Goal: Task Accomplishment & Management: Manage account settings

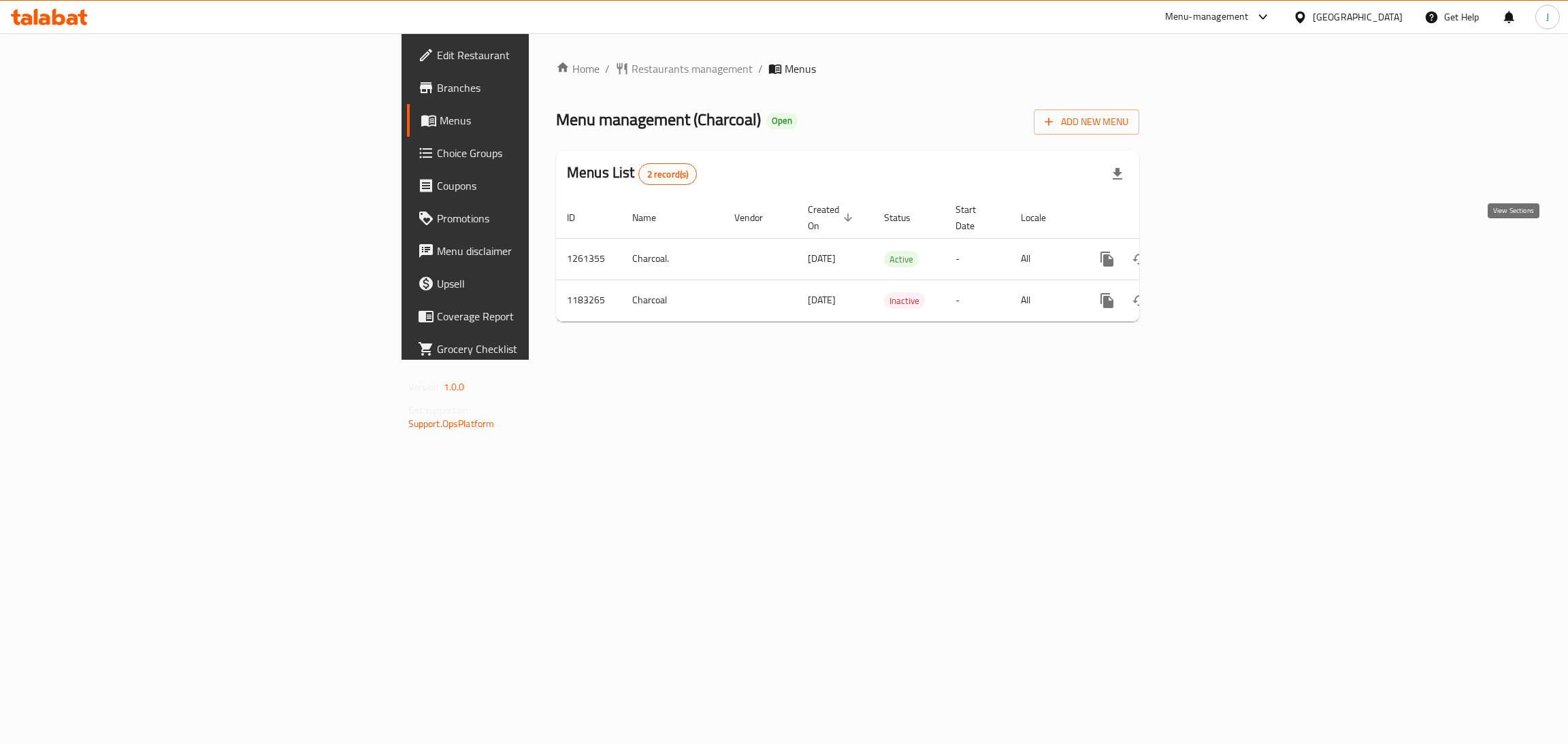
click at [1221, 255] on link "enhanced table" at bounding box center [1205, 259] width 33 height 33
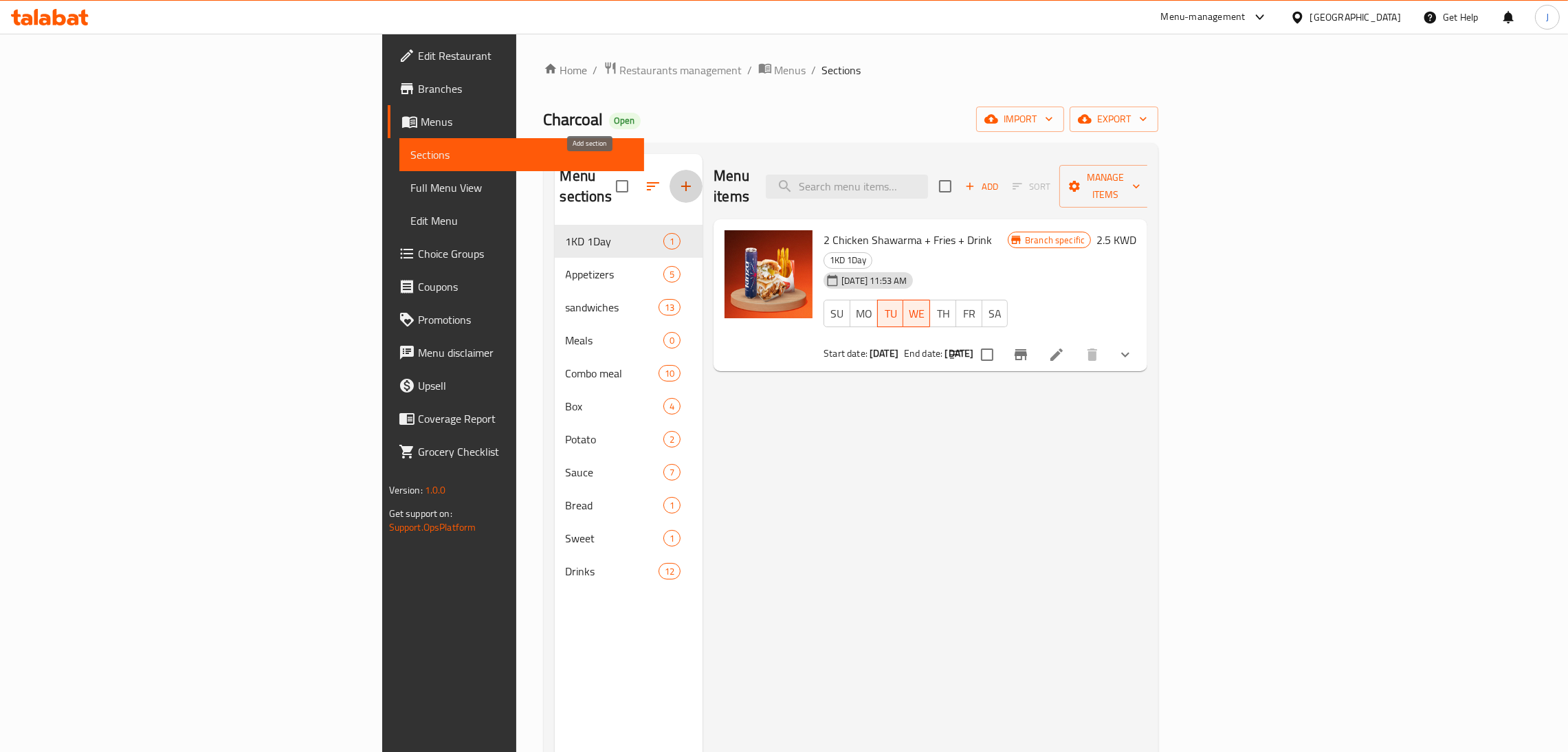
click at [678, 179] on icon "button" at bounding box center [686, 186] width 17 height 17
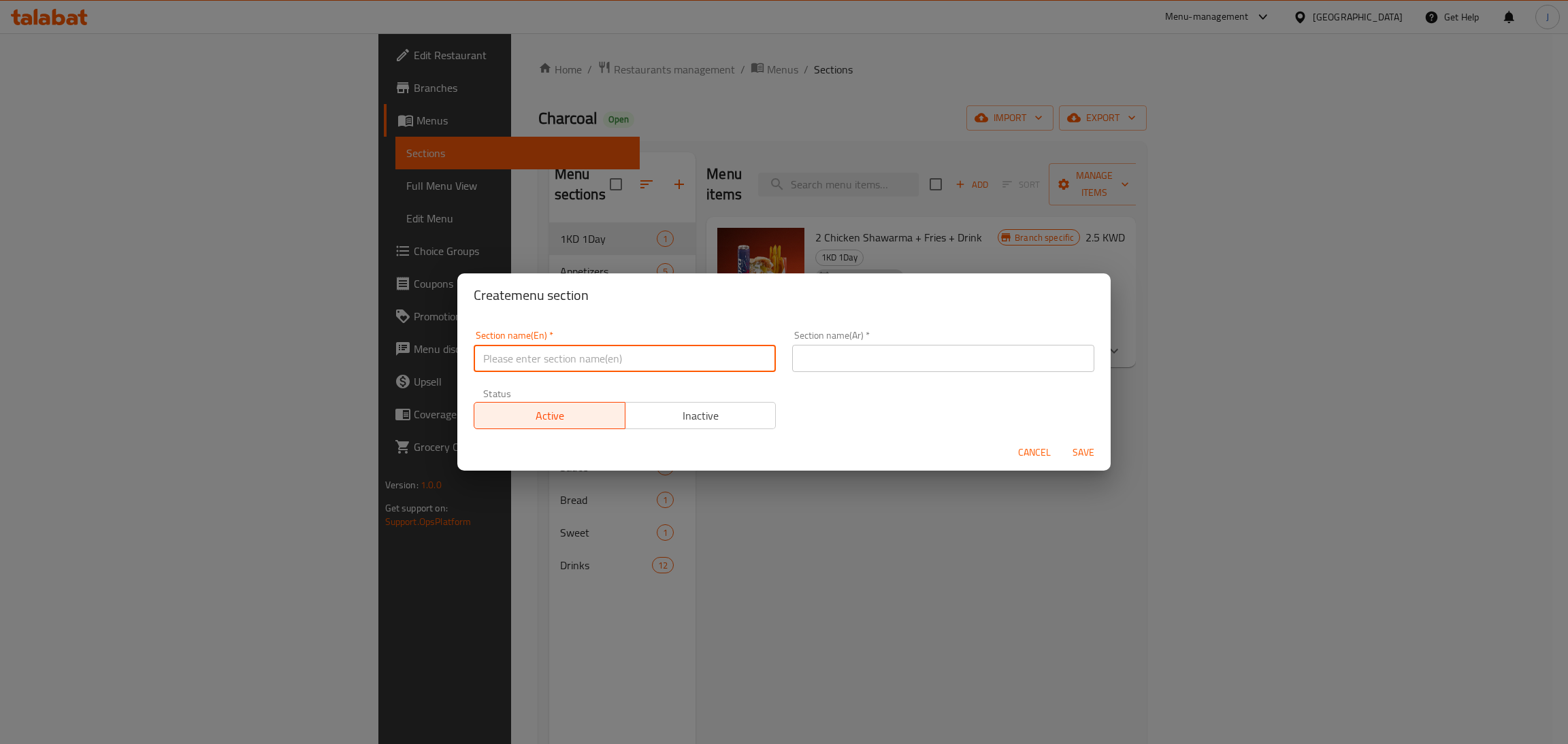
click at [535, 359] on input "text" at bounding box center [624, 358] width 302 height 27
type input "2KD Deals"
click at [824, 353] on input "text" at bounding box center [943, 358] width 302 height 27
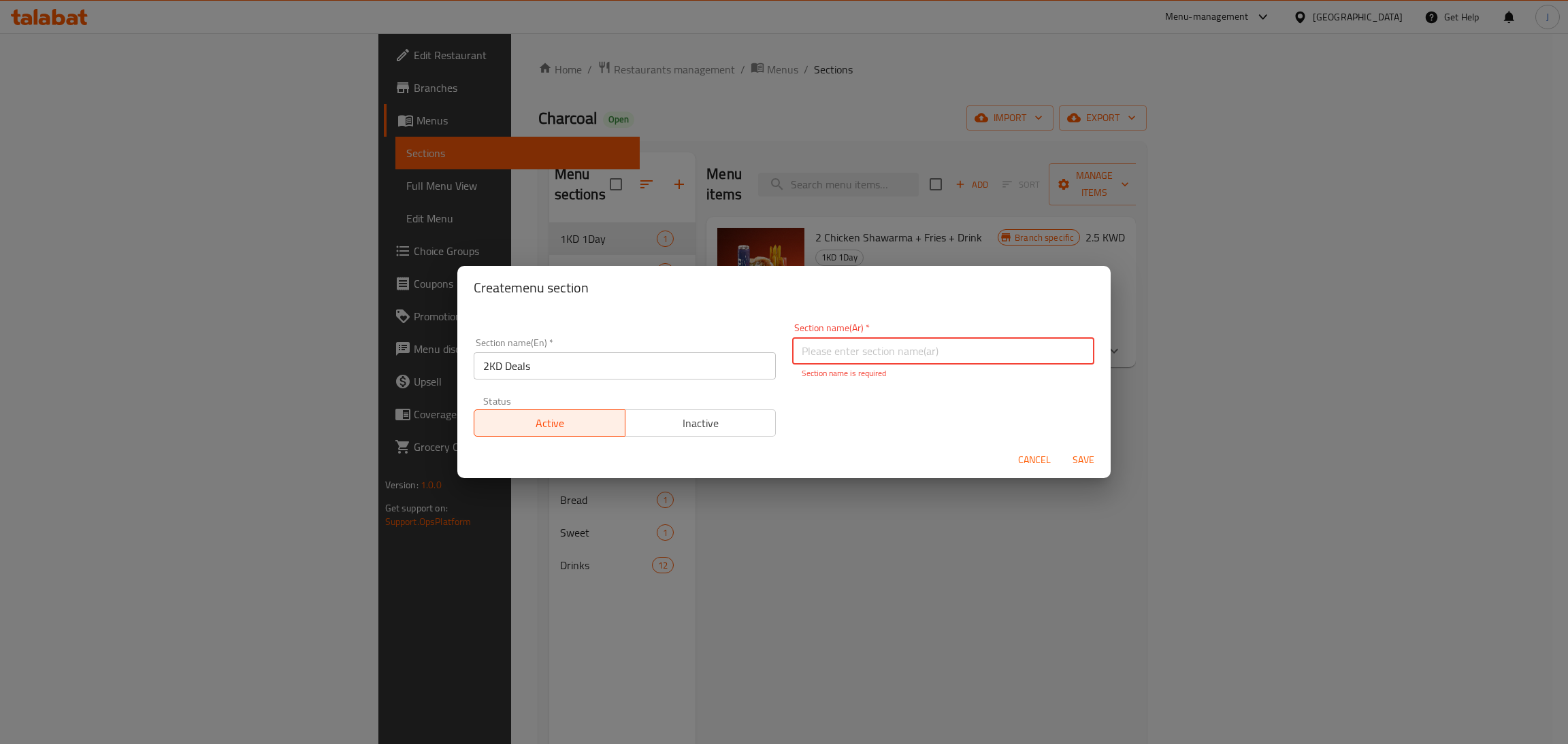
paste input "عروض ٢ د.ك"
type input "عروض ٢ د.ك"
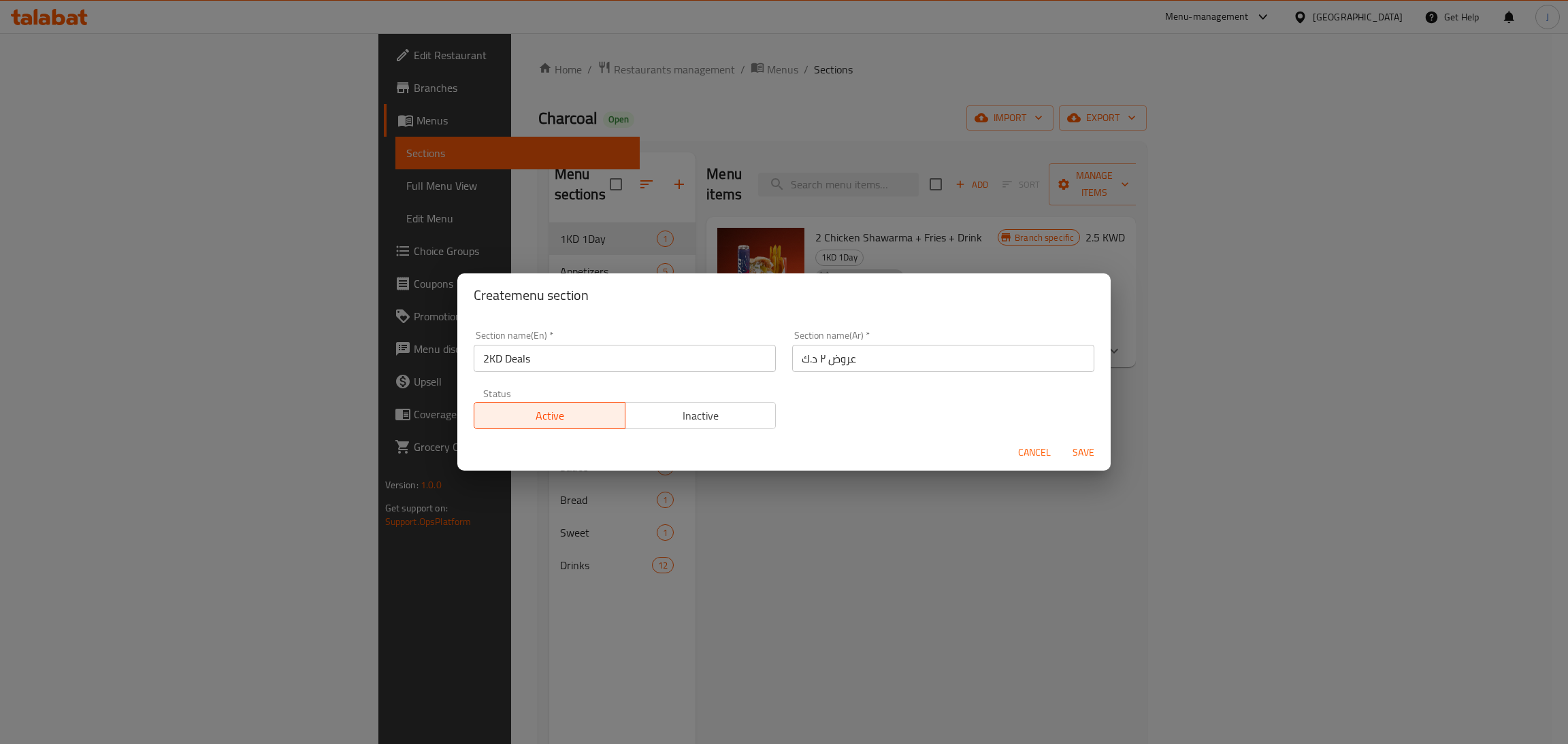
click at [693, 432] on div "Status Active Inactive" at bounding box center [624, 408] width 318 height 57
click at [676, 429] on div "Status Active Inactive" at bounding box center [624, 408] width 318 height 57
click at [693, 416] on span "Inactive" at bounding box center [700, 416] width 140 height 19
click at [1084, 452] on span "Save" at bounding box center [1083, 452] width 33 height 17
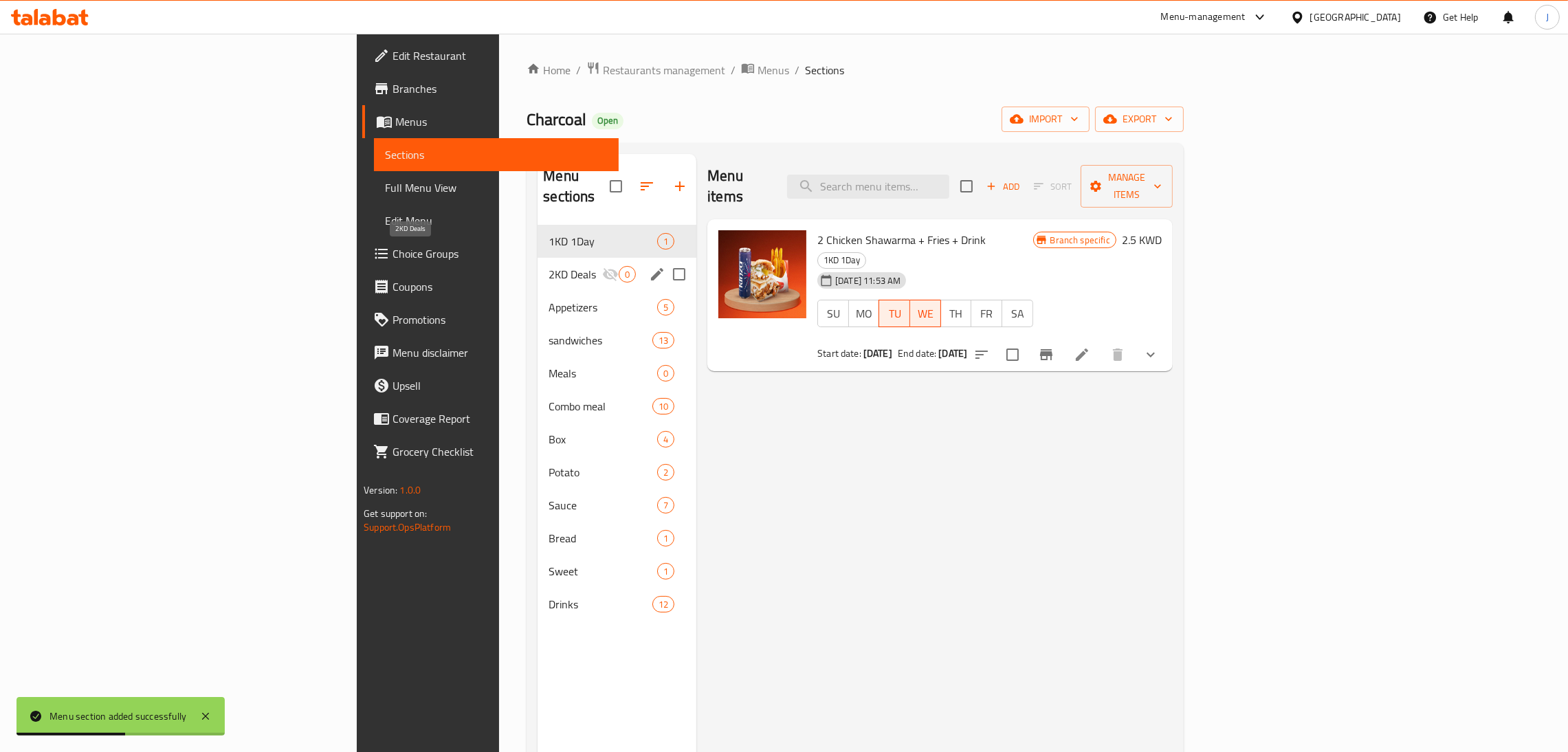
click at [549, 266] on span "2KD Deals" at bounding box center [576, 274] width 53 height 17
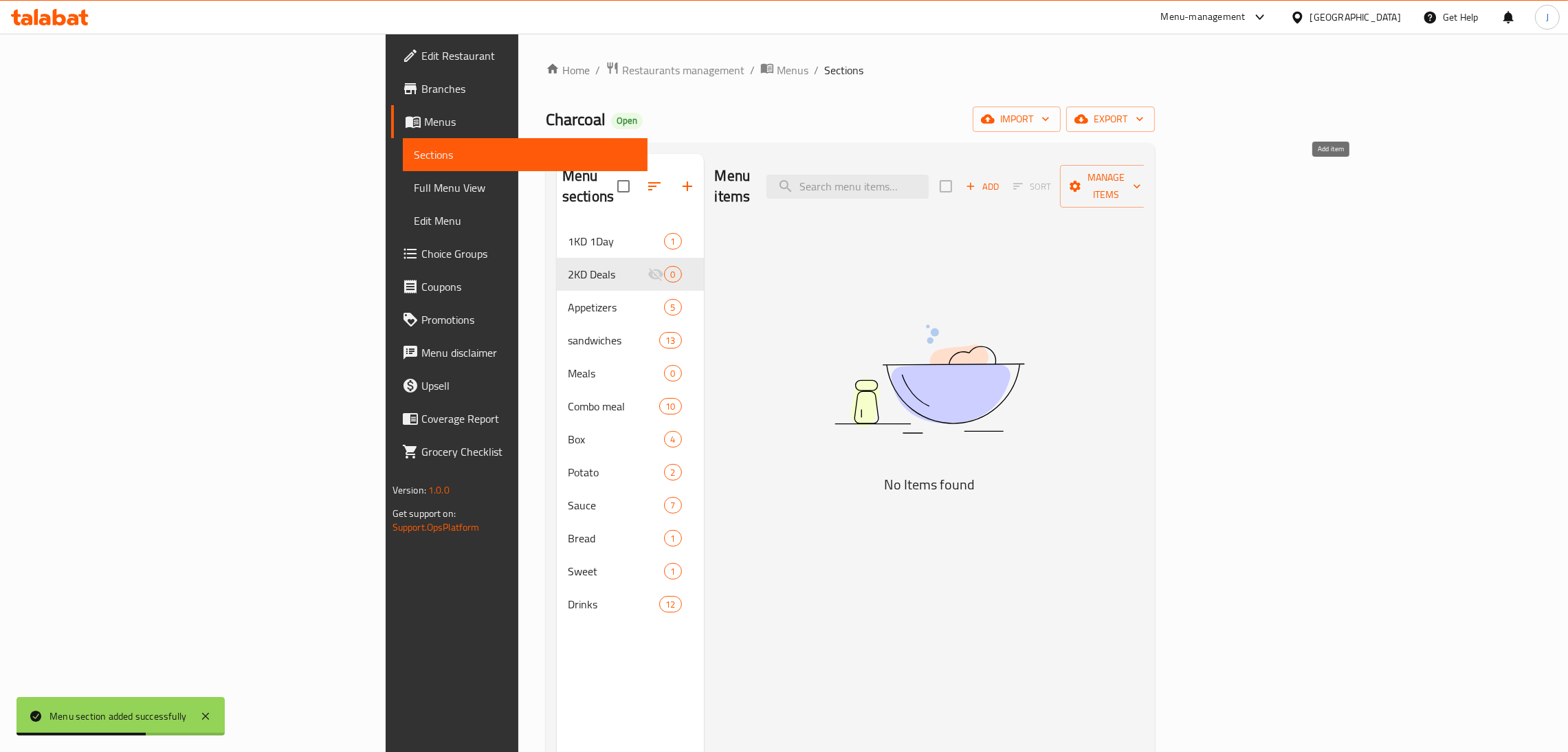
click at [977, 180] on icon "button" at bounding box center [971, 186] width 12 height 12
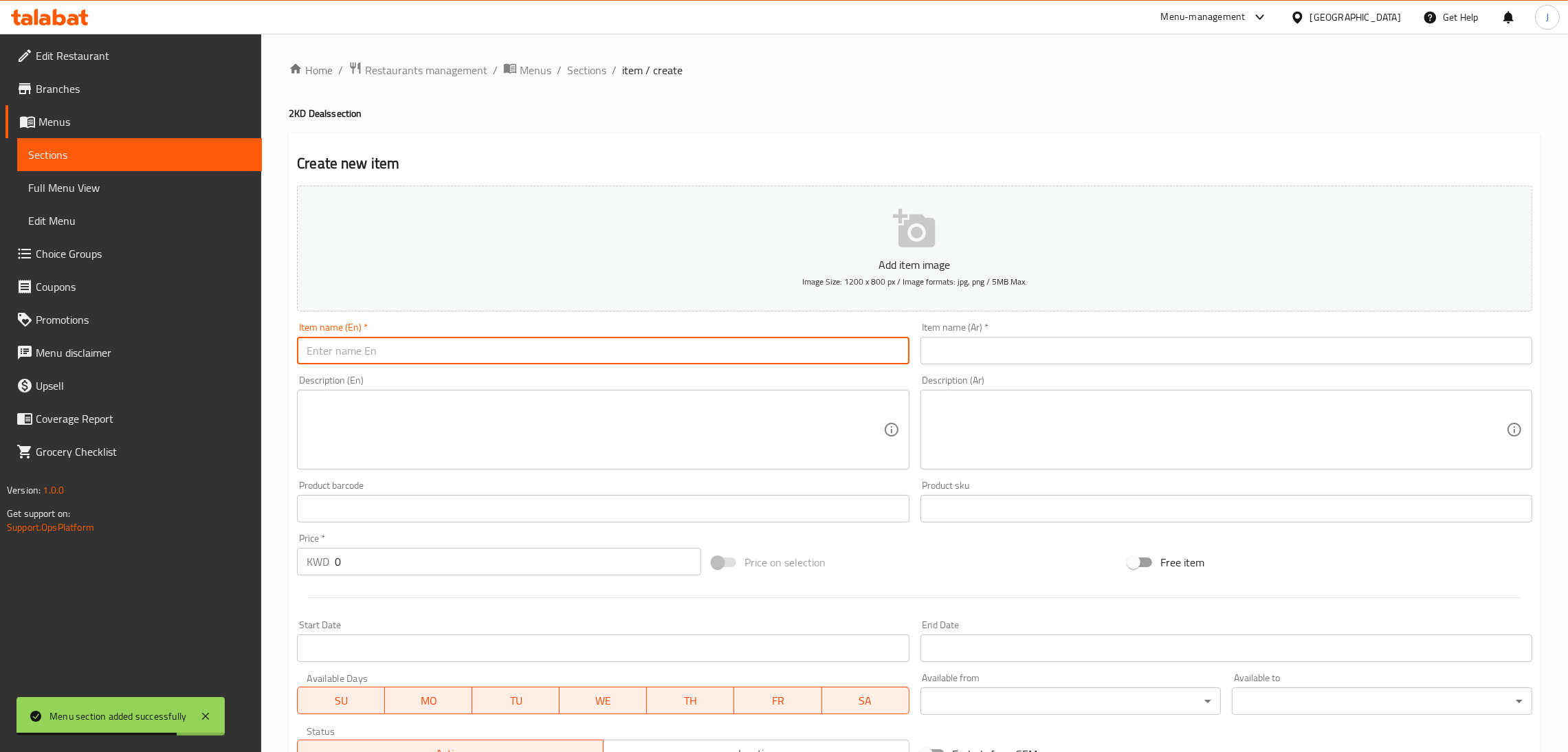
click at [454, 363] on input "text" at bounding box center [602, 350] width 612 height 28
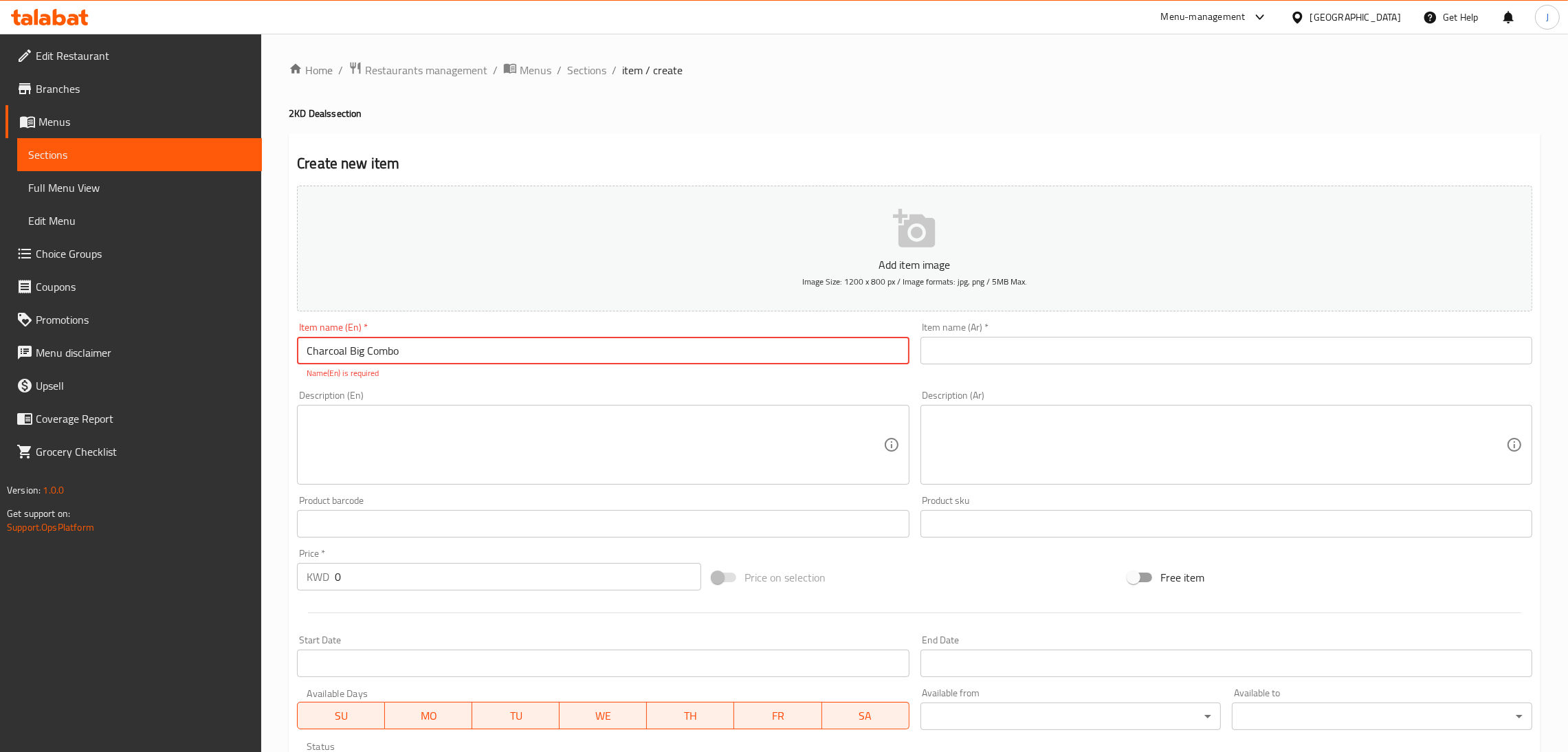
type input "Charcoal Big Combo"
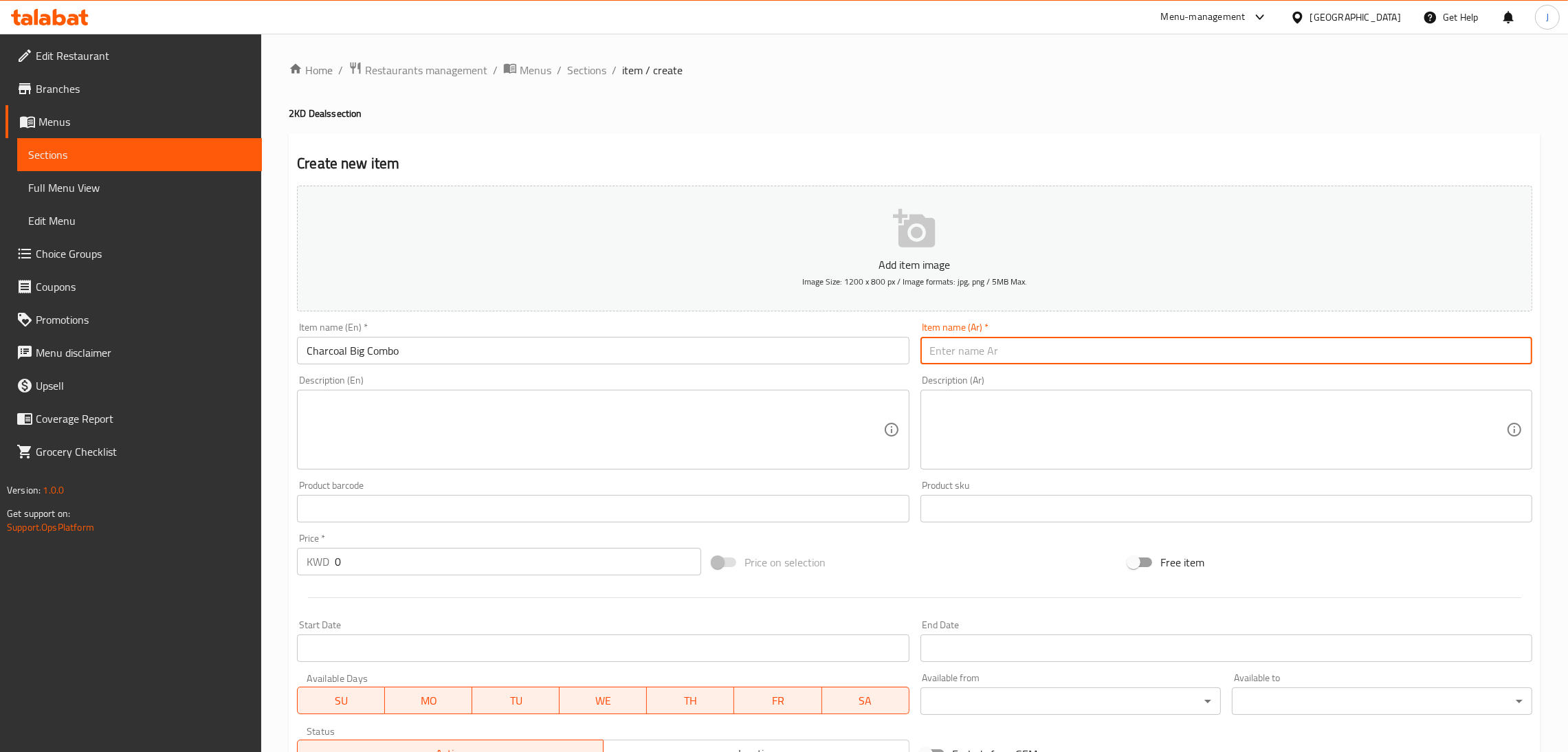
click at [992, 355] on input "text" at bounding box center [1226, 350] width 612 height 28
type input "كومبو جاركول كبير"
click at [927, 212] on icon "button" at bounding box center [915, 228] width 44 height 44
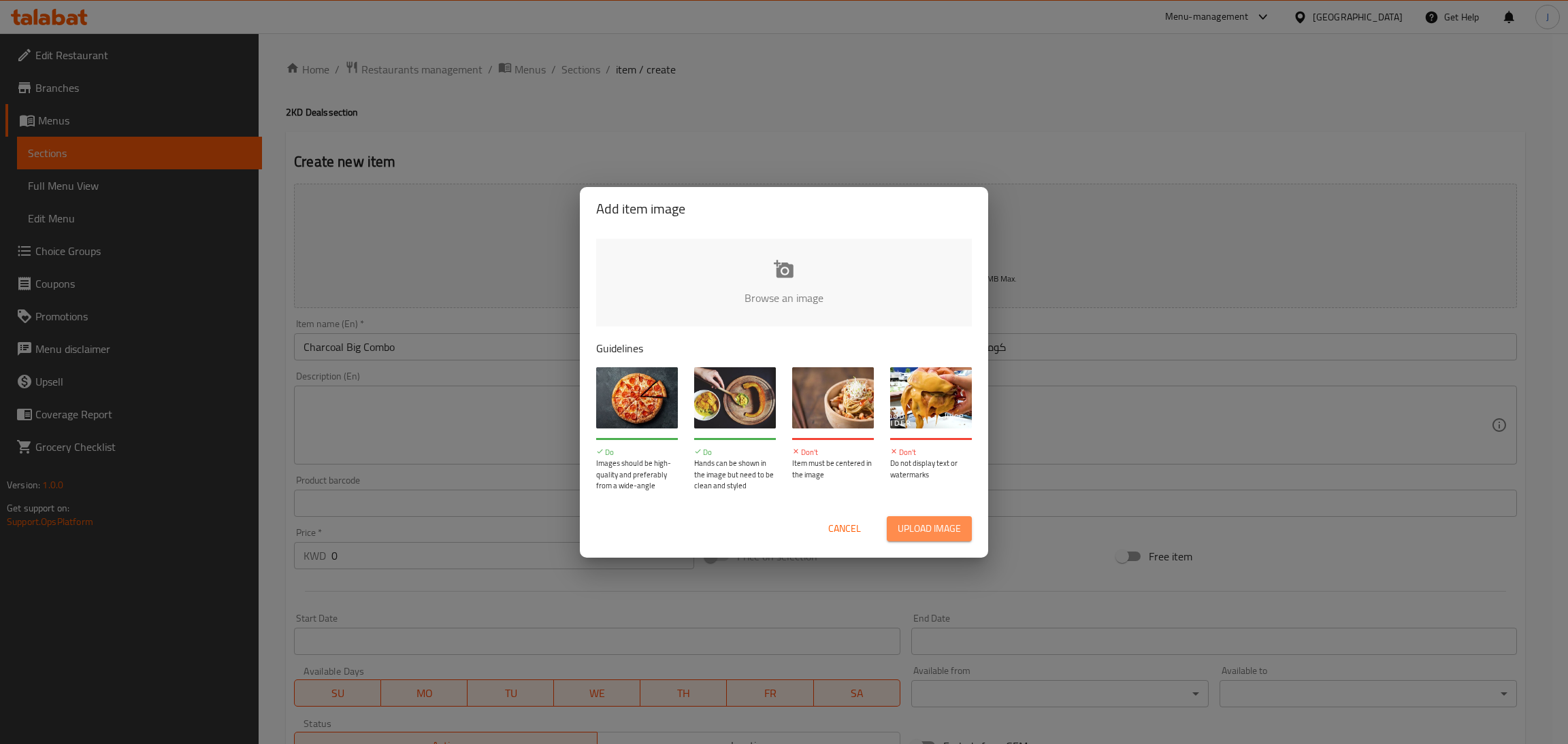
click at [938, 531] on span "Upload image" at bounding box center [930, 528] width 63 height 17
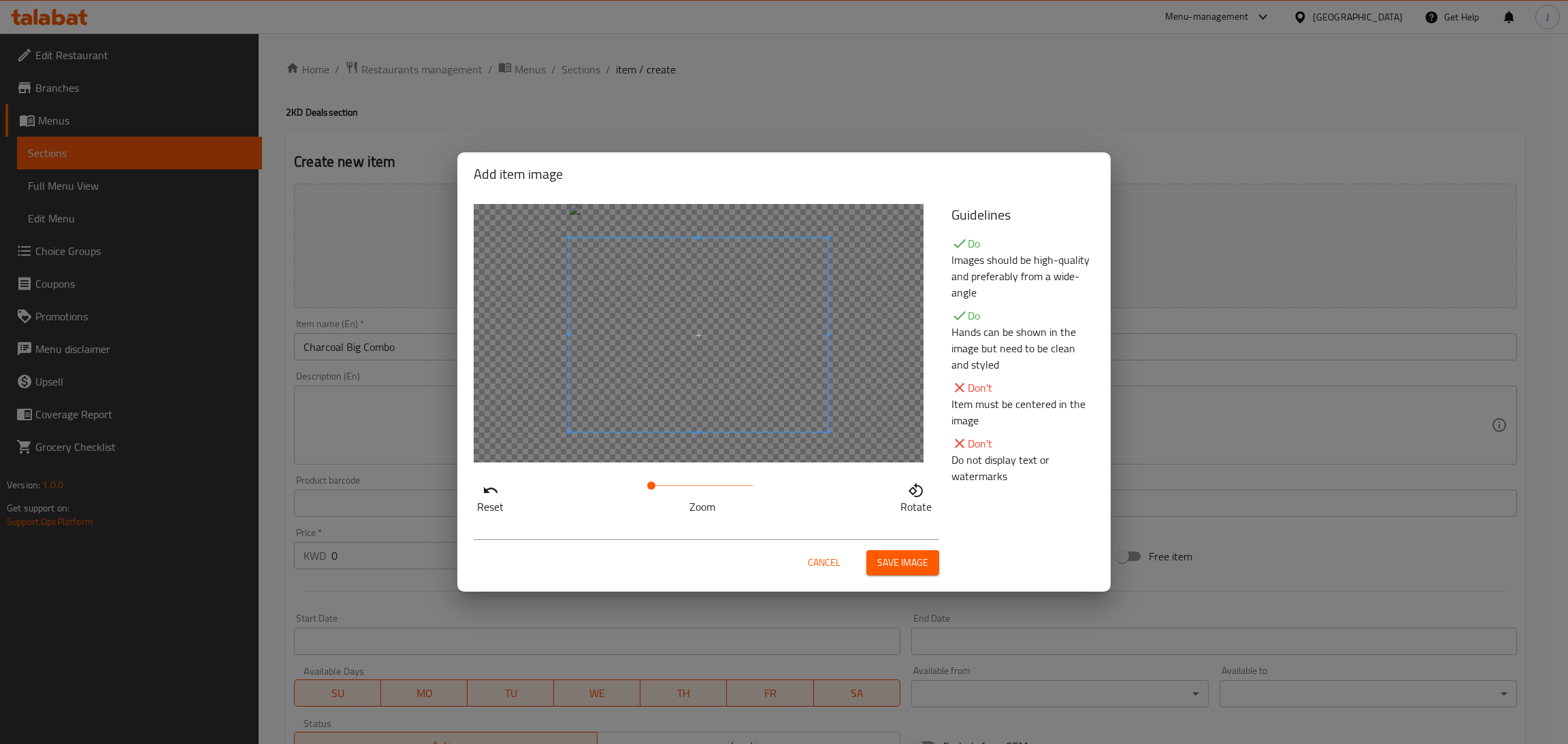
click at [761, 392] on span at bounding box center [698, 335] width 258 height 194
click at [896, 565] on span "Save image" at bounding box center [903, 562] width 51 height 17
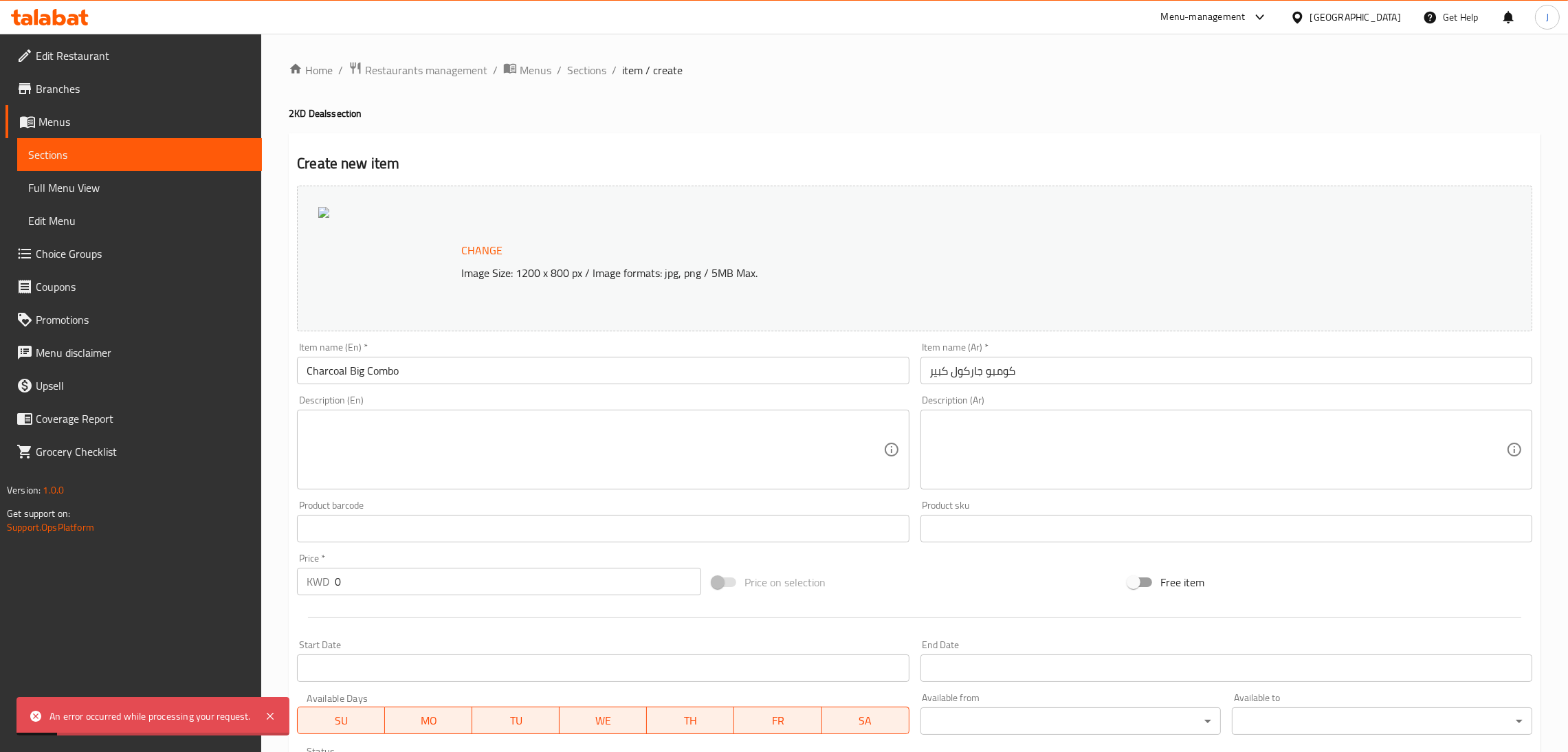
click at [472, 469] on textarea at bounding box center [594, 449] width 576 height 65
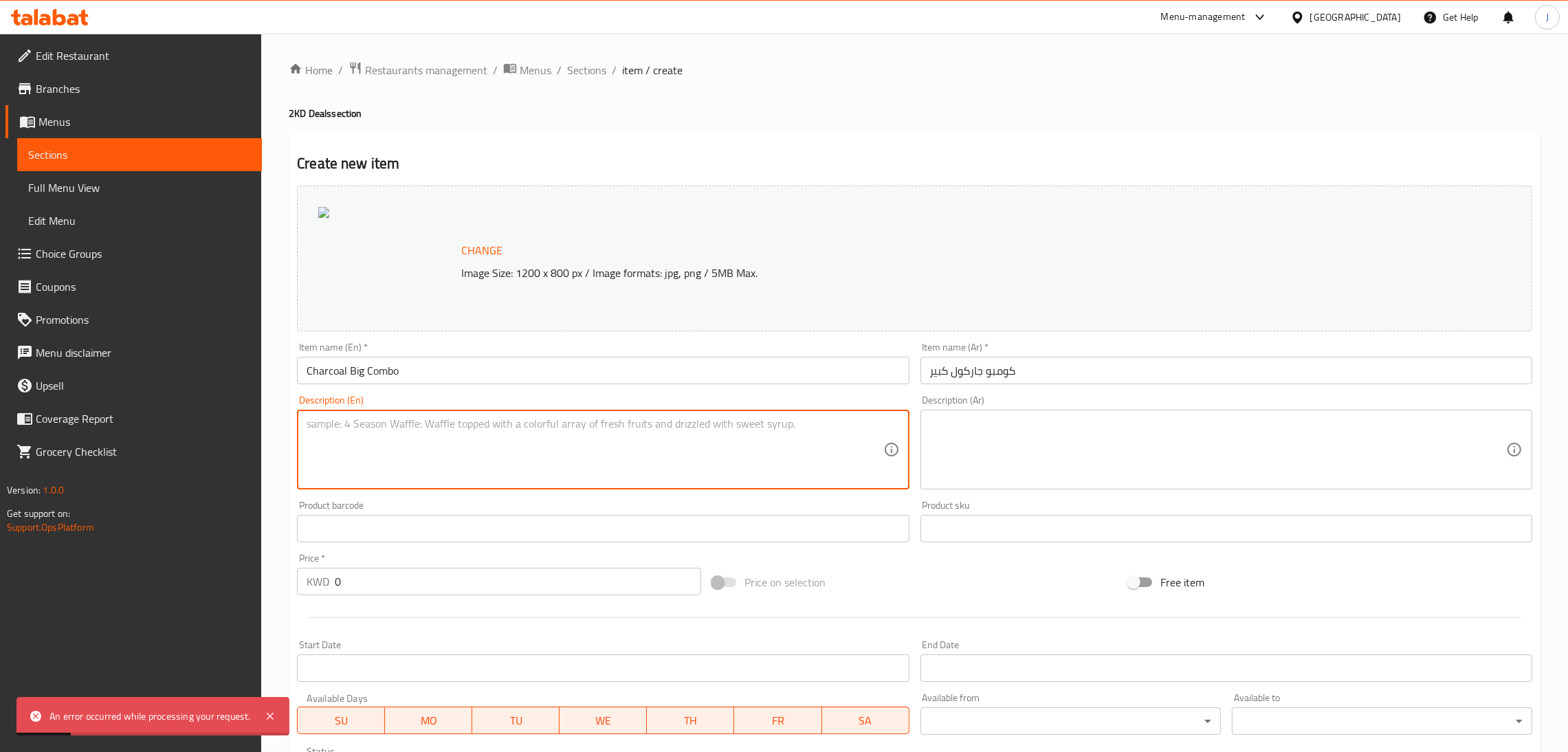
paste textarea "1big lebanese sandwich with your choice of chicken of beef with kitco chips and…"
type textarea "1big lebanese sandwich with your choice of chicken of beef with kitco chips and…"
click at [1020, 424] on textarea at bounding box center [1218, 449] width 576 height 65
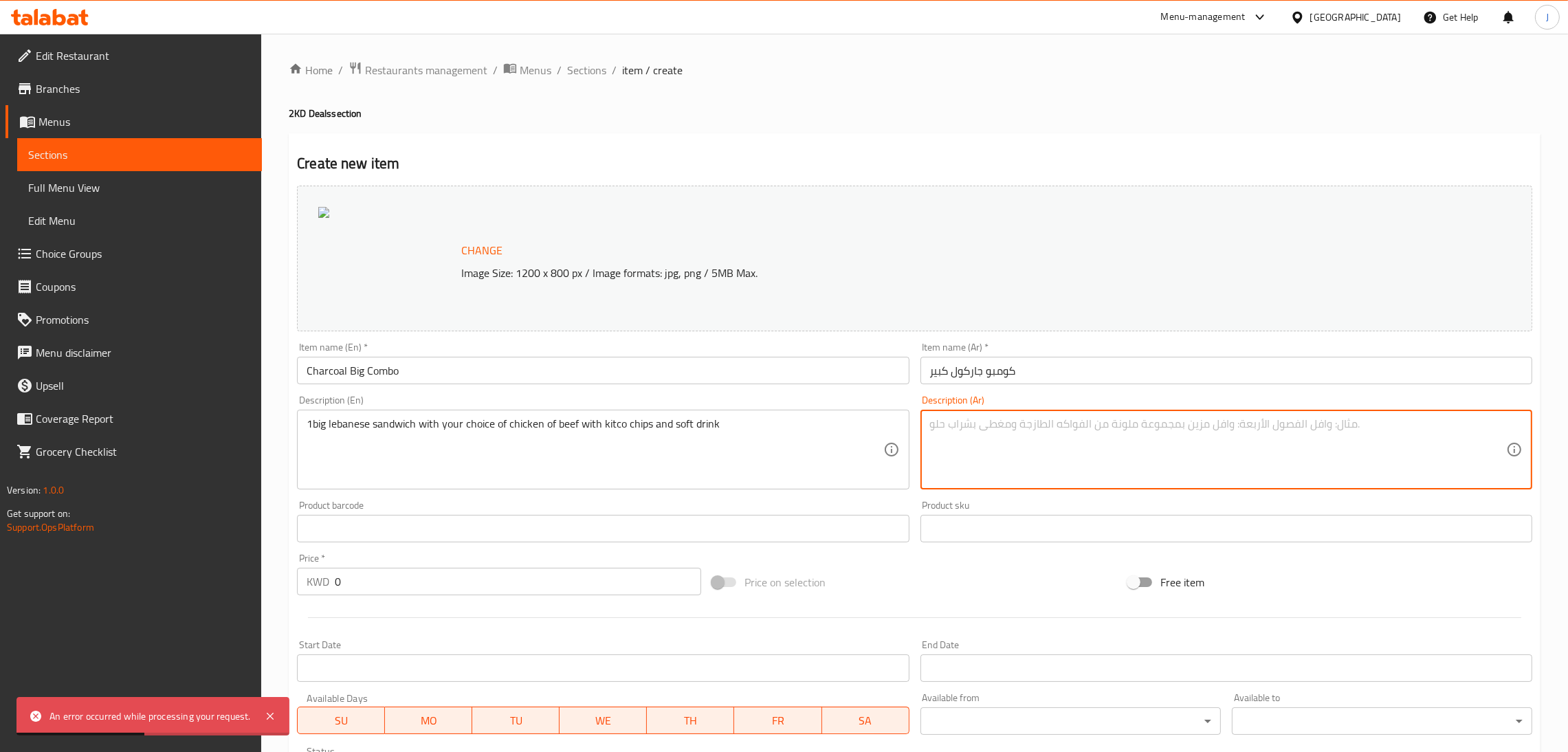
paste textarea "1ساندويش دجاج او لحم لبناني كبيرمع شيبس كتكو ومشروب غازي"
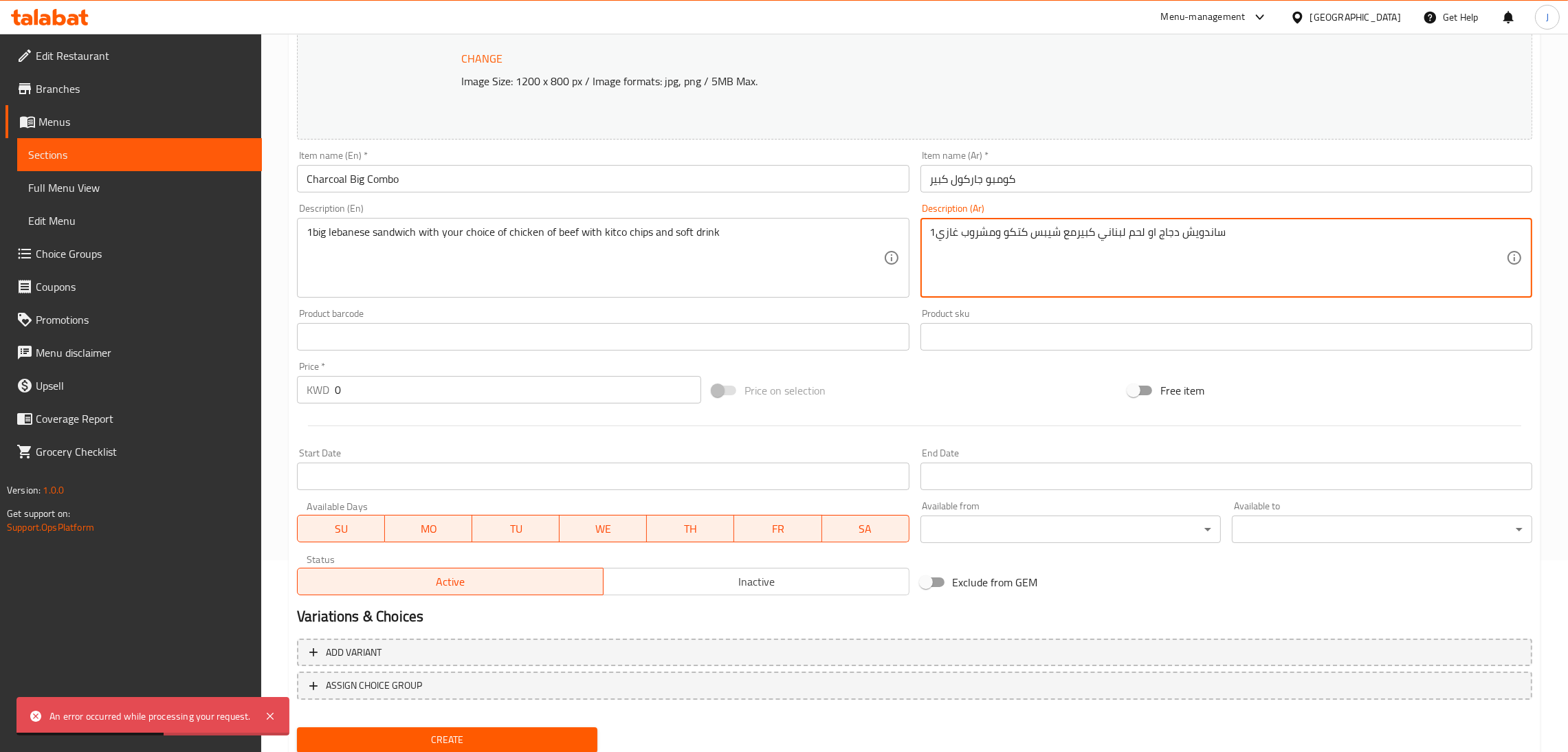
scroll to position [207, 0]
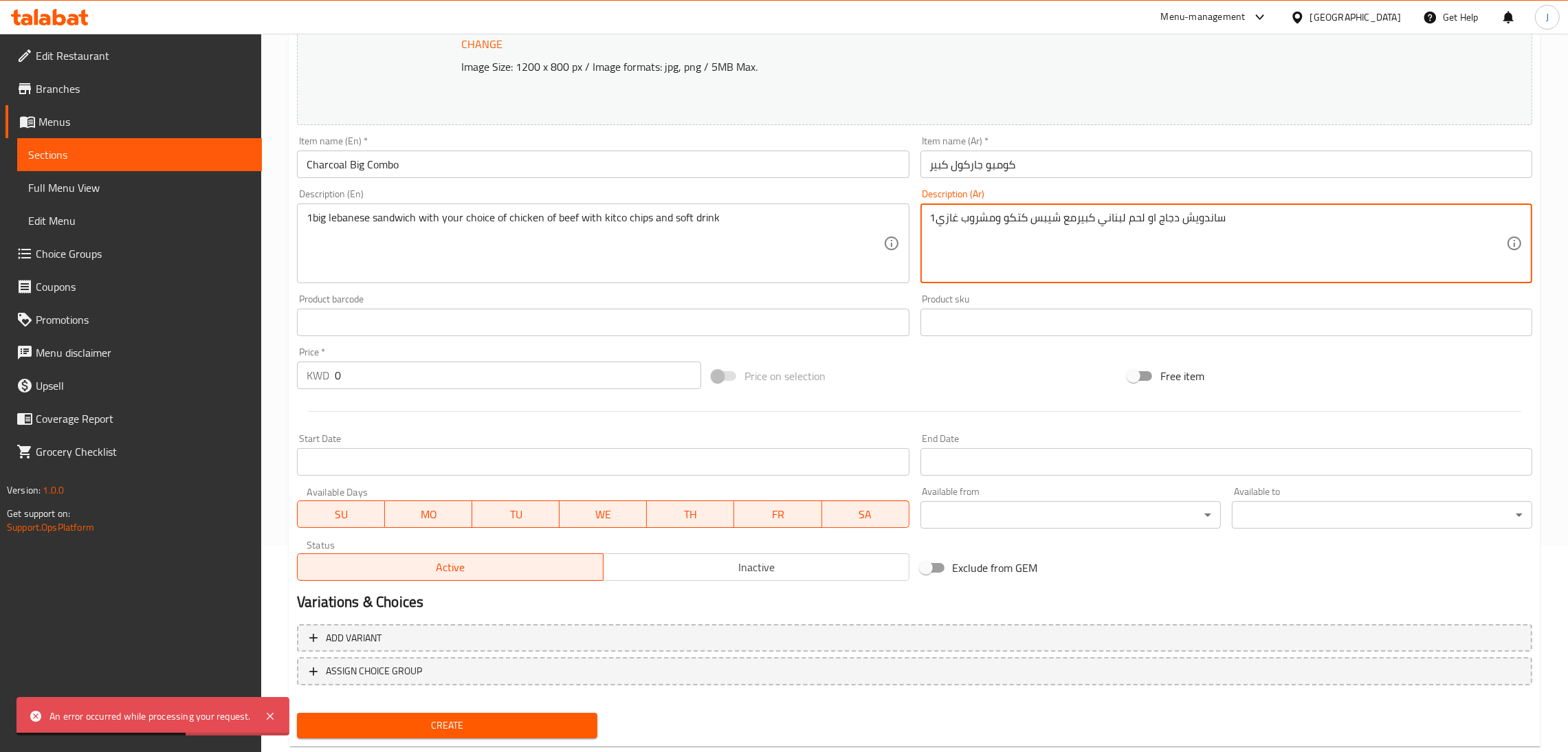
type textarea "1ساندويش دجاج او لحم لبناني كبيرمع شيبس كتكو ومشروب غازي"
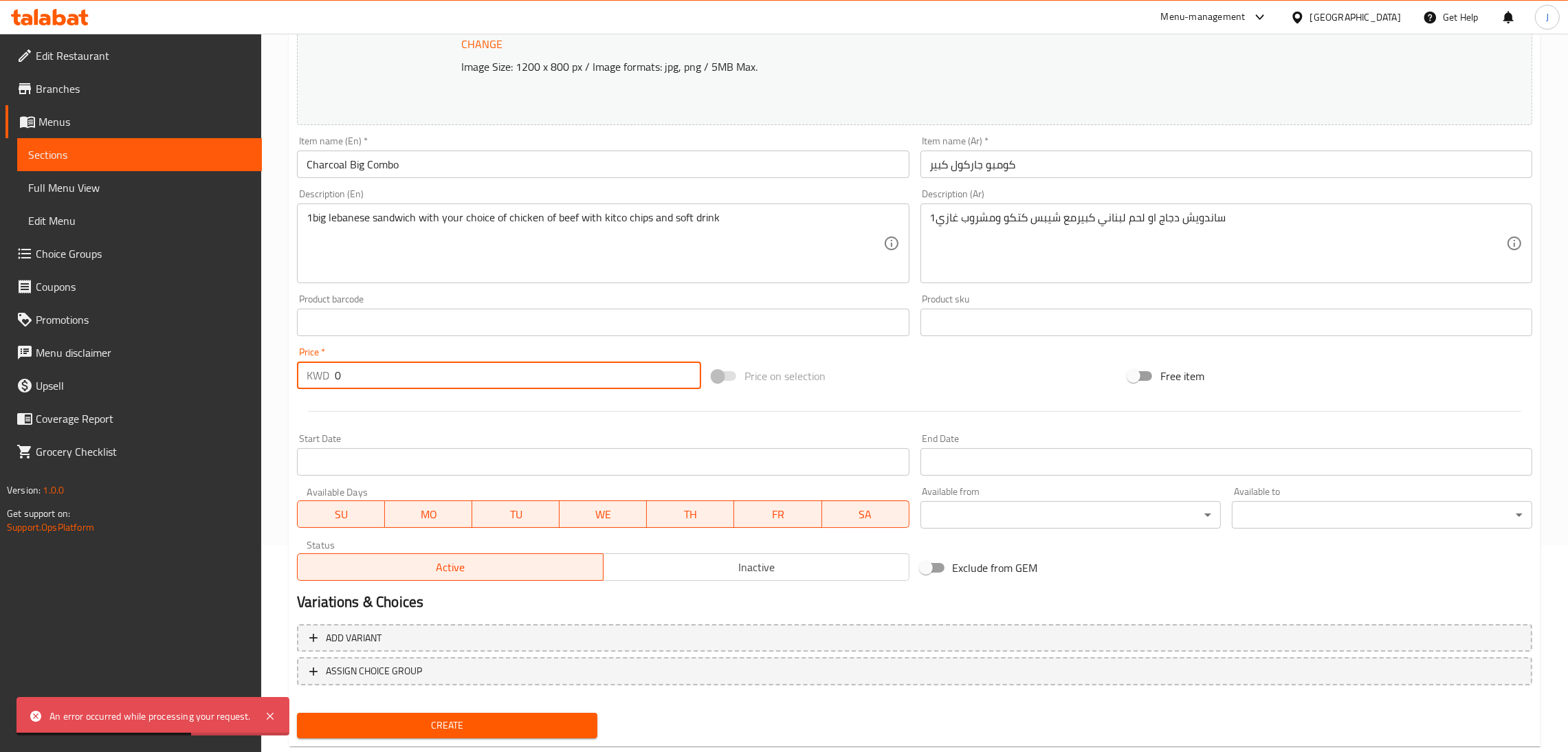
drag, startPoint x: 345, startPoint y: 376, endPoint x: 331, endPoint y: 376, distance: 14.0
click at [331, 376] on div "KWD 0 Price *" at bounding box center [499, 375] width 404 height 28
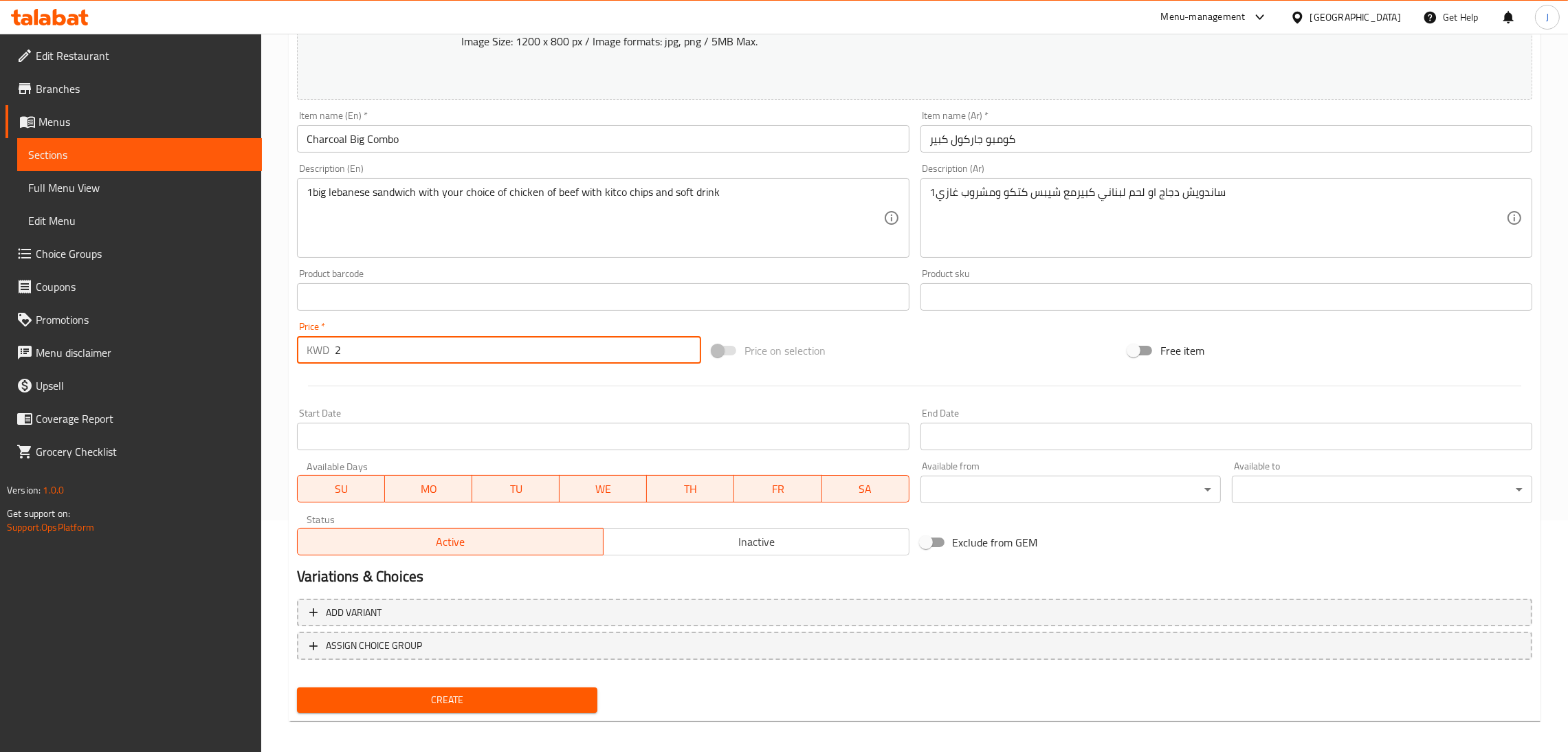
scroll to position [237, 0]
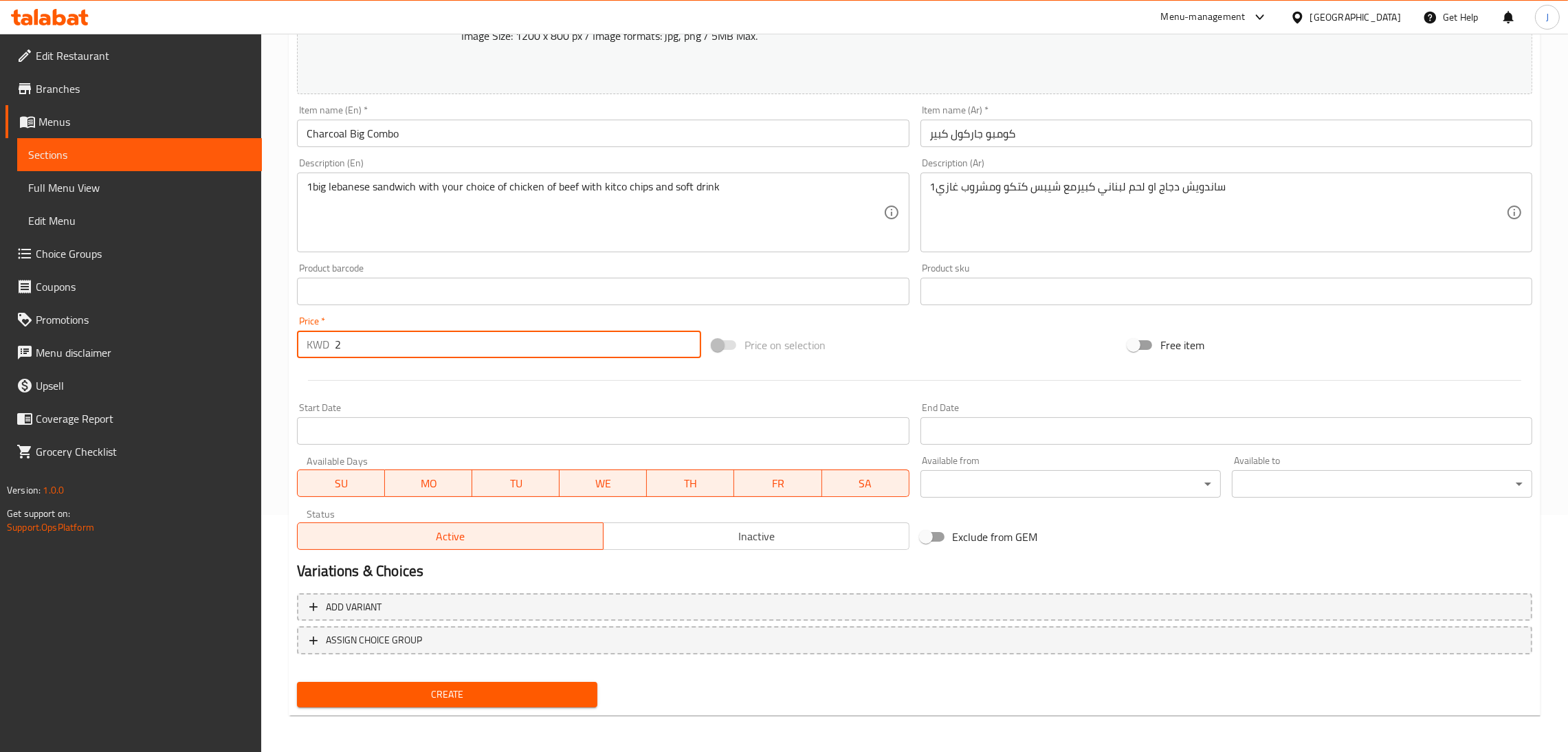
type input "2"
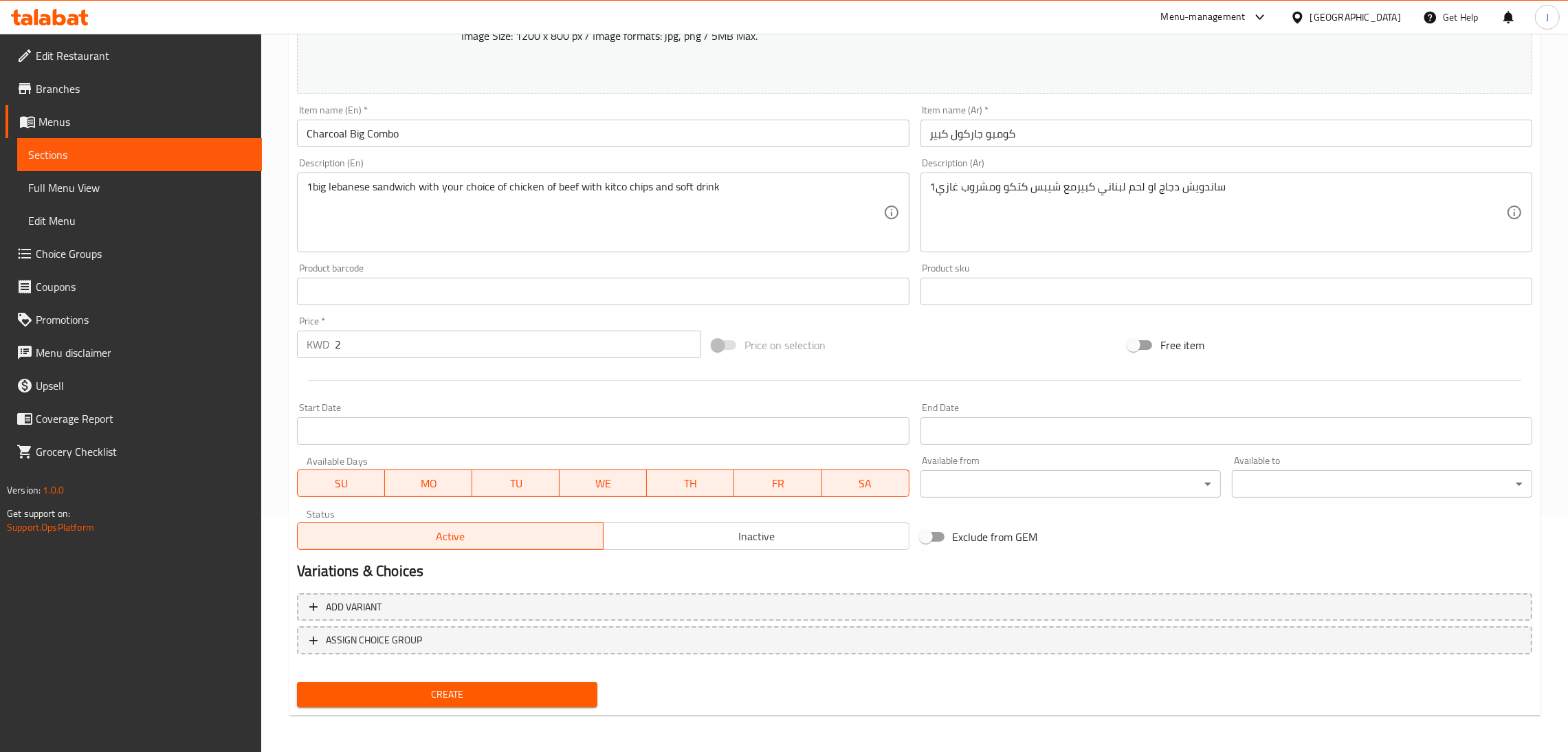
drag, startPoint x: 423, startPoint y: 690, endPoint x: 592, endPoint y: 665, distance: 170.8
click at [625, 653] on div "Change Image Size: 1200 x 800 px / Image formats: jpg, png / 5MB Max. Item name…" at bounding box center [914, 328] width 1246 height 770
click at [430, 694] on span "Create" at bounding box center [447, 694] width 279 height 17
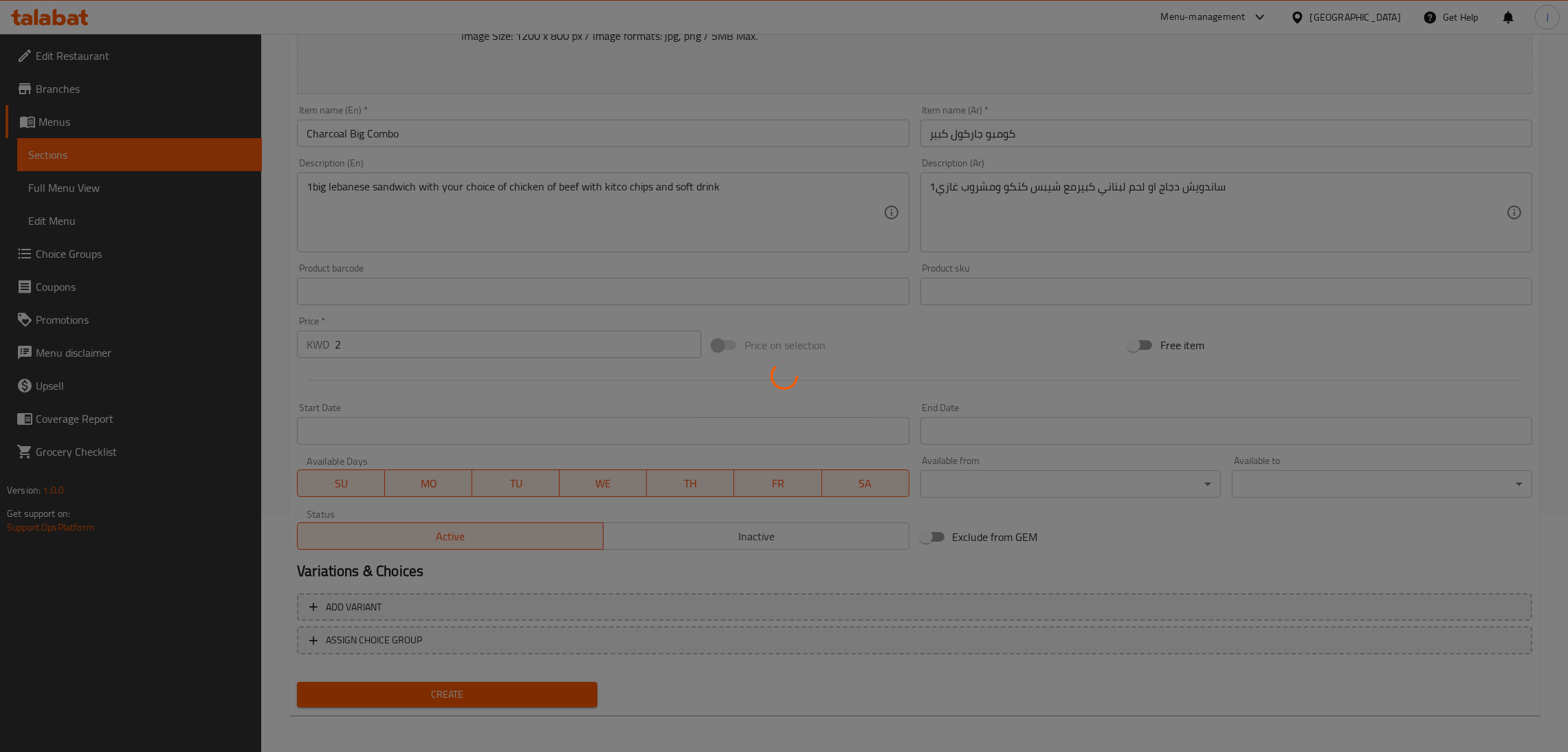
type input "0"
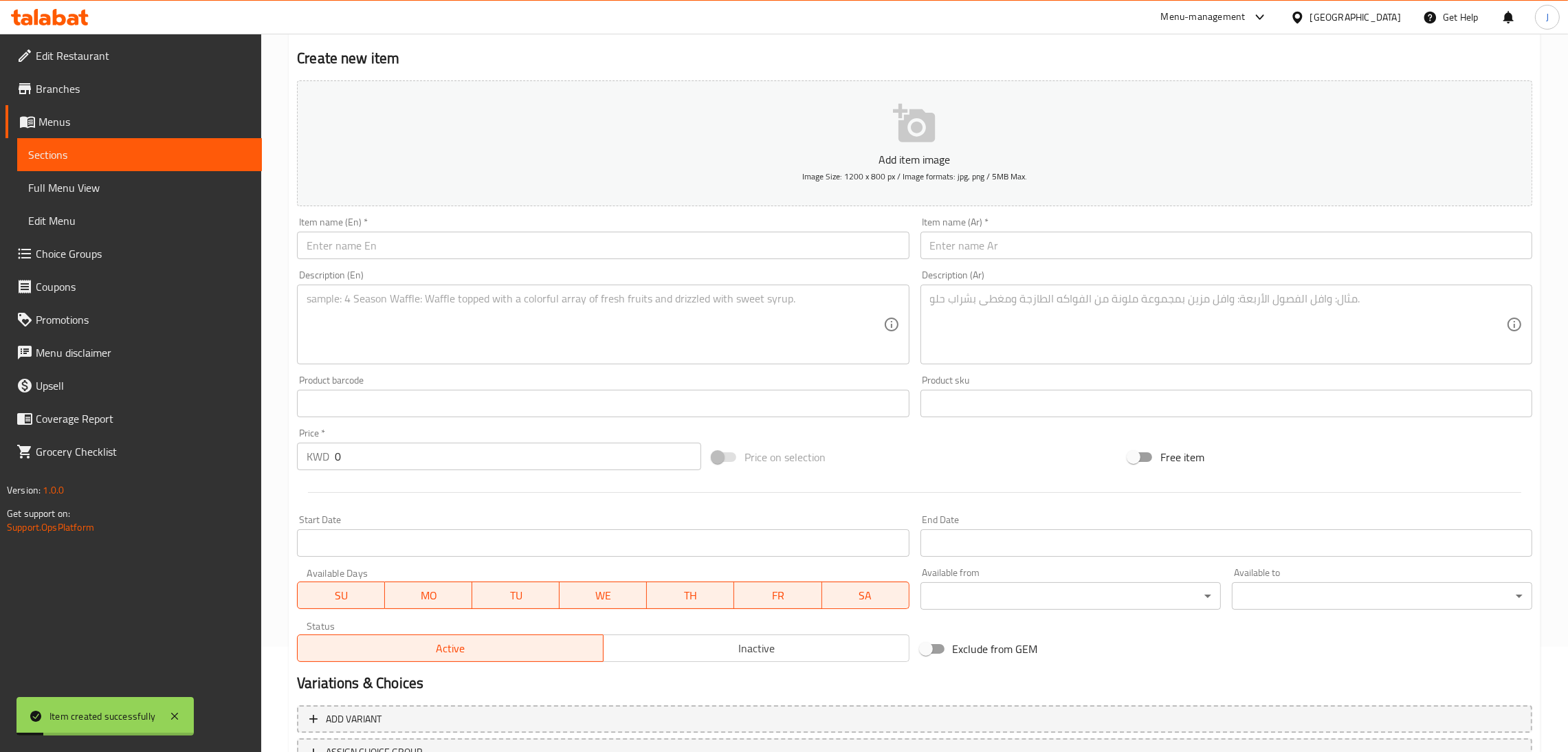
scroll to position [0, 0]
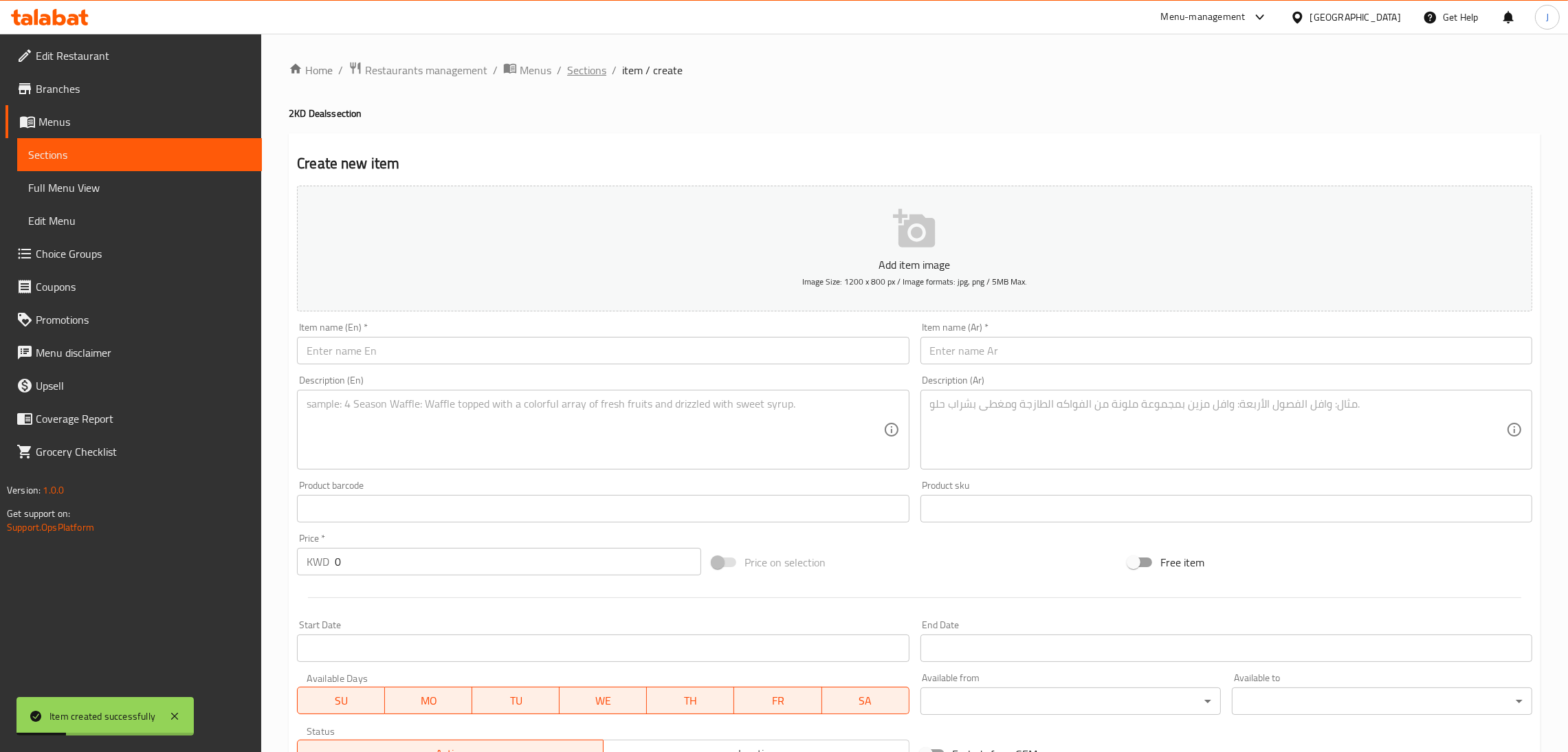
click at [584, 66] on span "Sections" at bounding box center [587, 69] width 39 height 17
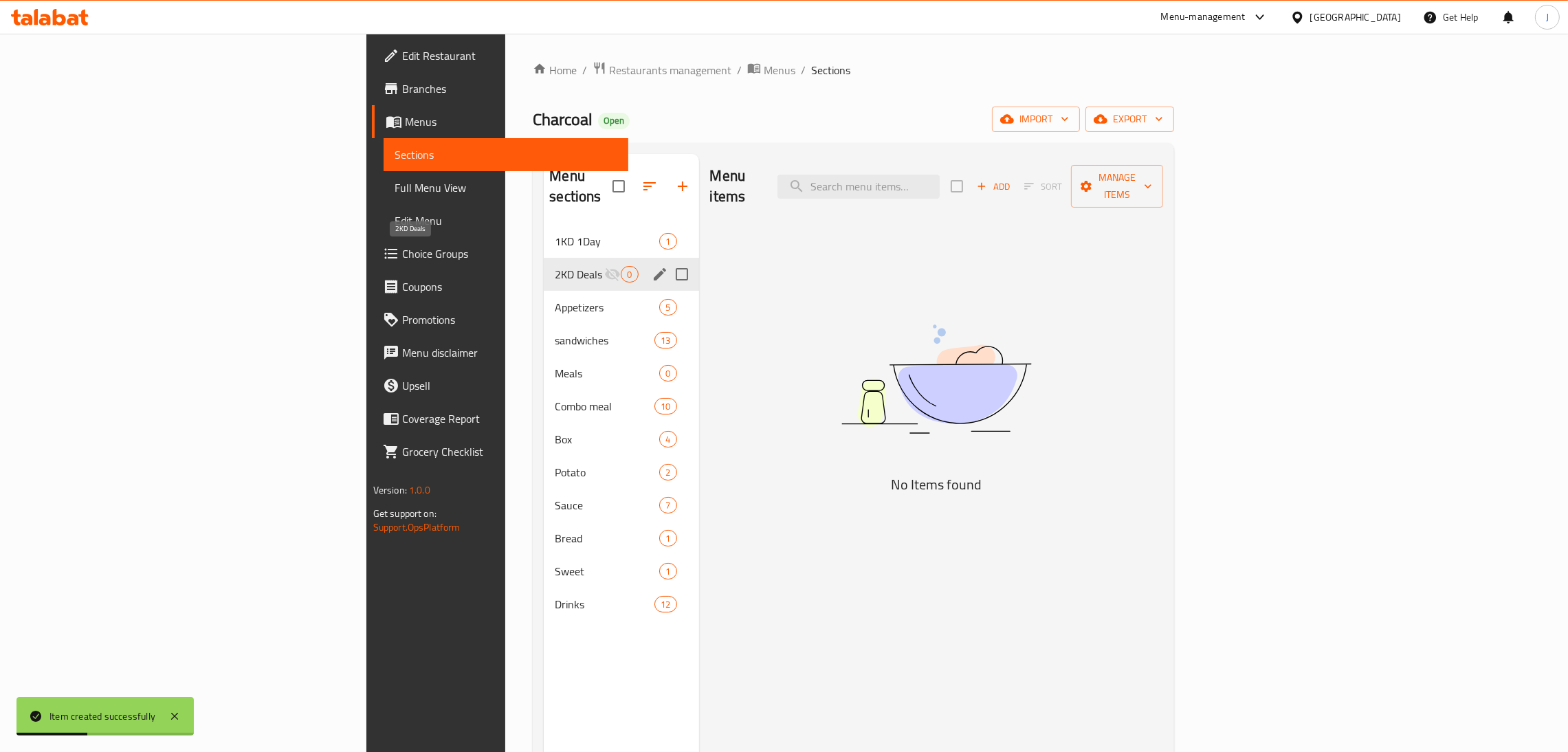
click at [555, 266] on span "2KD Deals" at bounding box center [580, 274] width 50 height 17
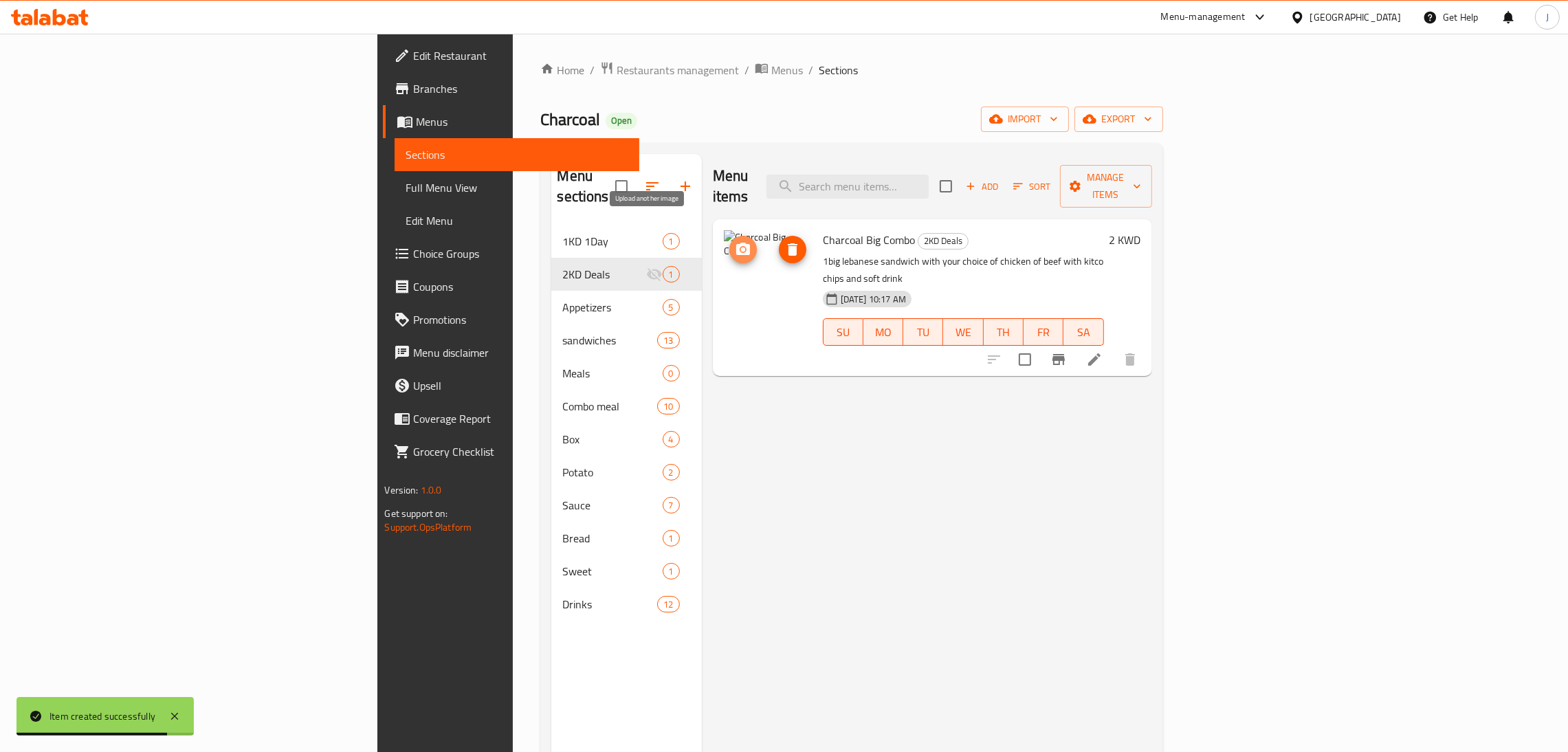
click at [735, 241] on icon "upload picture" at bounding box center [743, 249] width 17 height 17
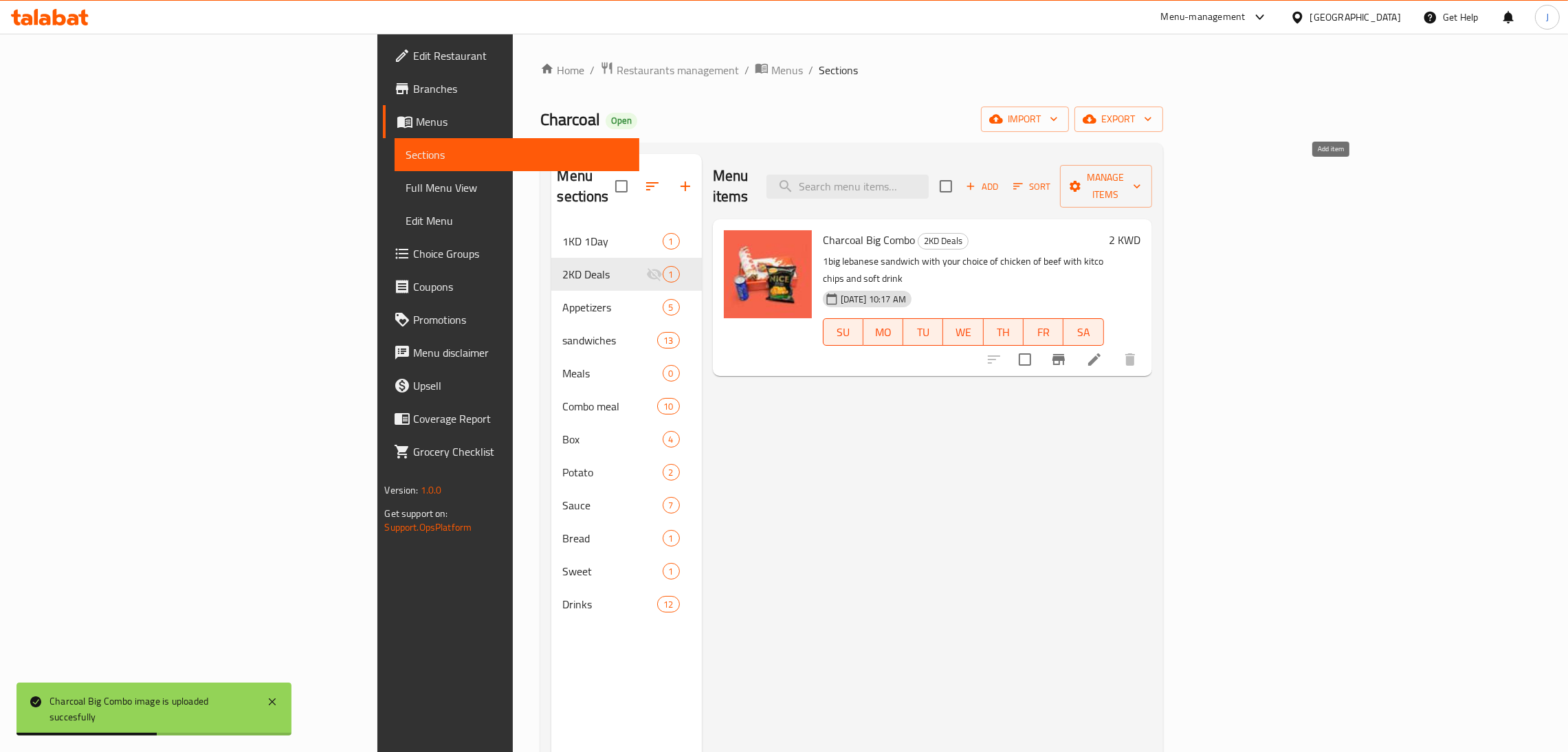
click at [960, 173] on input "checkbox" at bounding box center [946, 186] width 29 height 29
checkbox input "true"
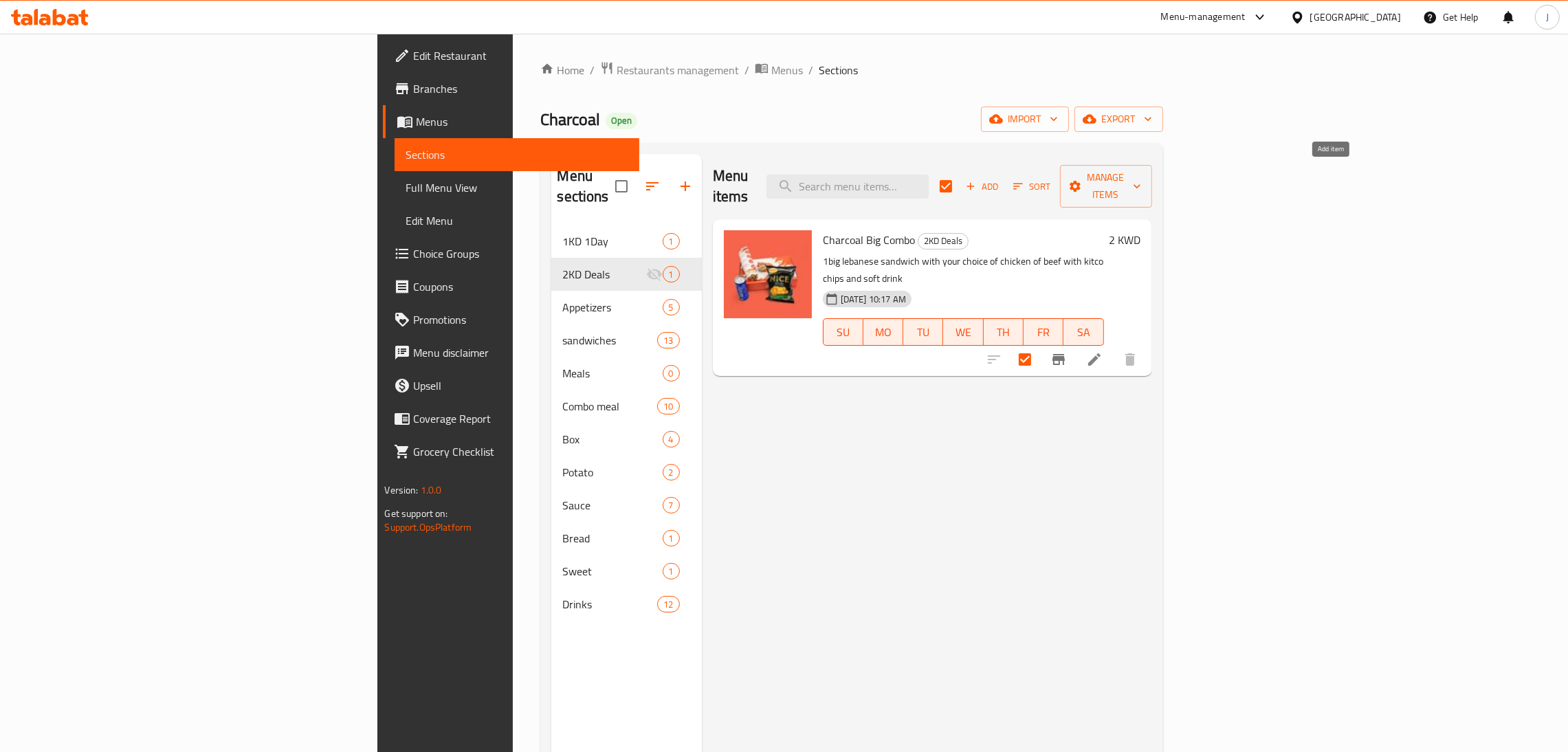
click at [1001, 179] on span "Add" at bounding box center [983, 187] width 37 height 16
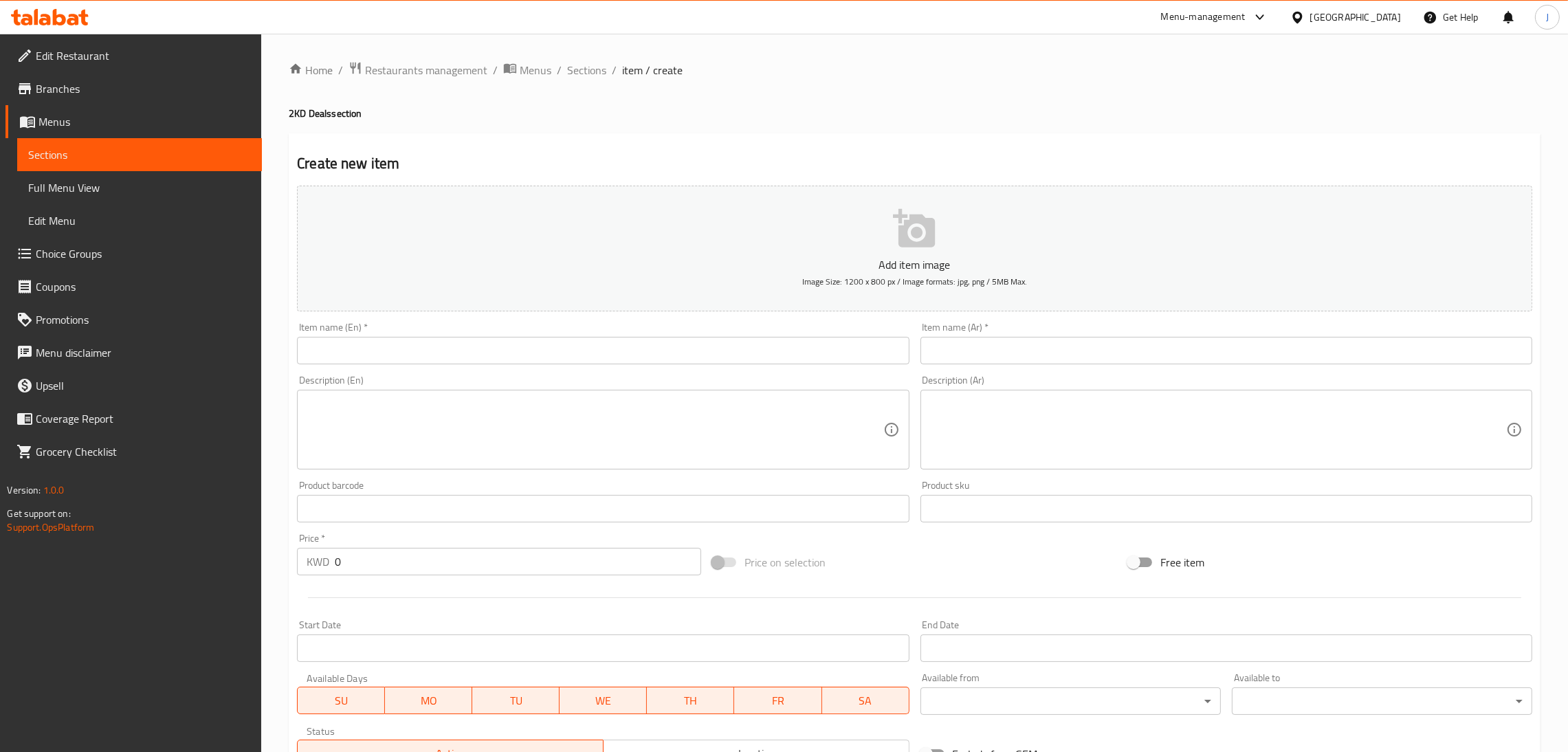
click at [744, 335] on div "Item name (En)   * Item name (En) *" at bounding box center [602, 343] width 612 height 42
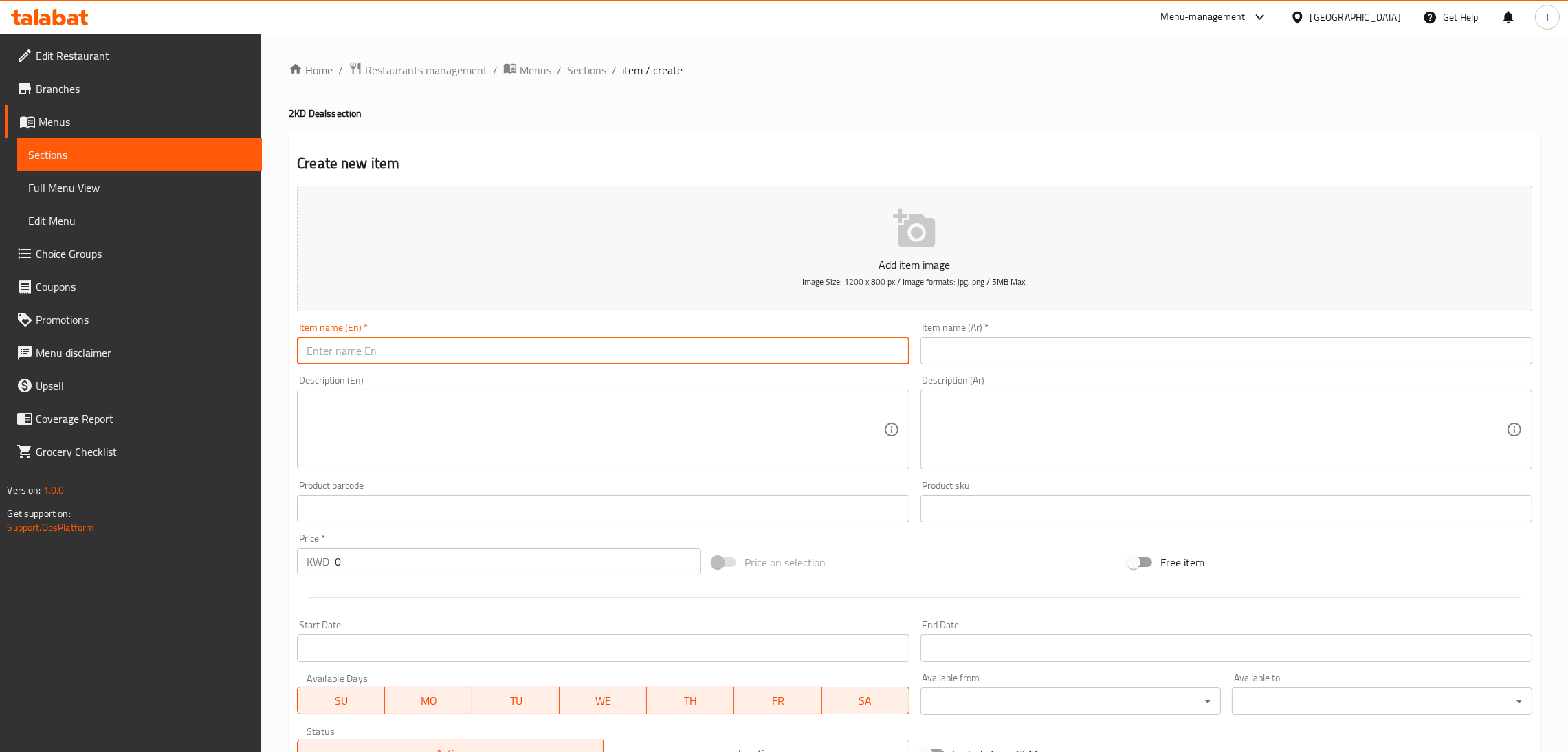
click at [674, 343] on input "text" at bounding box center [602, 350] width 612 height 28
paste input "Hatem Small Combo"
click at [353, 351] on input "Hatem Small Combo" at bounding box center [602, 350] width 612 height 28
drag, startPoint x: 343, startPoint y: 351, endPoint x: 253, endPoint y: 353, distance: 90.0
click at [253, 353] on div "Edit Restaurant Branches Menus Sections Full Menu View Edit Menu Choice Groups …" at bounding box center [784, 503] width 1568 height 938
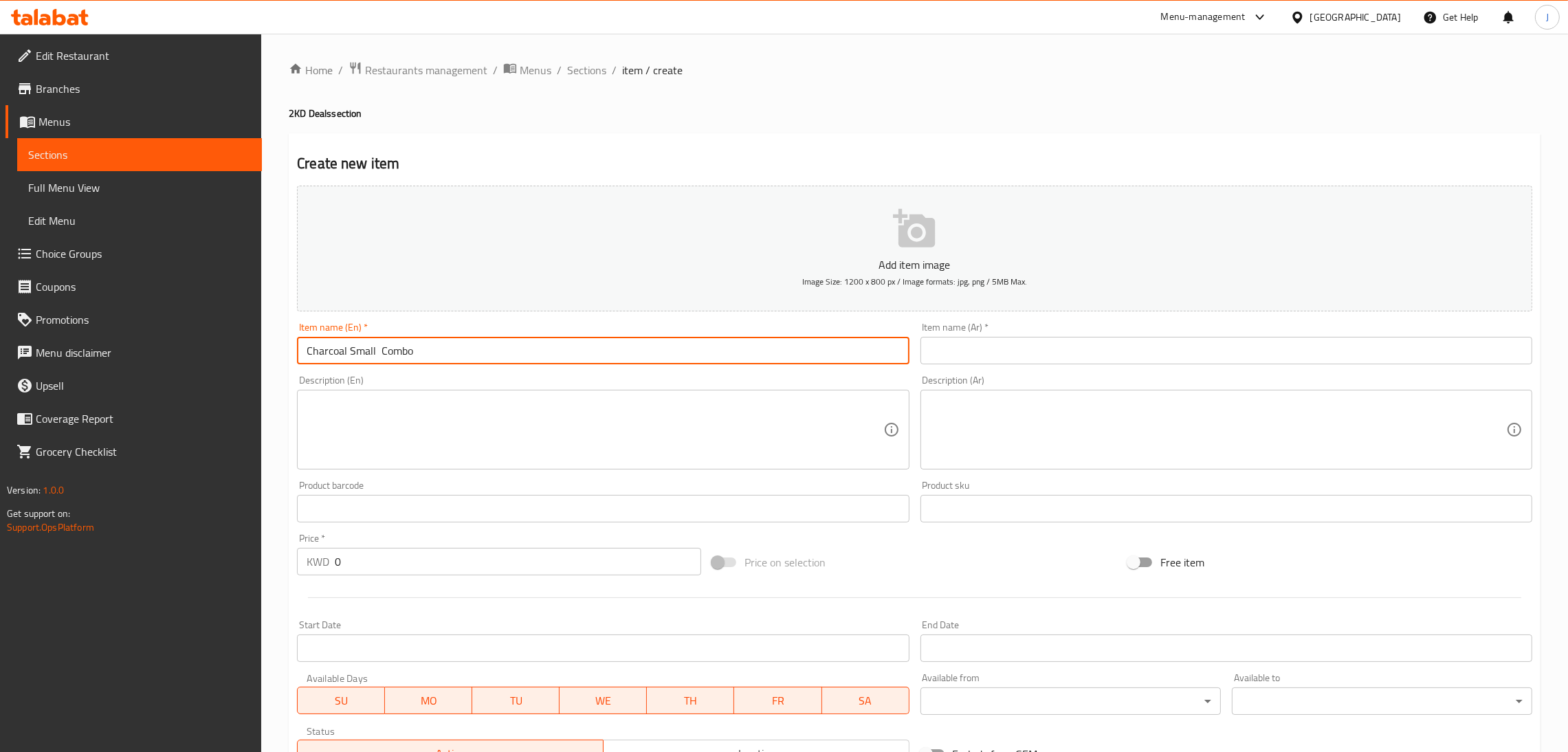
type input "Charcoal Small Combo"
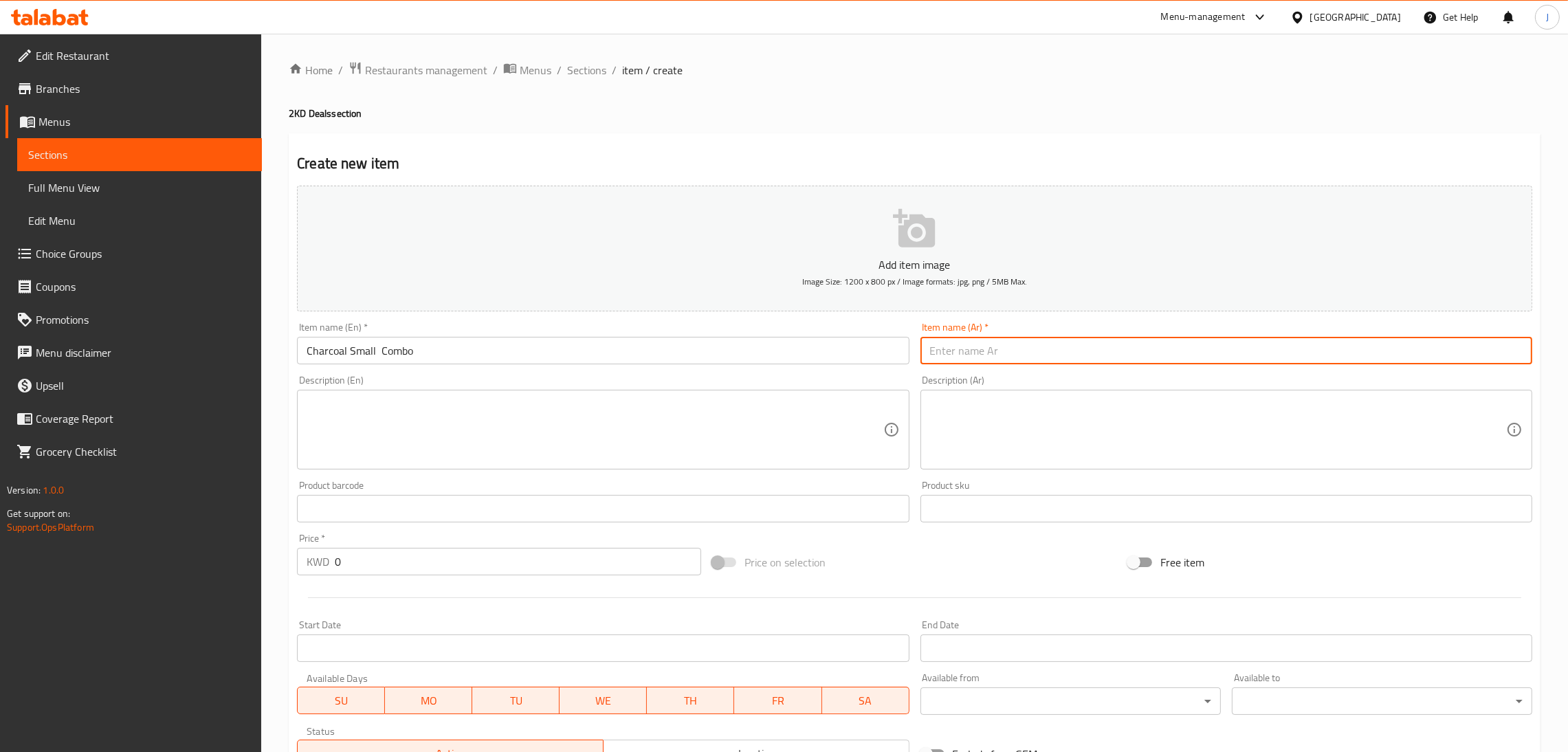
click at [1025, 355] on input "text" at bounding box center [1226, 350] width 612 height 28
type input "جاركول كومبو صغير"
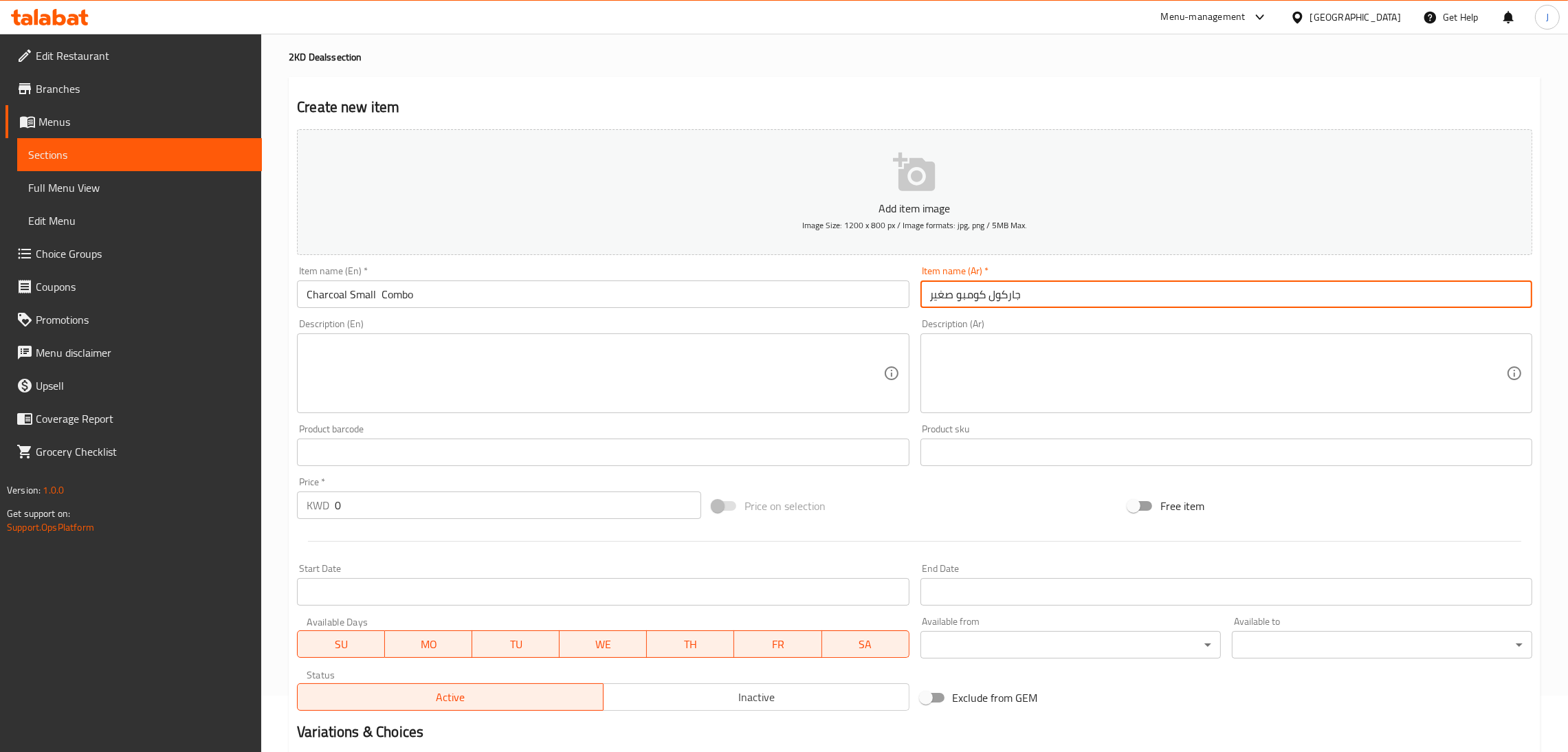
scroll to position [103, 0]
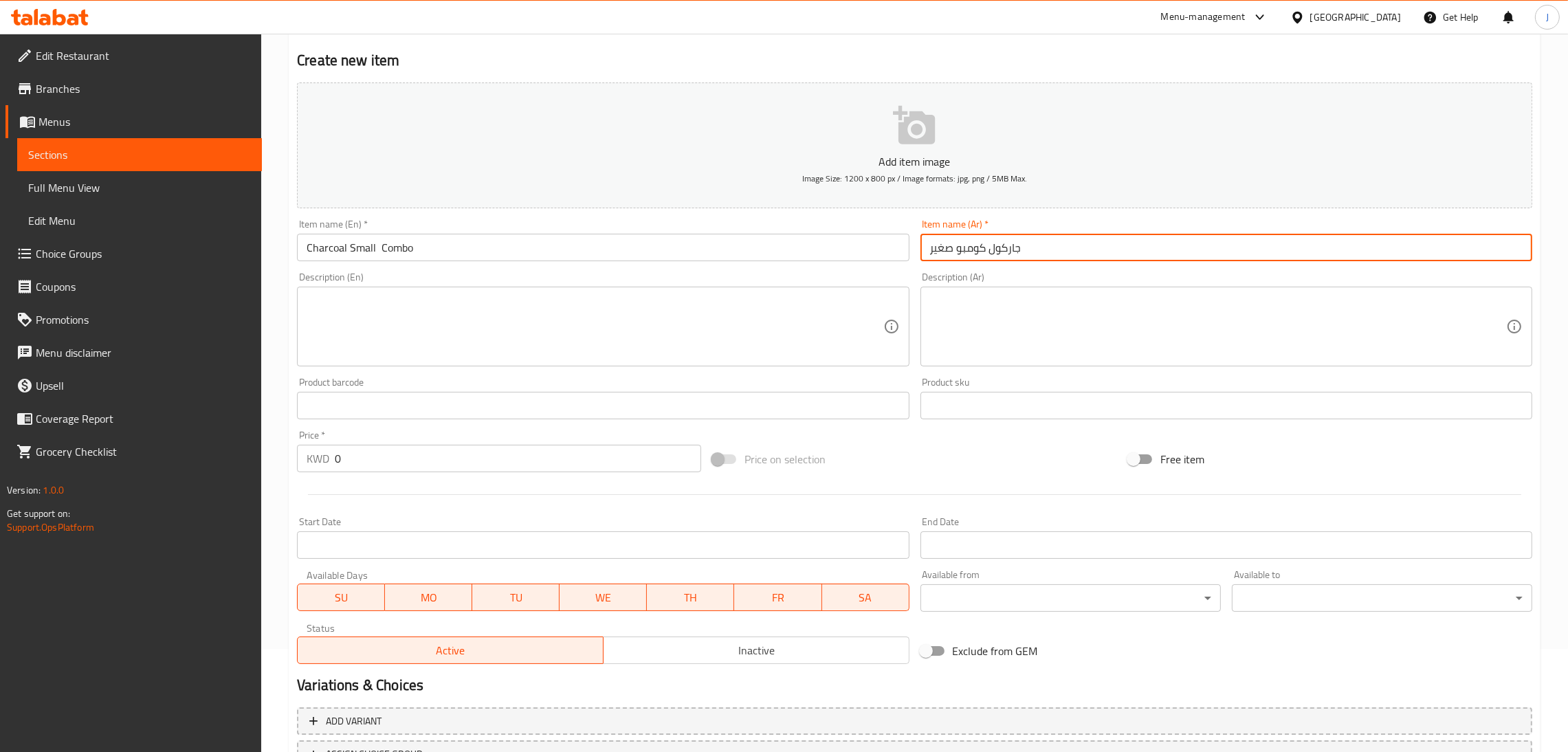
click at [452, 319] on textarea at bounding box center [594, 326] width 576 height 65
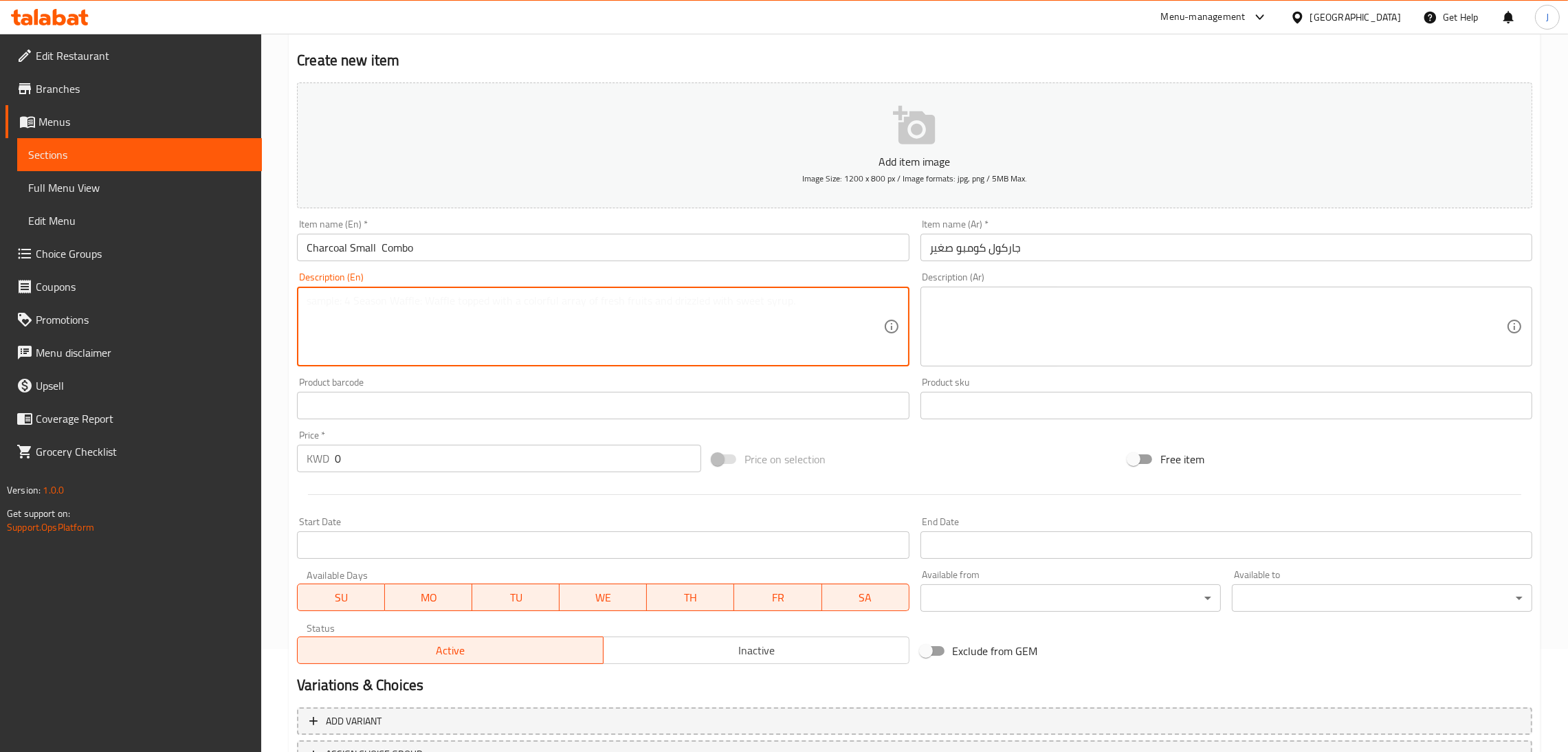
paste textarea "2 Small lebanese ckicken sandwich1 lebanese meat sandwich with kitco chips and …"
type textarea "2 Small lebanese ckicken sandwich1 lebanese meat sandwich with kitco chips and …"
click at [1024, 318] on textarea at bounding box center [1218, 326] width 576 height 65
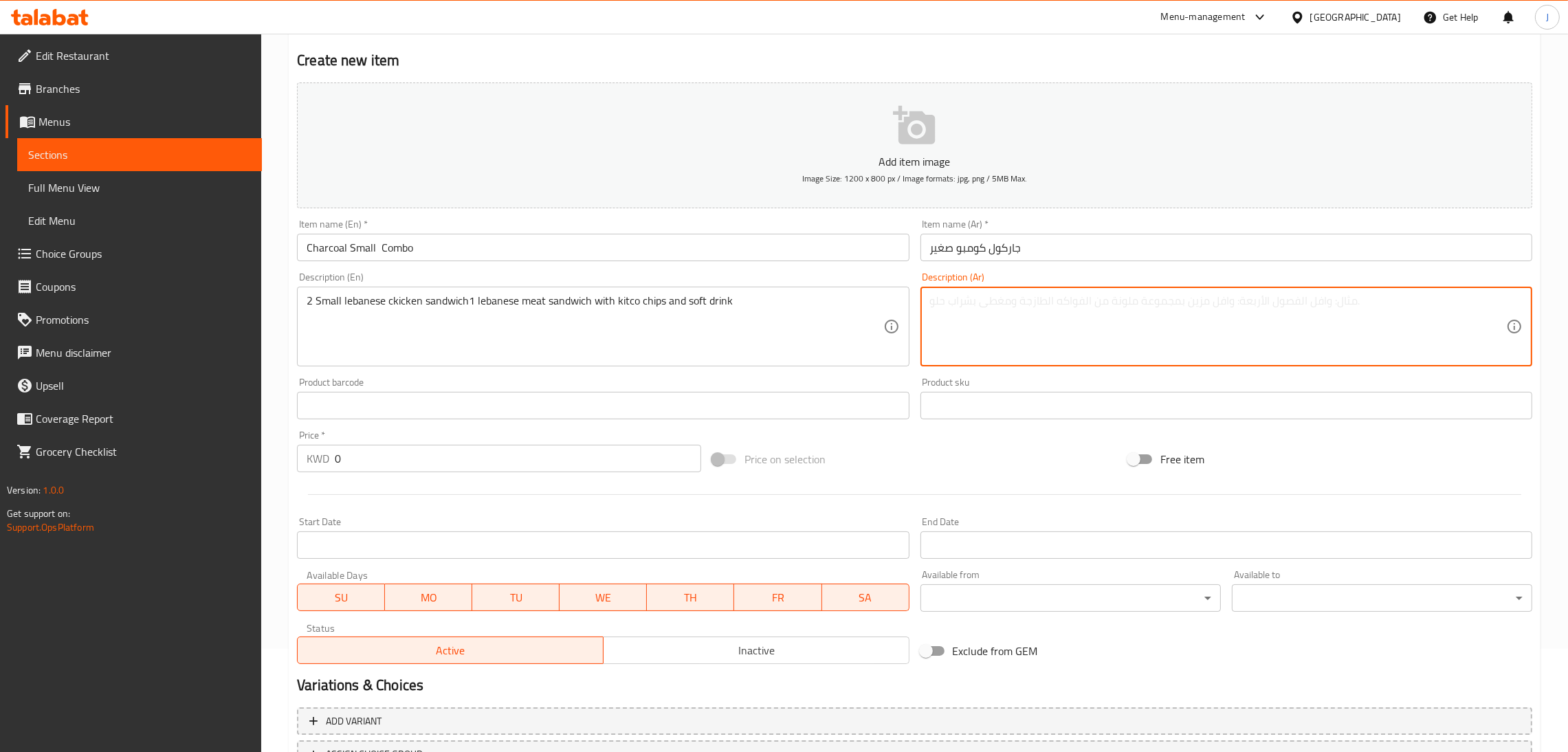
paste textarea "2ساندويش دجاج لبناني صغير1ساندويش لبناني لحم صغير مع [PERSON_NAME] ومشروب غازي"
type textarea "2ساندويش دجاج لبناني صغير1ساندويش لبناني لحم صغير مع [PERSON_NAME] ومشروب غازي"
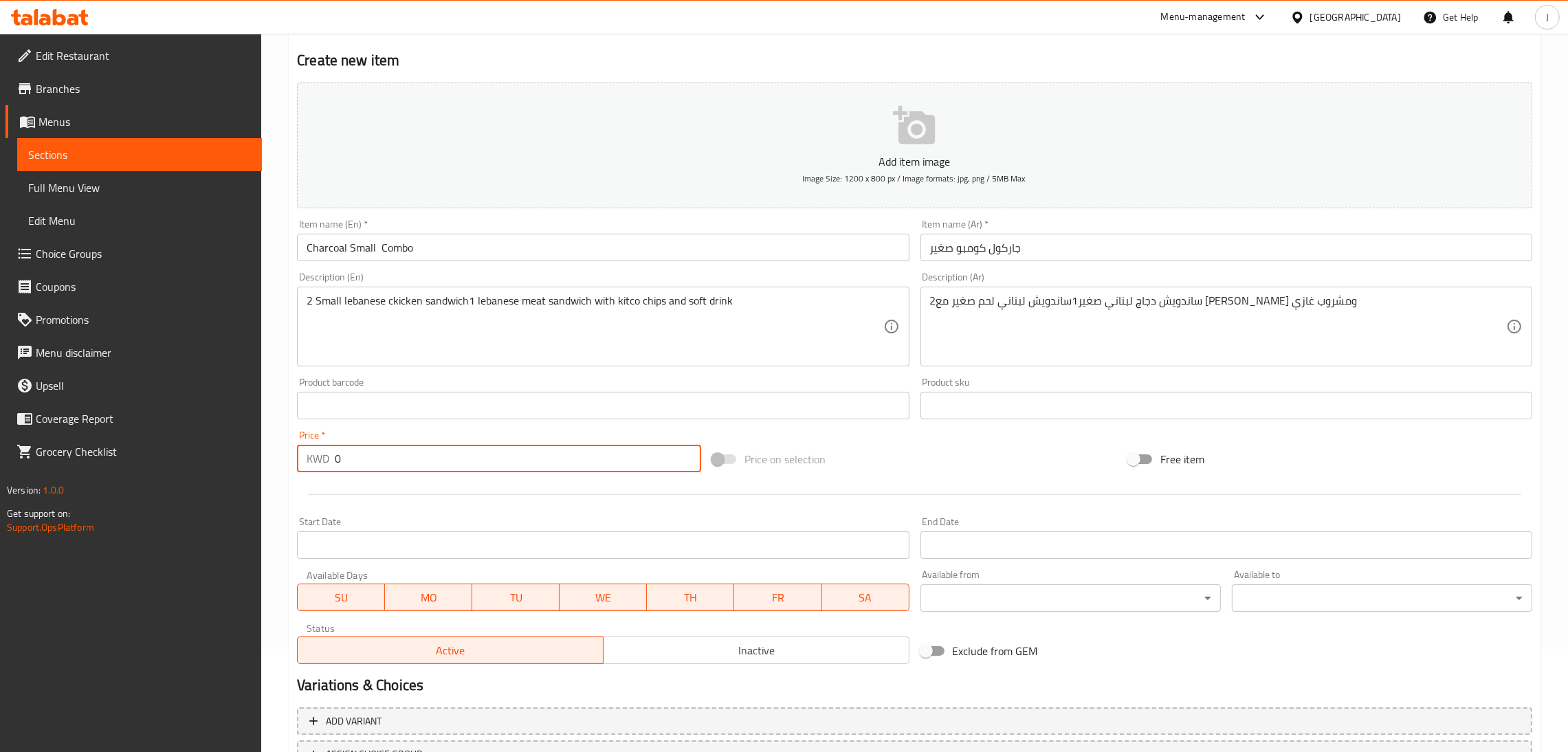
drag, startPoint x: 481, startPoint y: 445, endPoint x: 323, endPoint y: 457, distance: 158.5
click at [323, 457] on div "KWD 0 Price *" at bounding box center [499, 458] width 404 height 28
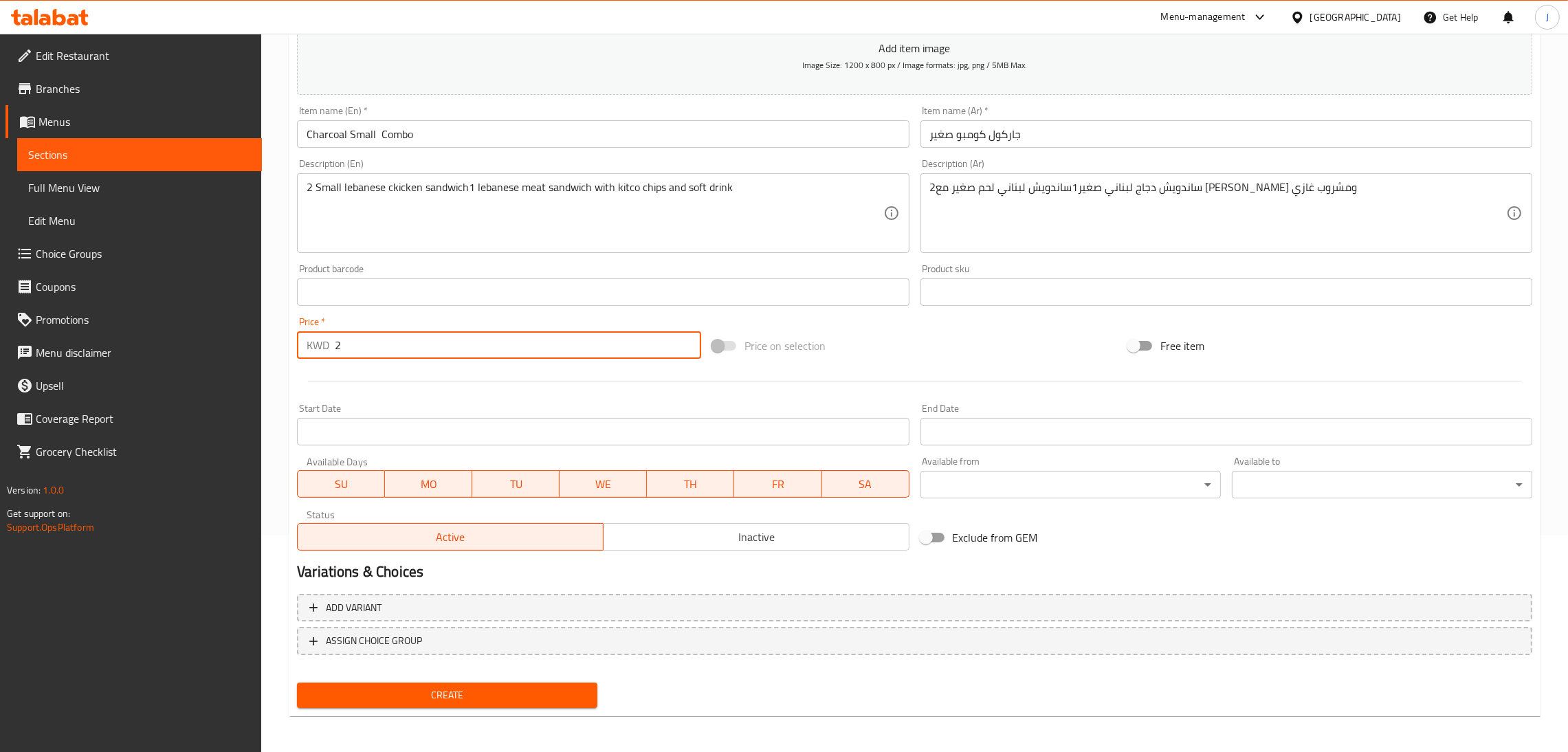
type input "2"
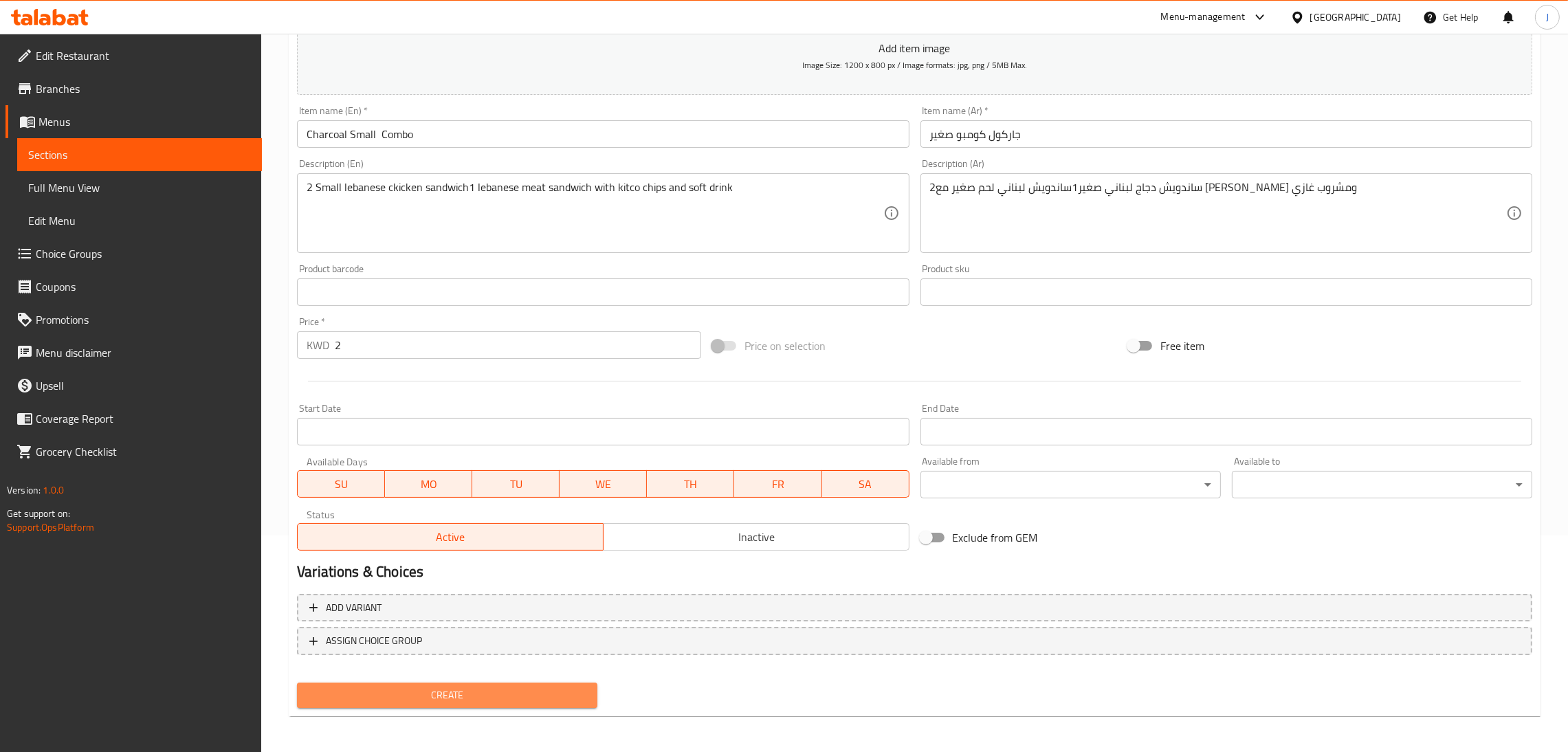
click at [454, 698] on span "Create" at bounding box center [447, 695] width 279 height 17
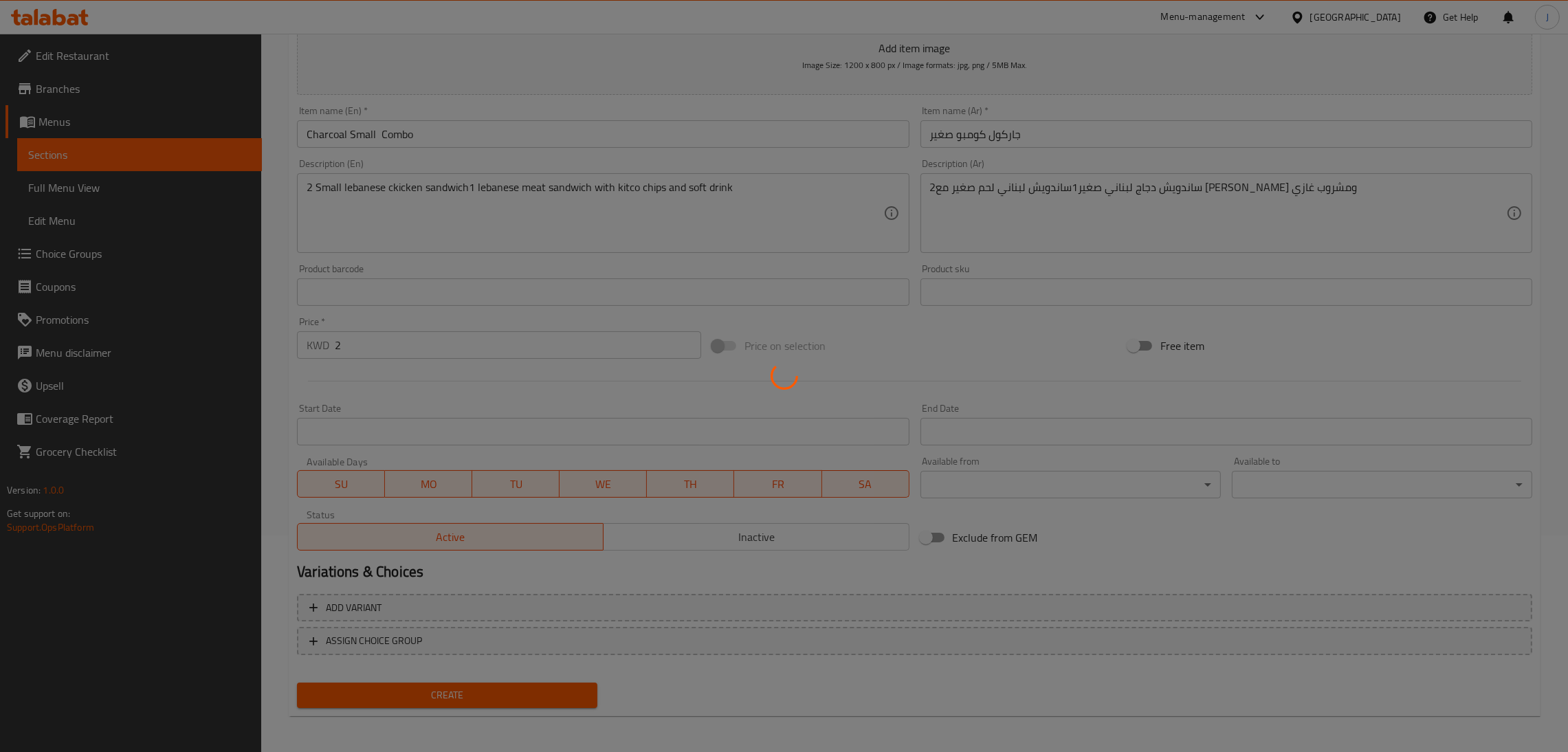
type input "0"
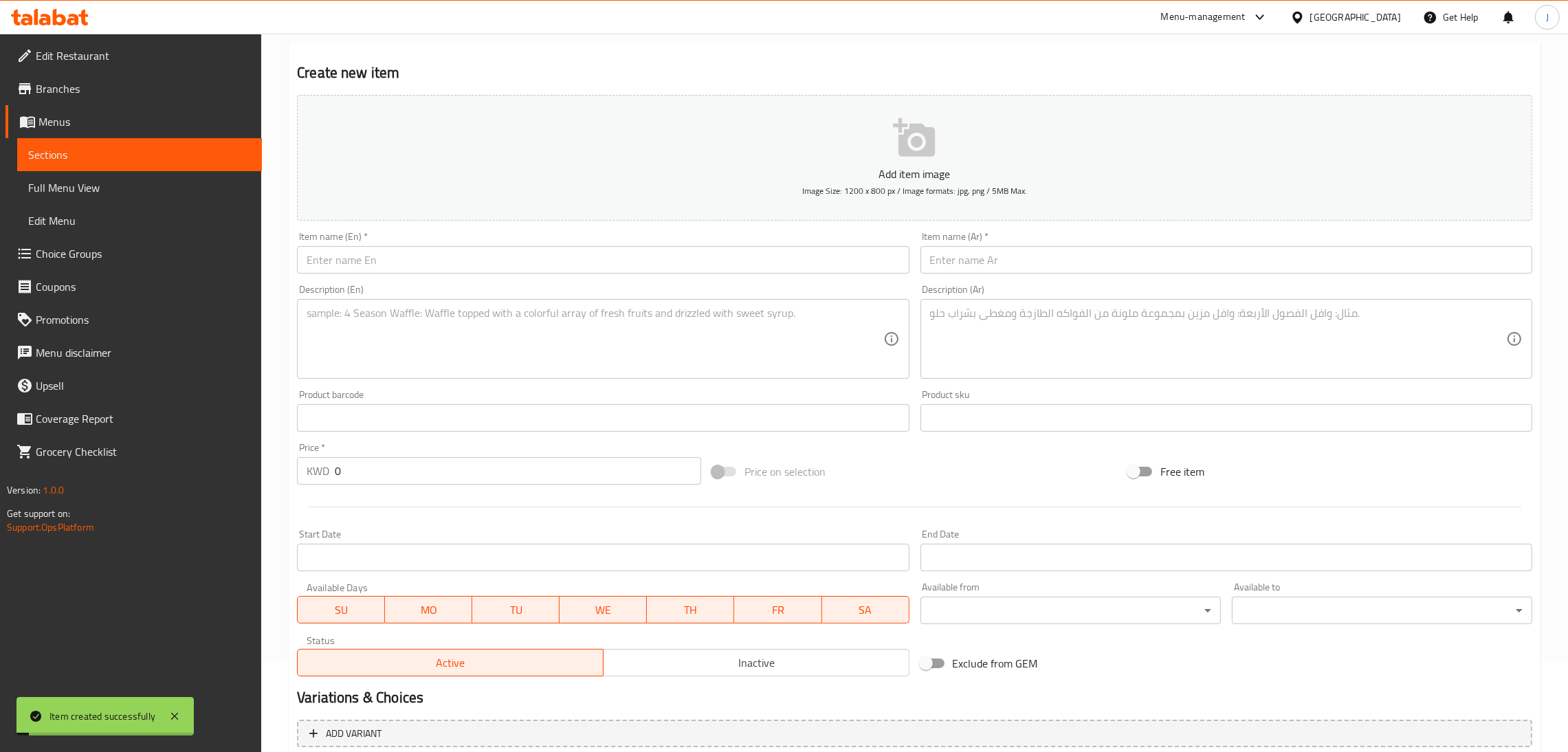
scroll to position [0, 0]
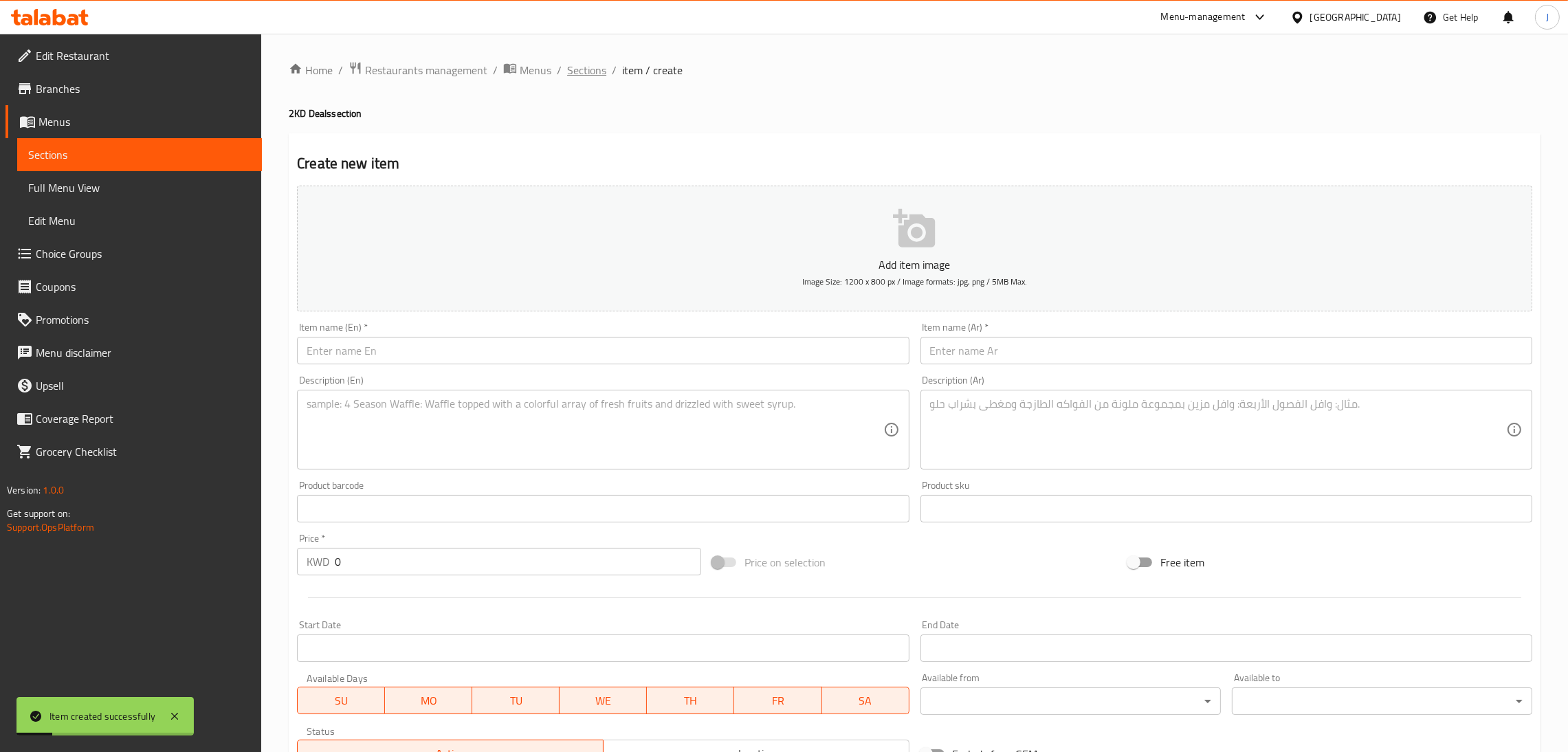
click at [576, 68] on span "Sections" at bounding box center [587, 69] width 39 height 17
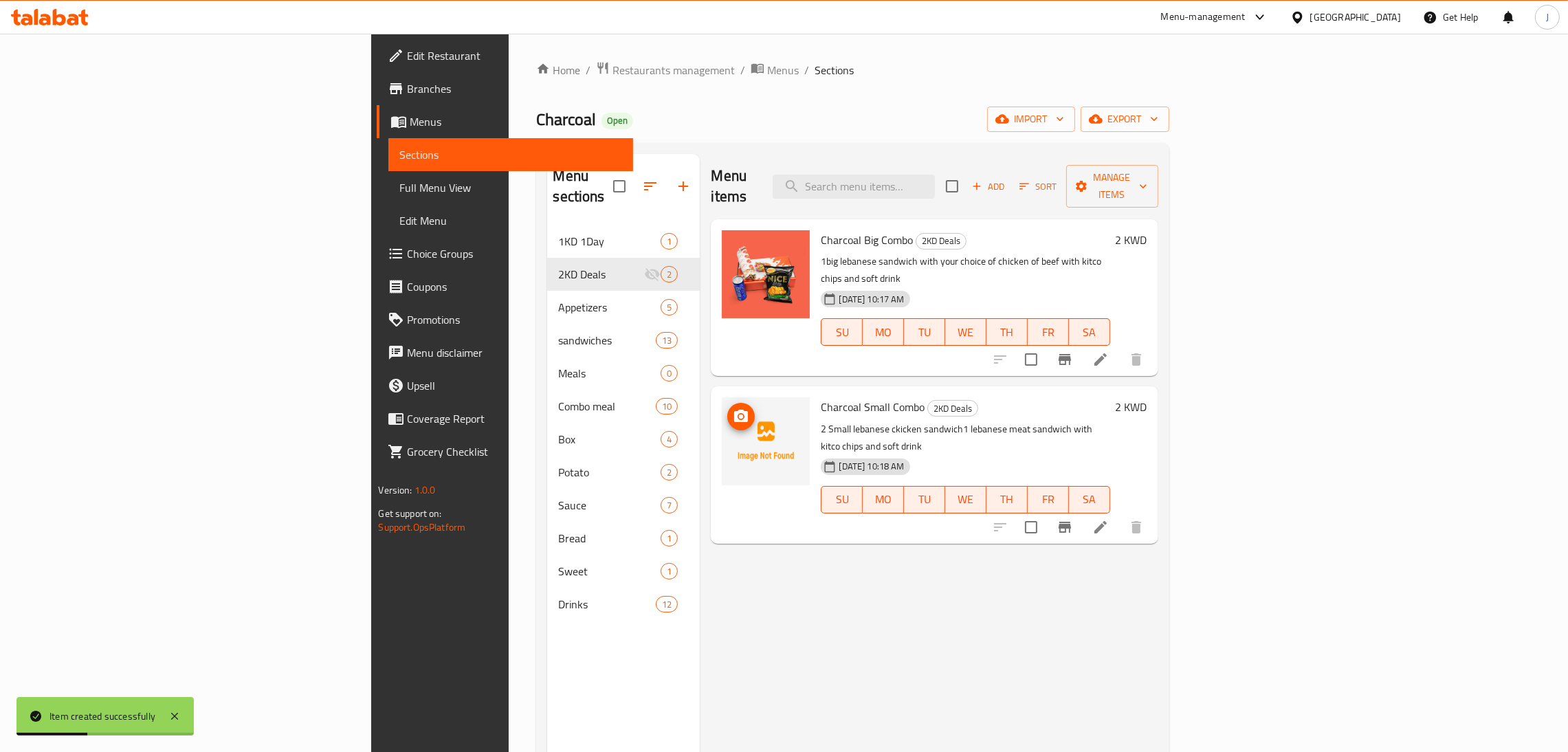
click at [722, 397] on img at bounding box center [765, 441] width 88 height 88
click at [733, 408] on icon "upload picture" at bounding box center [741, 416] width 17 height 17
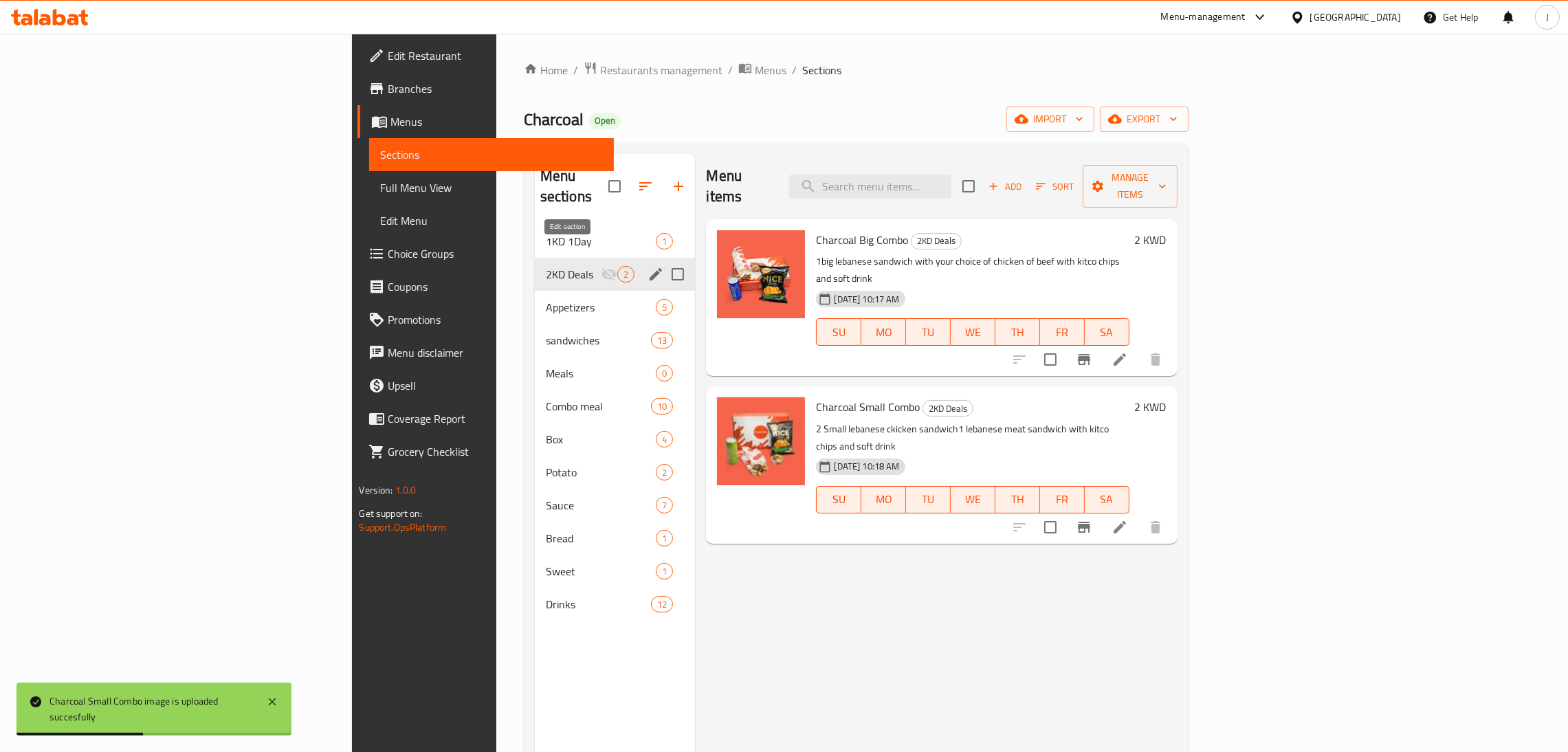
click at [649, 268] on icon "edit" at bounding box center [656, 274] width 12 height 12
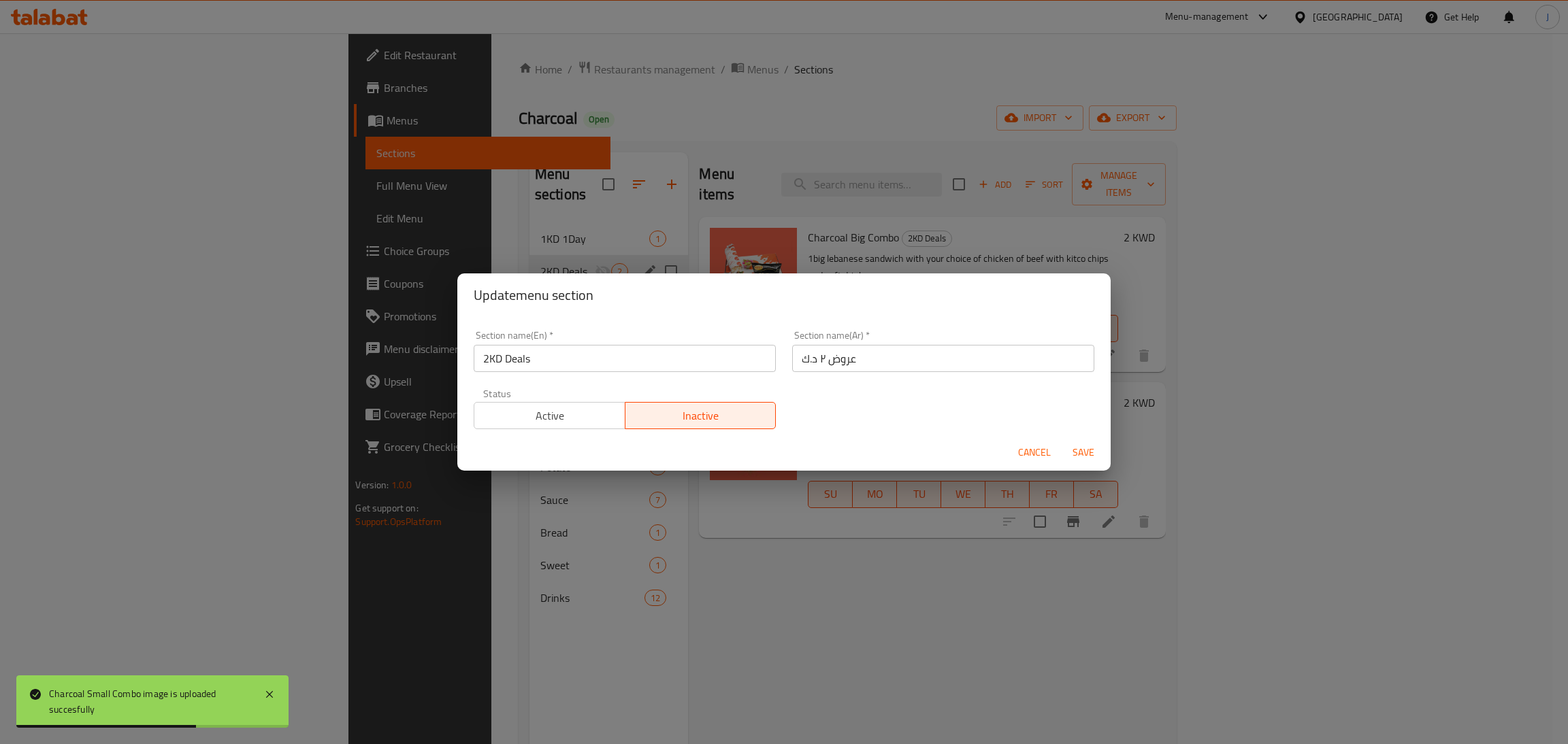
click at [528, 410] on span "Active" at bounding box center [549, 416] width 140 height 19
click at [1081, 450] on span "Save" at bounding box center [1083, 452] width 33 height 17
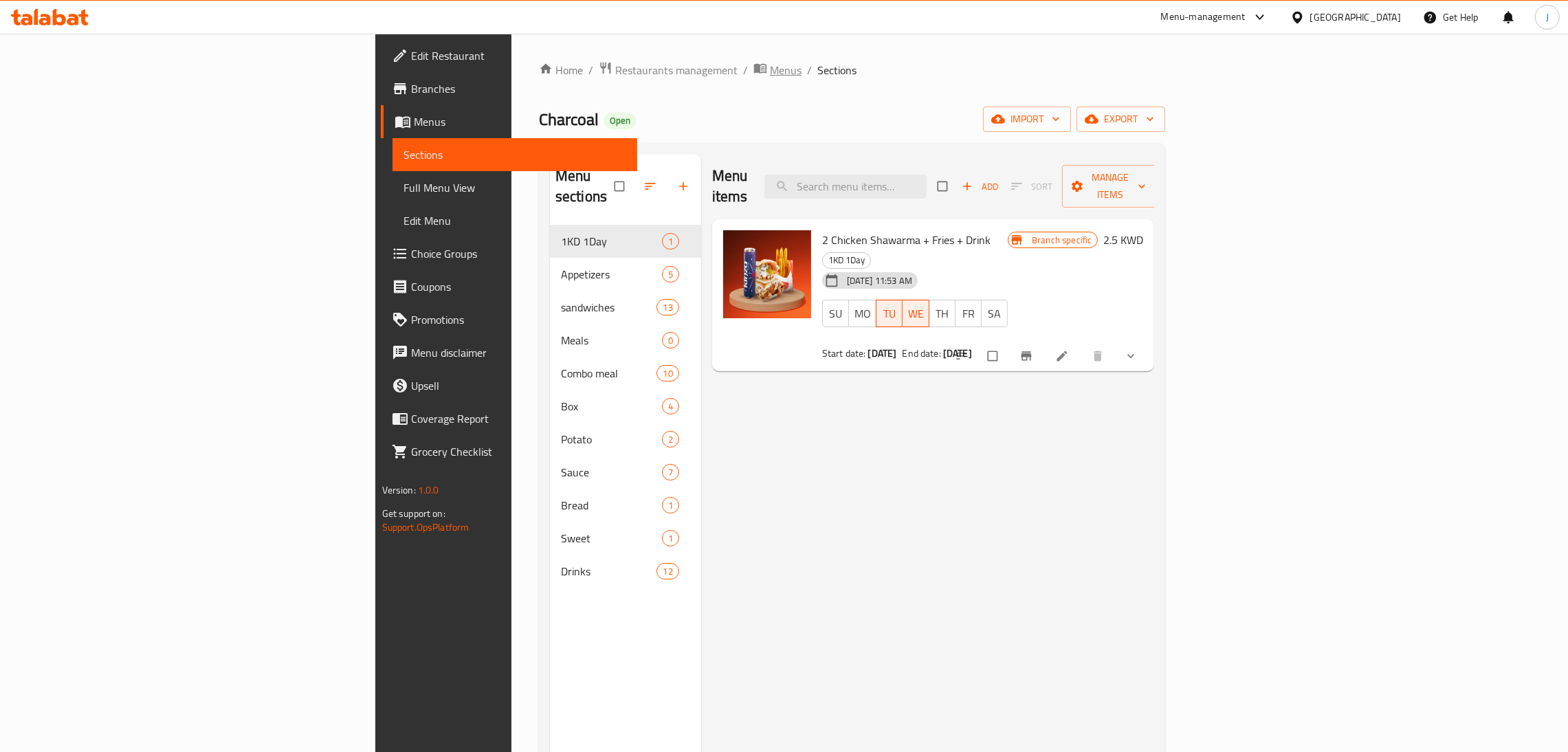
click at [754, 69] on span "breadcrumb" at bounding box center [762, 70] width 17 height 18
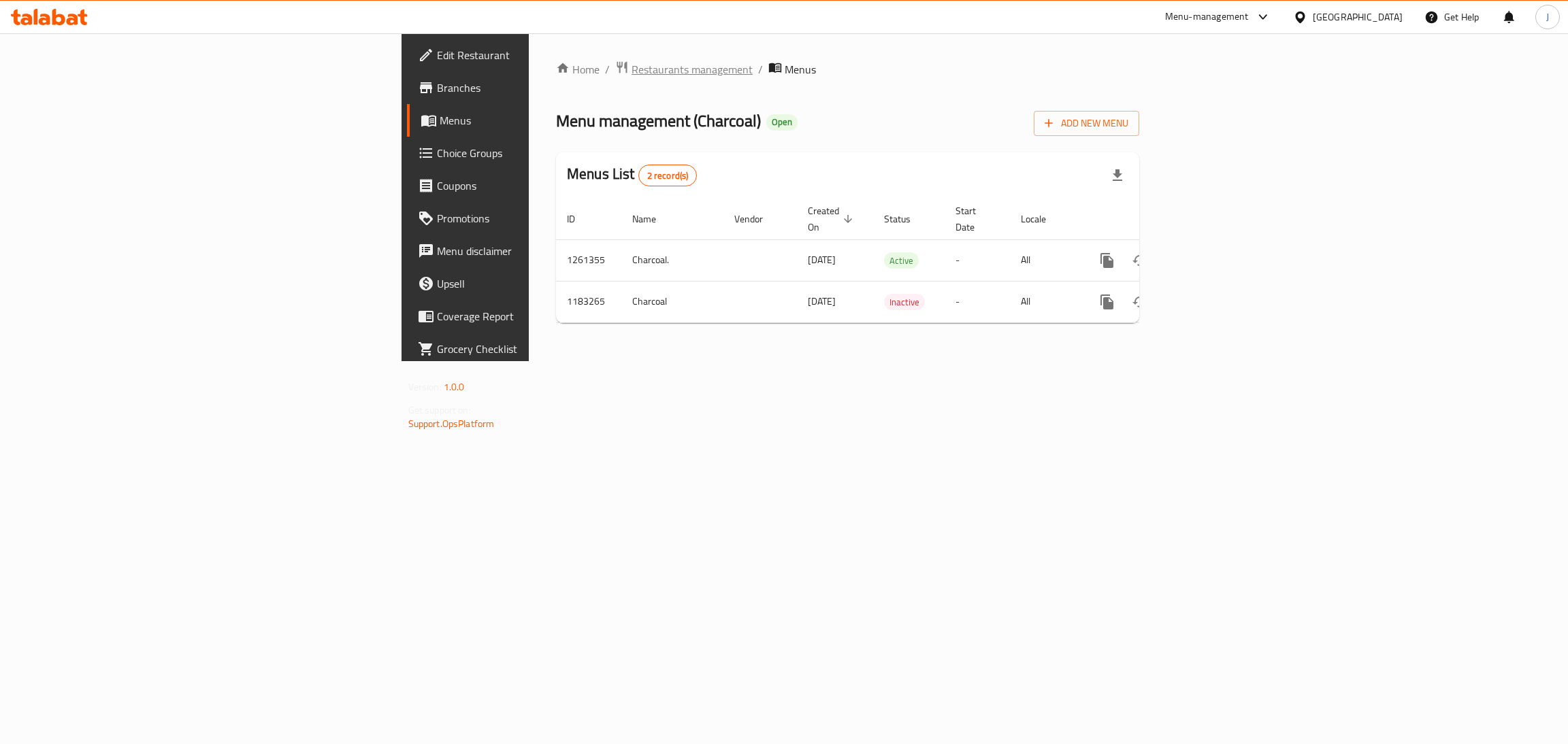
click at [631, 69] on span "Restaurants management" at bounding box center [691, 69] width 121 height 17
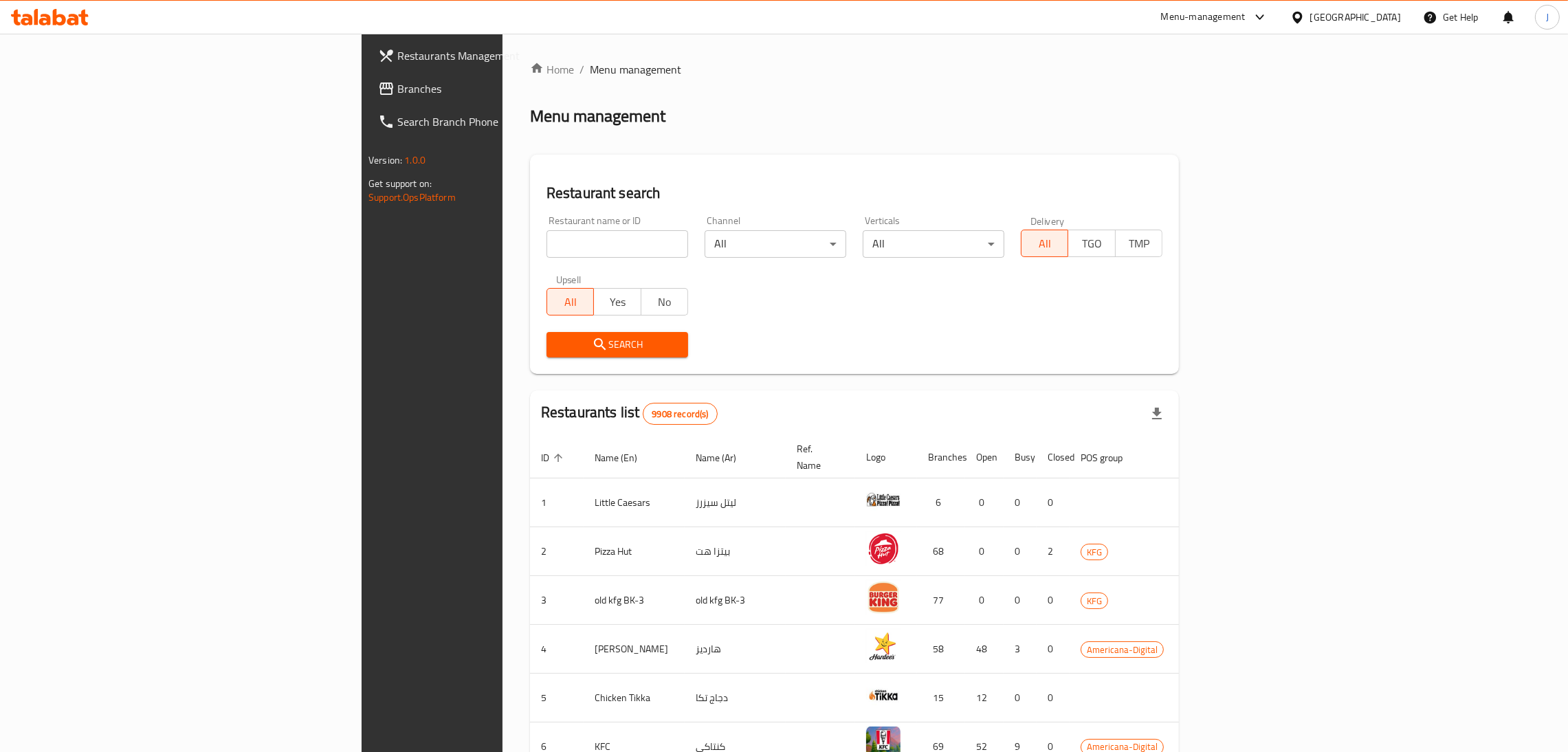
click at [547, 248] on input "search" at bounding box center [617, 244] width 142 height 28
type input "hatem"
click button "Search" at bounding box center [617, 345] width 142 height 26
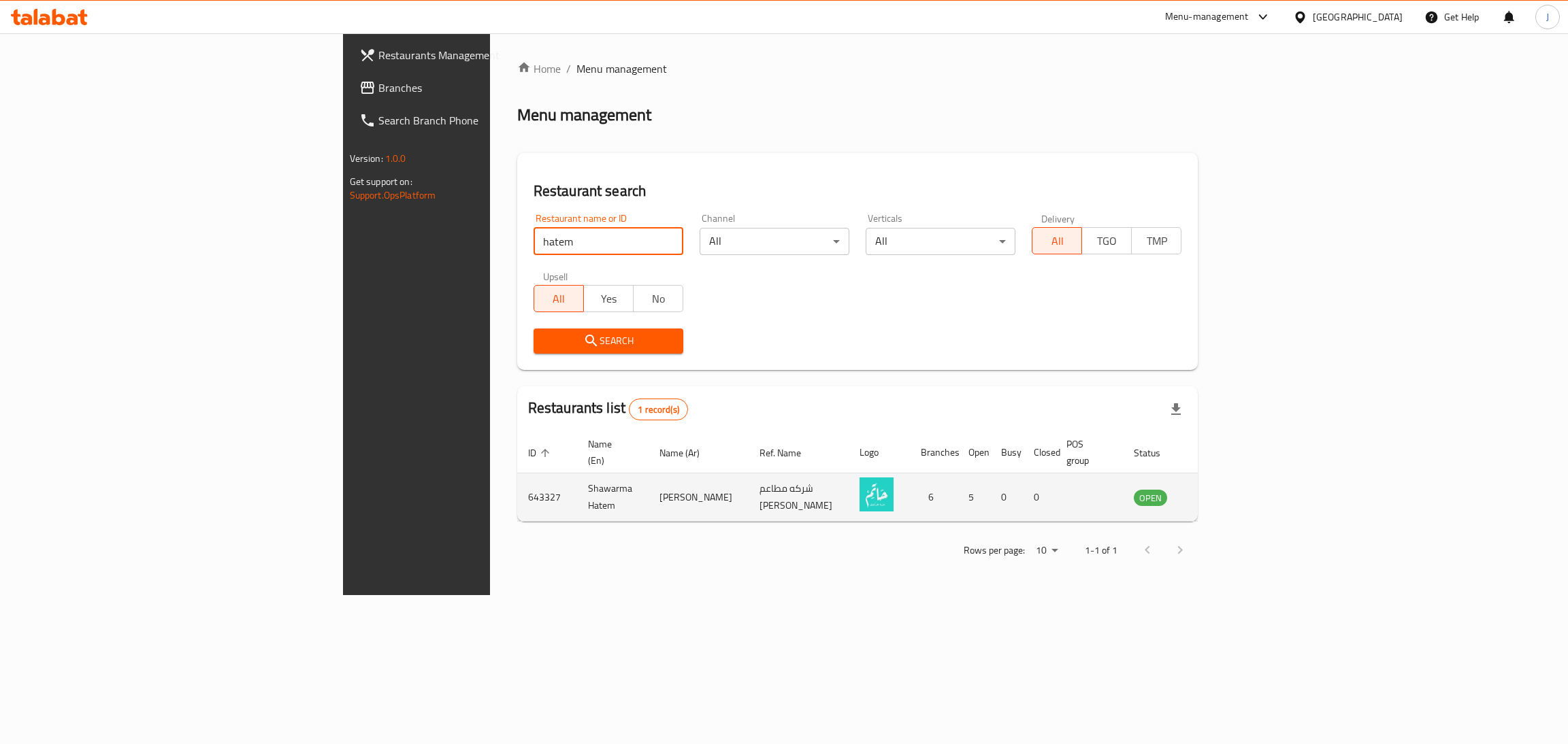
click at [1221, 493] on icon "enhanced table" at bounding box center [1213, 498] width 15 height 11
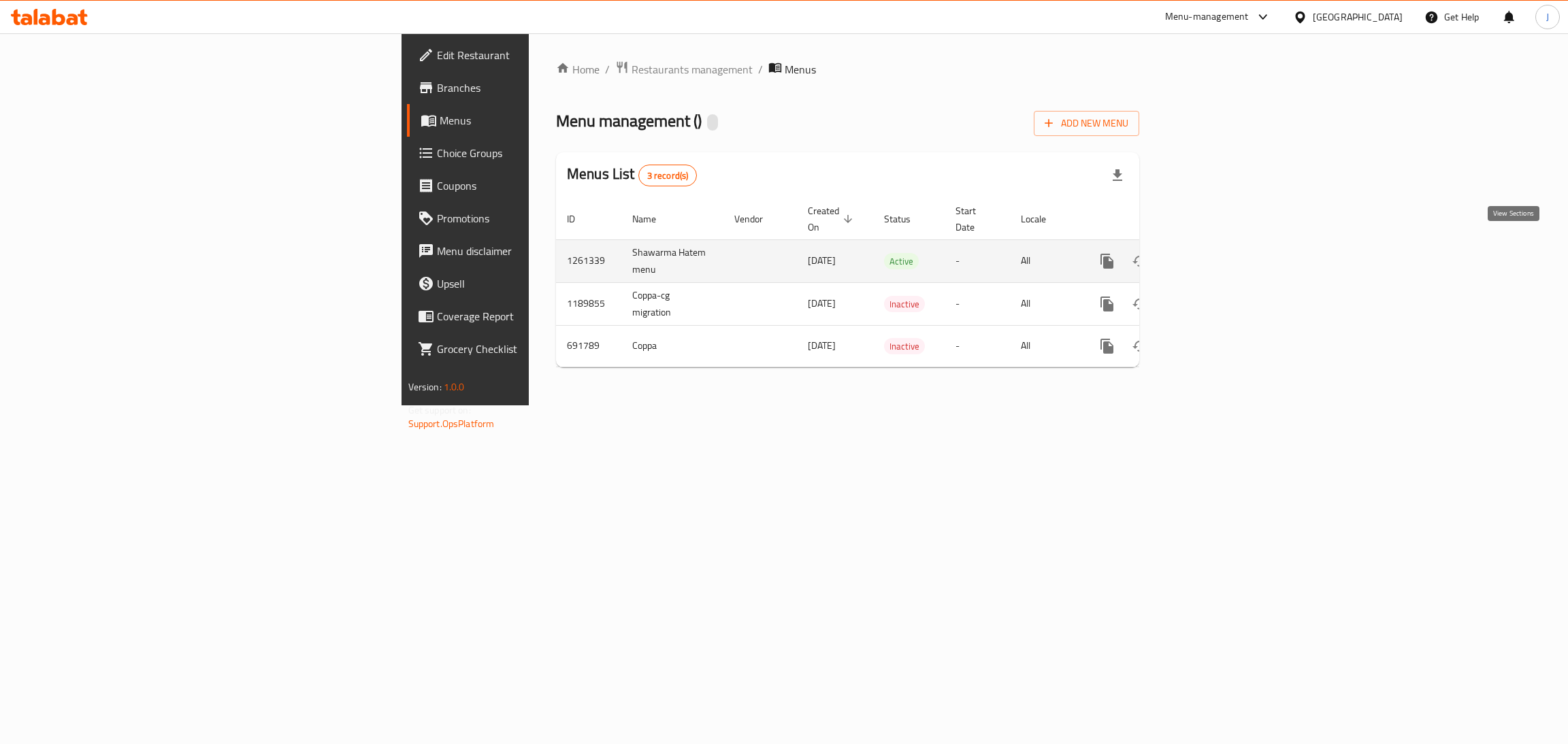
click at [1213, 253] on icon "enhanced table" at bounding box center [1206, 261] width 17 height 17
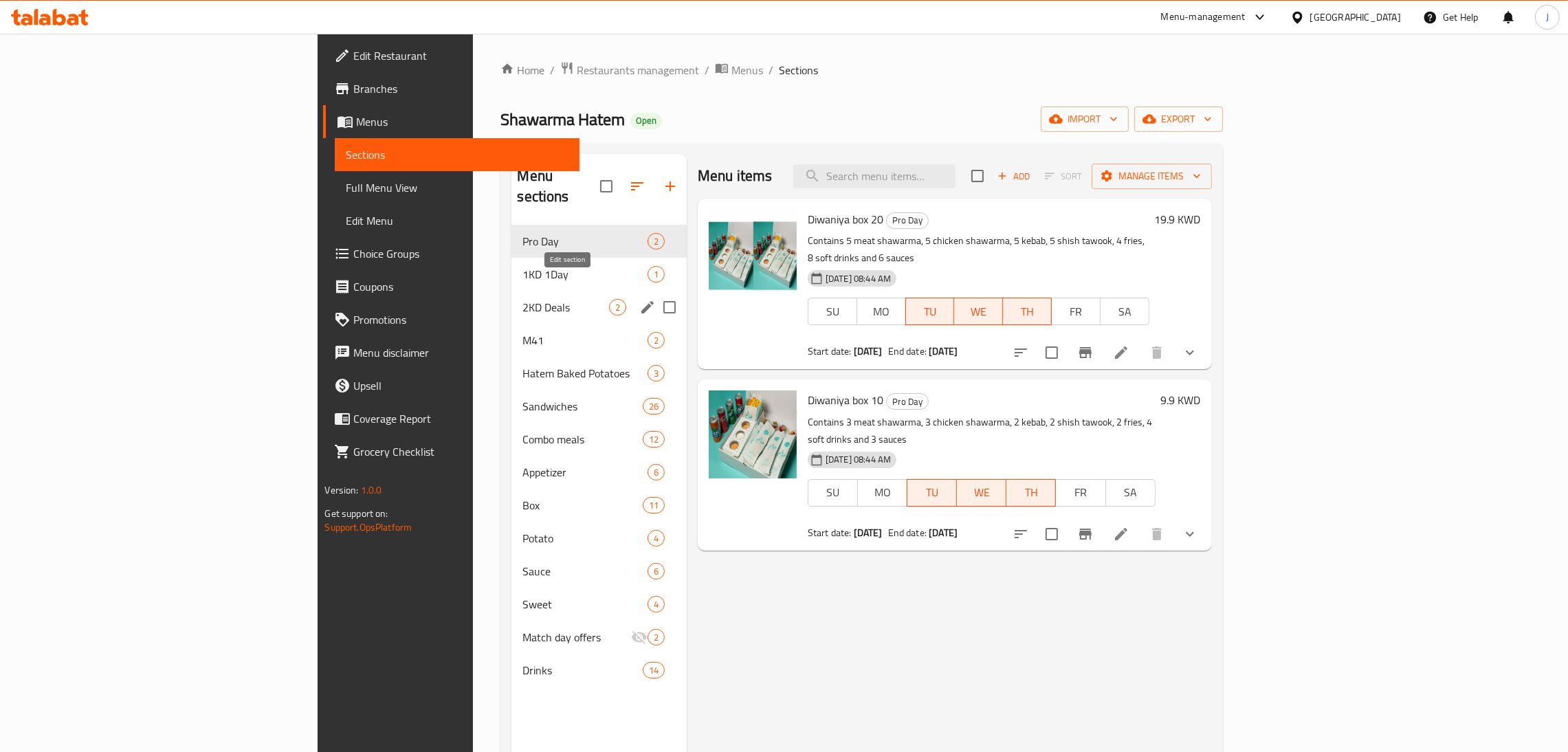
click at [641, 301] on icon "edit" at bounding box center [648, 307] width 12 height 12
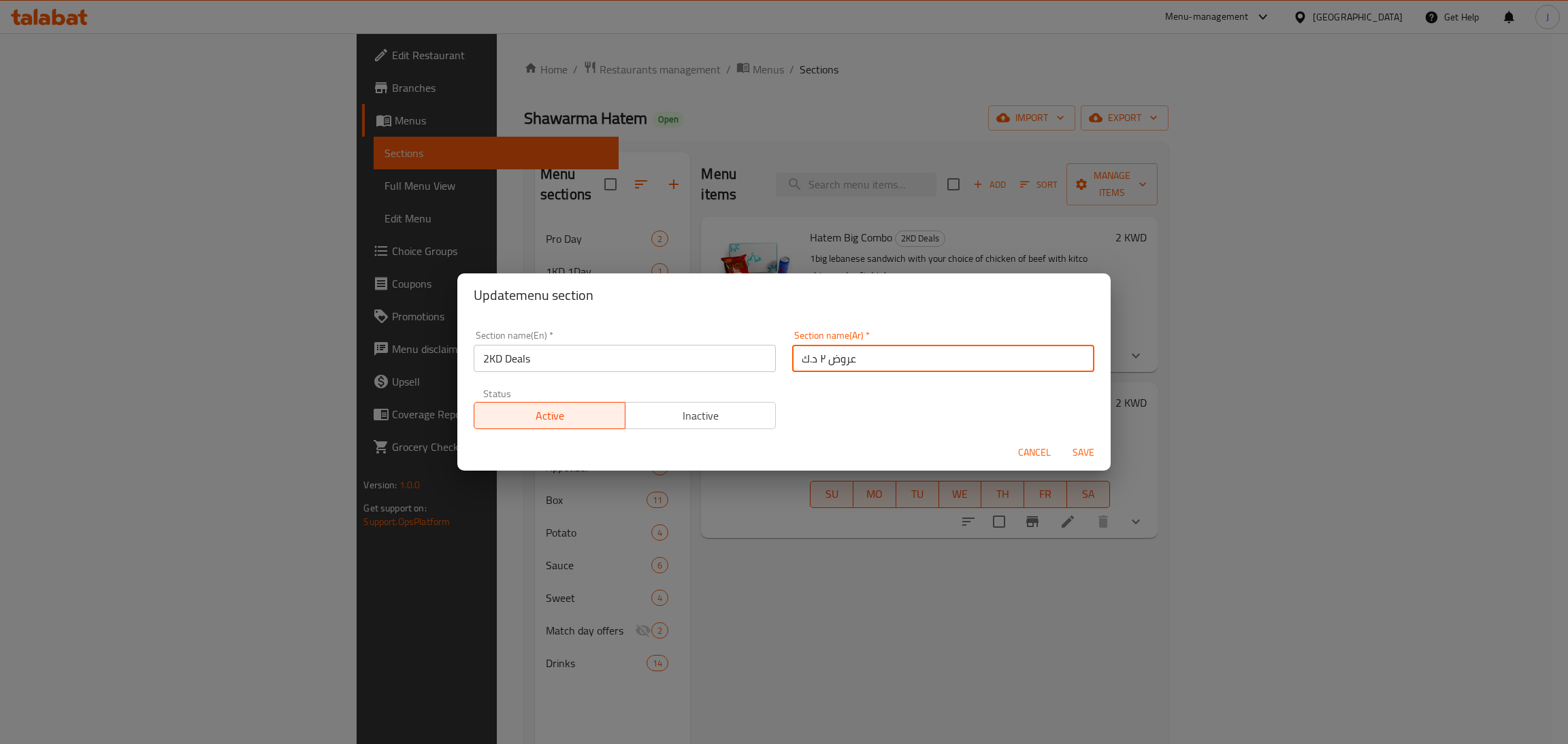
drag, startPoint x: 864, startPoint y: 362, endPoint x: 773, endPoint y: 348, distance: 92.1
click at [773, 348] on div "Section name(En)   * 2KD Deals Section name(En) * Section name(Ar)   * عروض ٢ د…" at bounding box center [784, 380] width 637 height 115
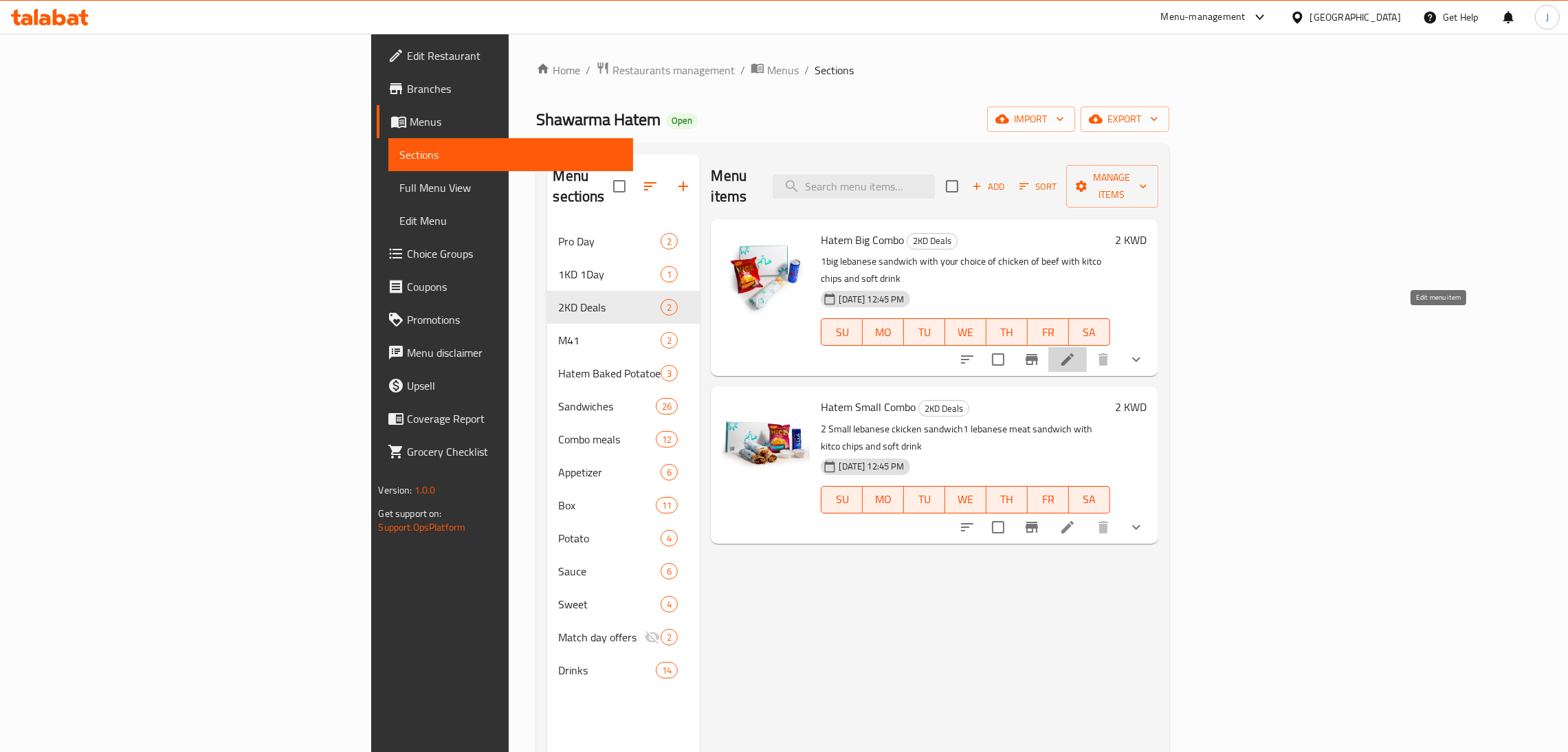
click at [1076, 351] on icon at bounding box center [1067, 359] width 17 height 17
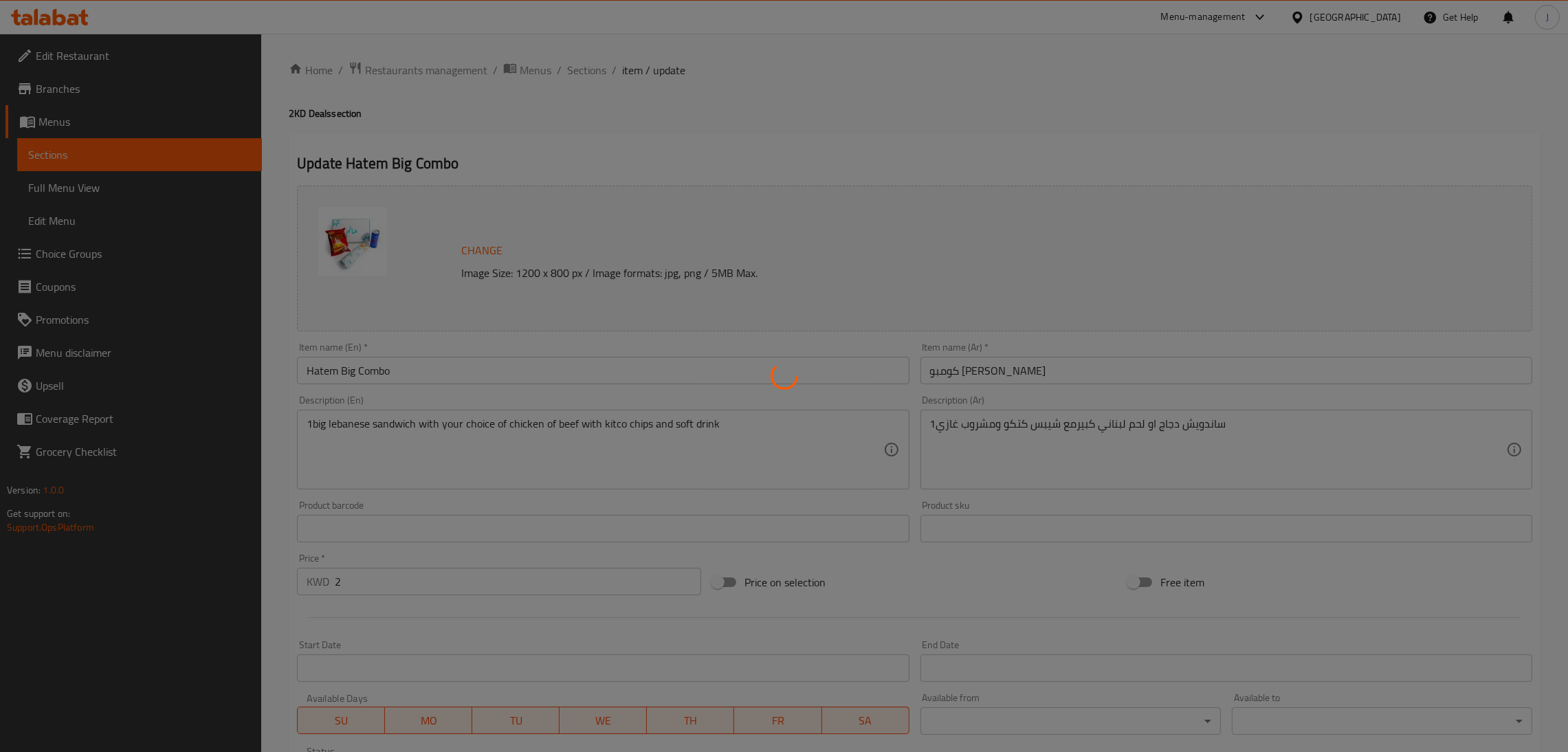
type input "إختيارك من المشروب:"
type input "1"
type input "اختيار الساندويتش"
type input "1"
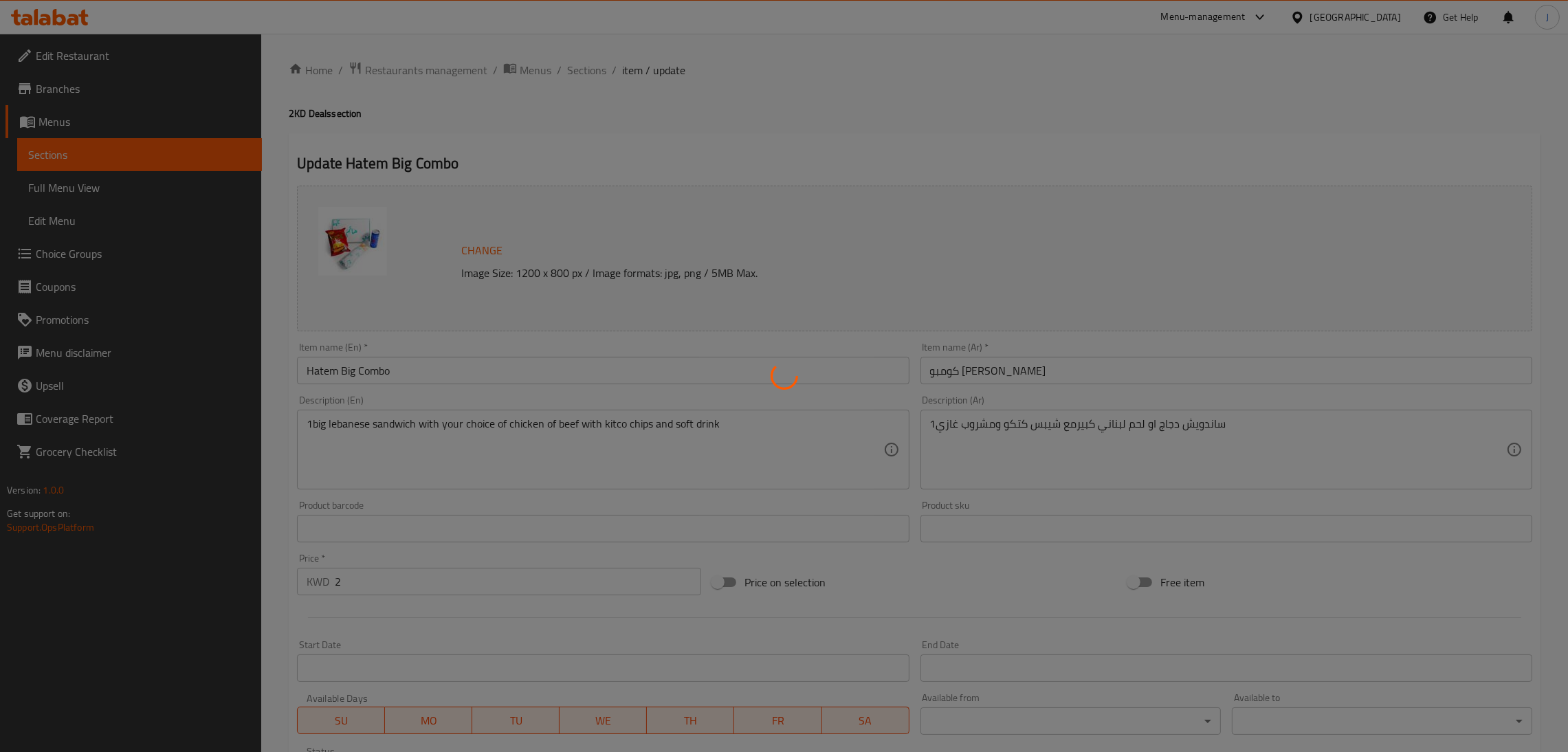
type input "1"
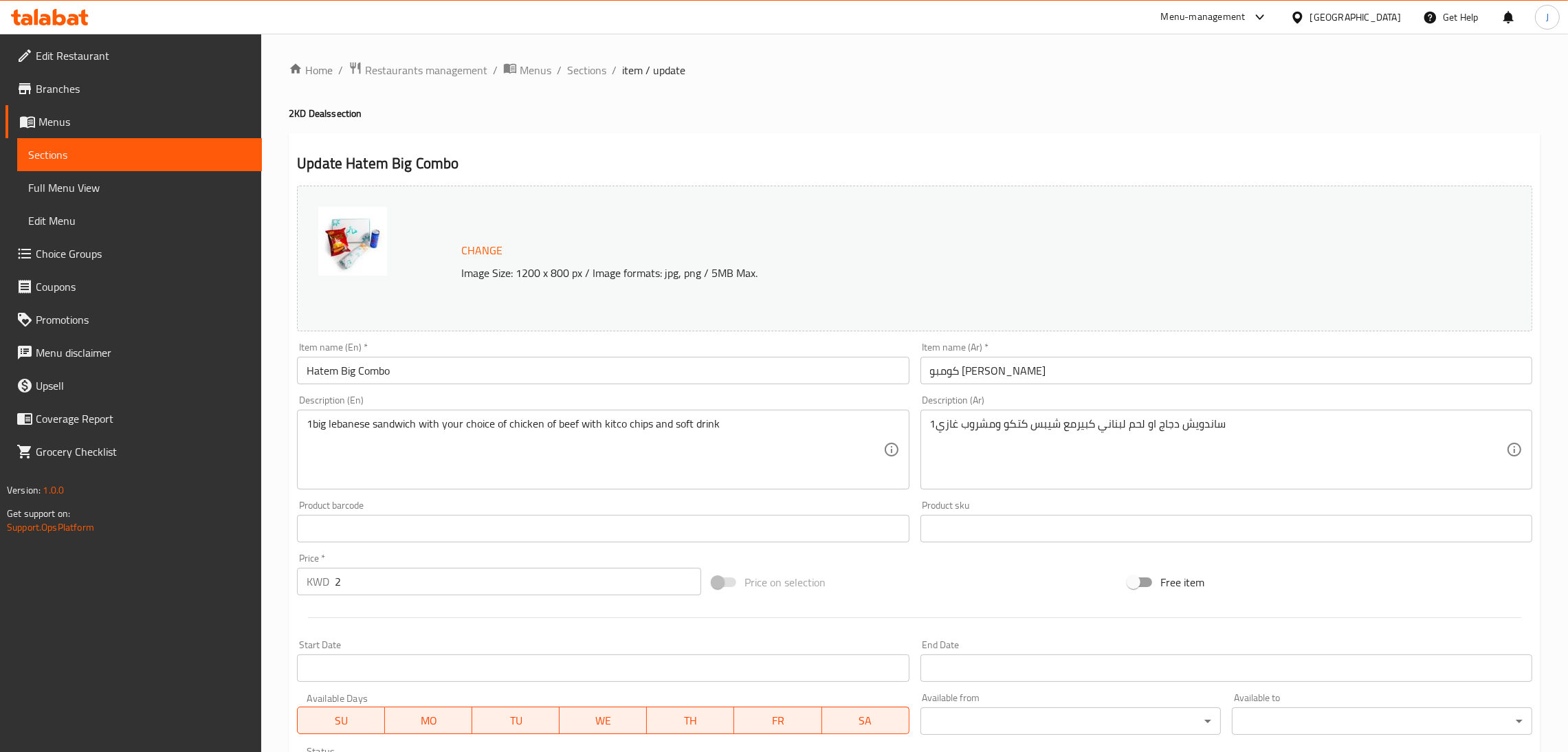
click at [990, 379] on input "كومبو [PERSON_NAME]" at bounding box center [1226, 371] width 612 height 28
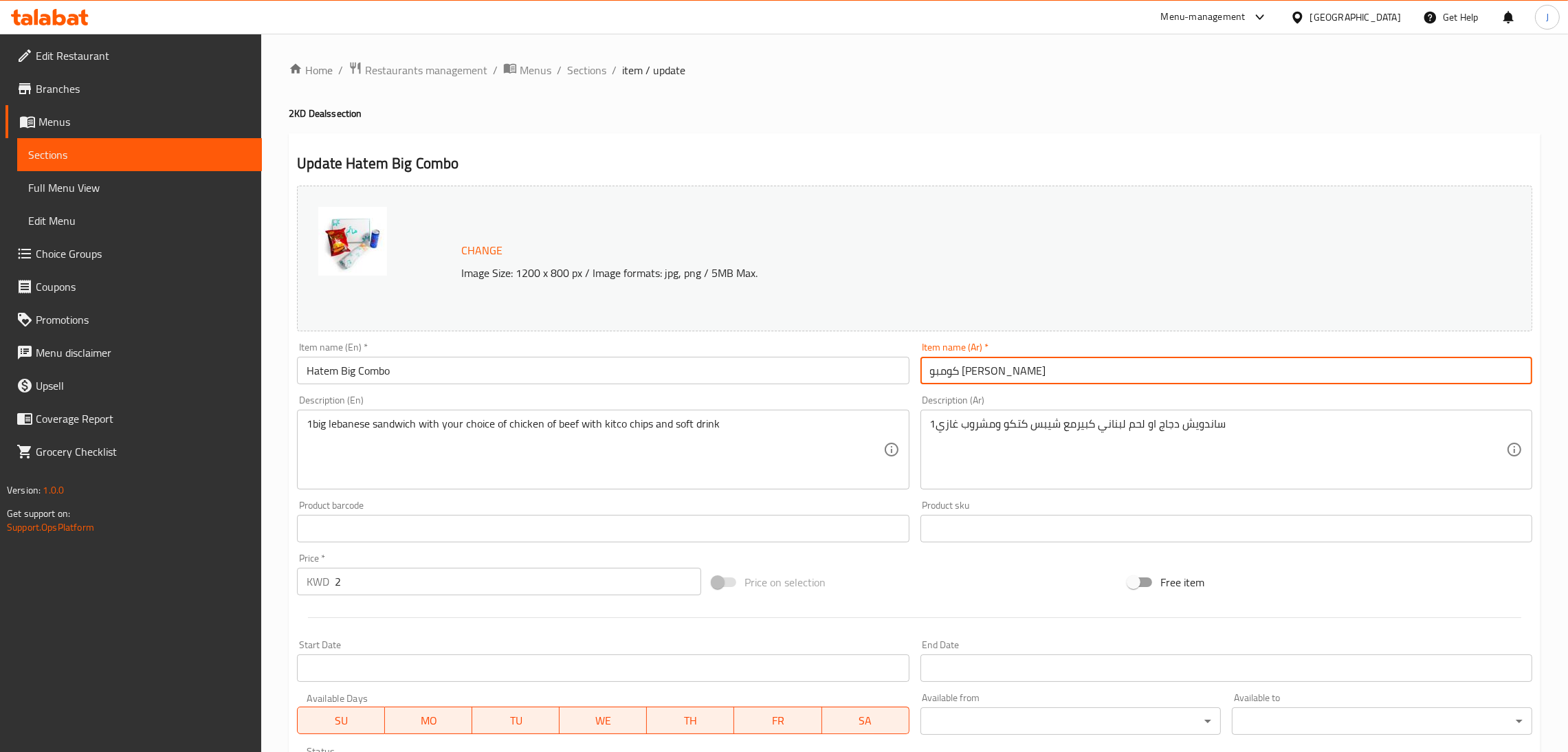
click at [990, 379] on input "كومبو [PERSON_NAME]" at bounding box center [1226, 371] width 612 height 28
click at [971, 376] on input "كومبو [PERSON_NAME]" at bounding box center [1226, 371] width 612 height 28
drag, startPoint x: 995, startPoint y: 372, endPoint x: 913, endPoint y: 375, distance: 82.1
click at [913, 375] on div "Change Image Size: 1200 x 800 px / Image formats: jpg, png / 5MB Max. Item name…" at bounding box center [914, 486] width 1246 height 613
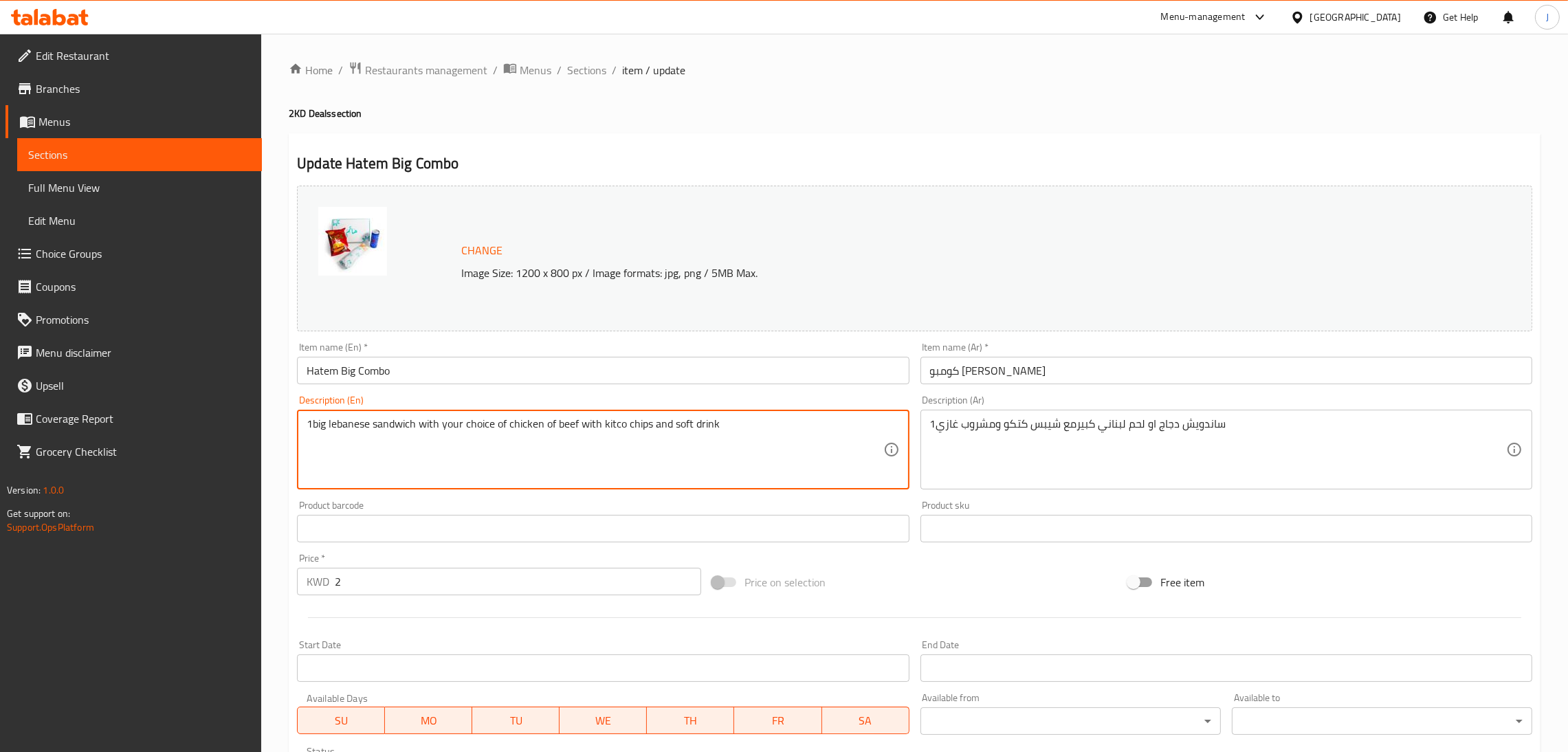
drag, startPoint x: 801, startPoint y: 421, endPoint x: 208, endPoint y: 401, distance: 593.3
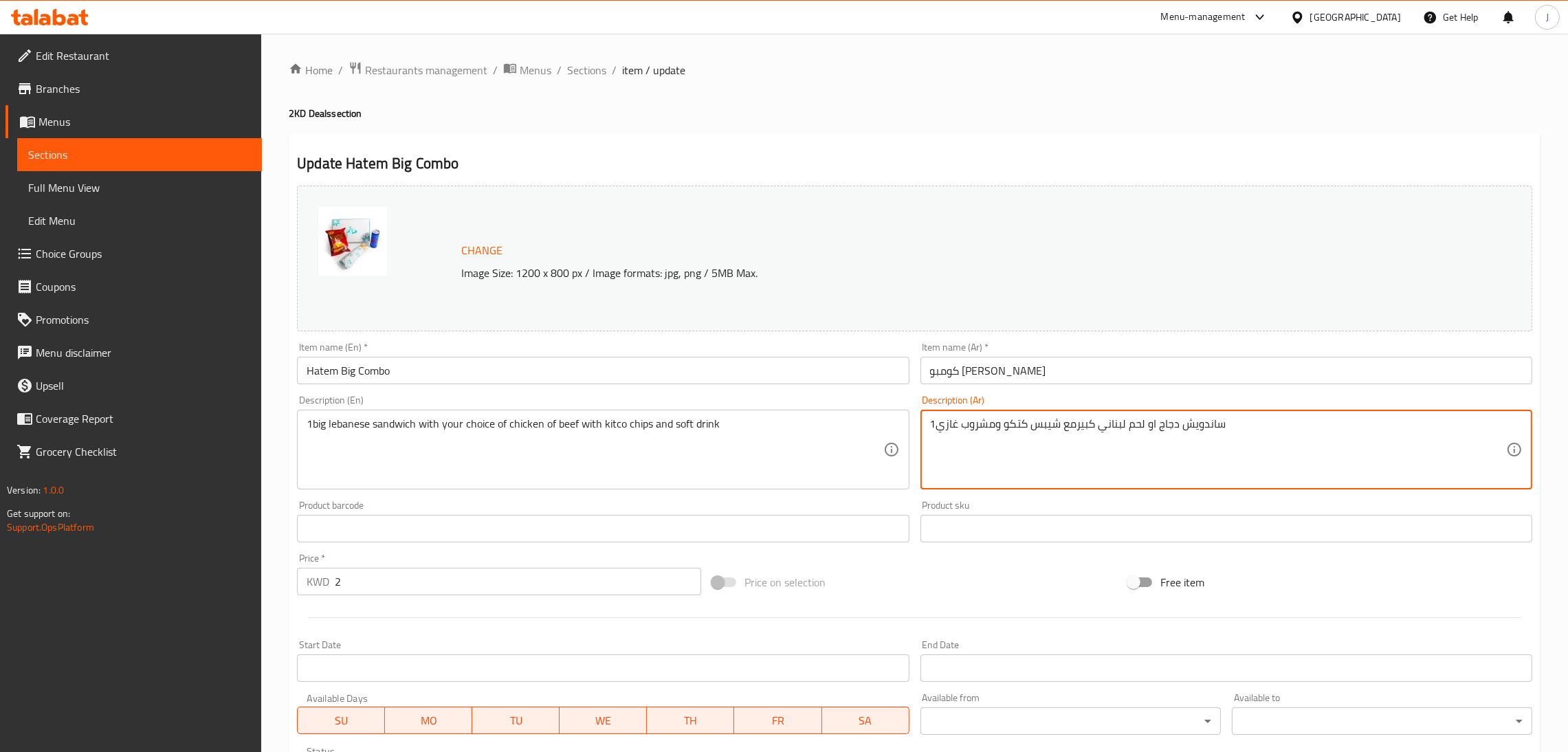
drag, startPoint x: 1249, startPoint y: 429, endPoint x: 887, endPoint y: 426, distance: 362.0
drag, startPoint x: 599, startPoint y: 71, endPoint x: 646, endPoint y: 138, distance: 81.8
click at [599, 72] on span "Sections" at bounding box center [587, 69] width 39 height 17
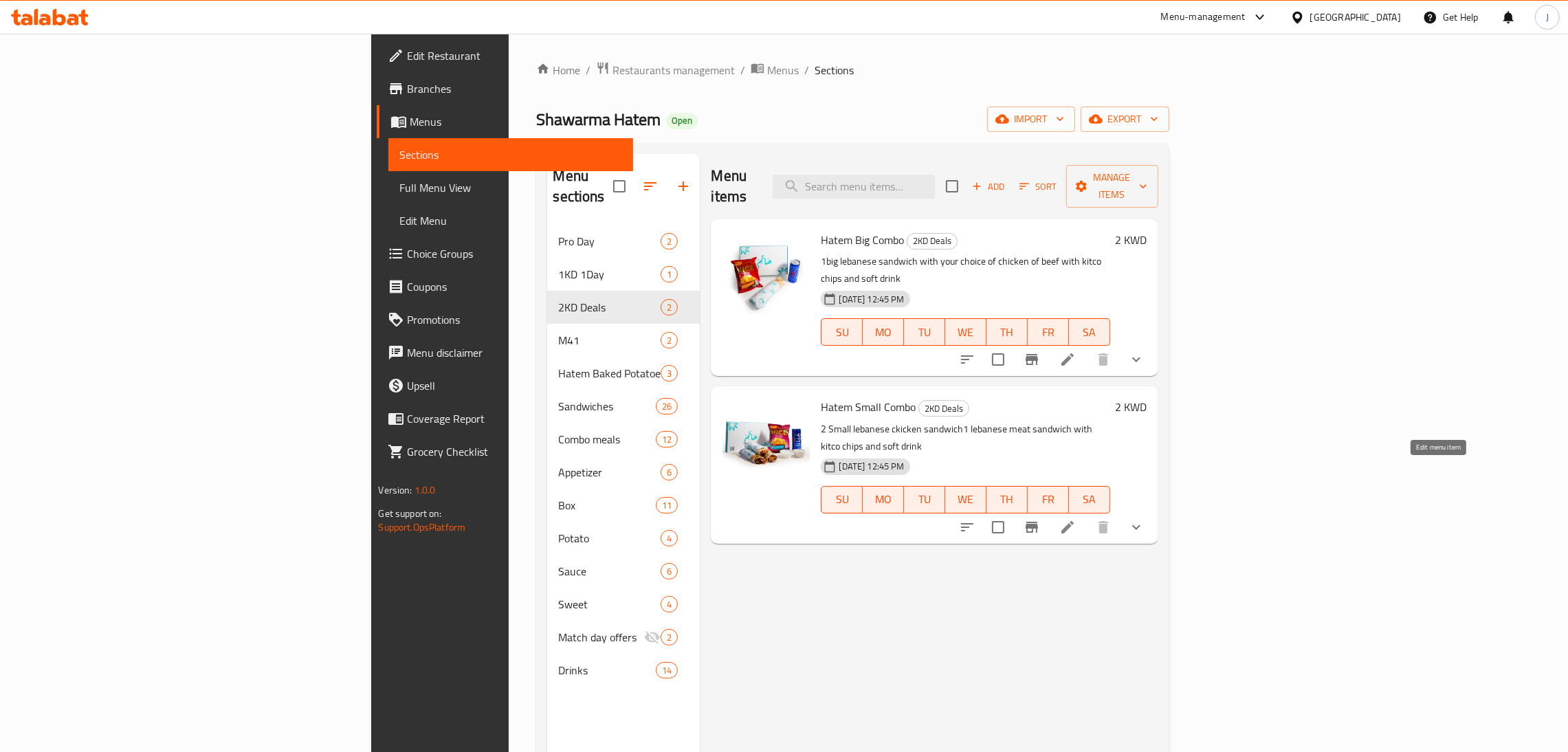
click at [1076, 519] on icon at bounding box center [1067, 527] width 17 height 17
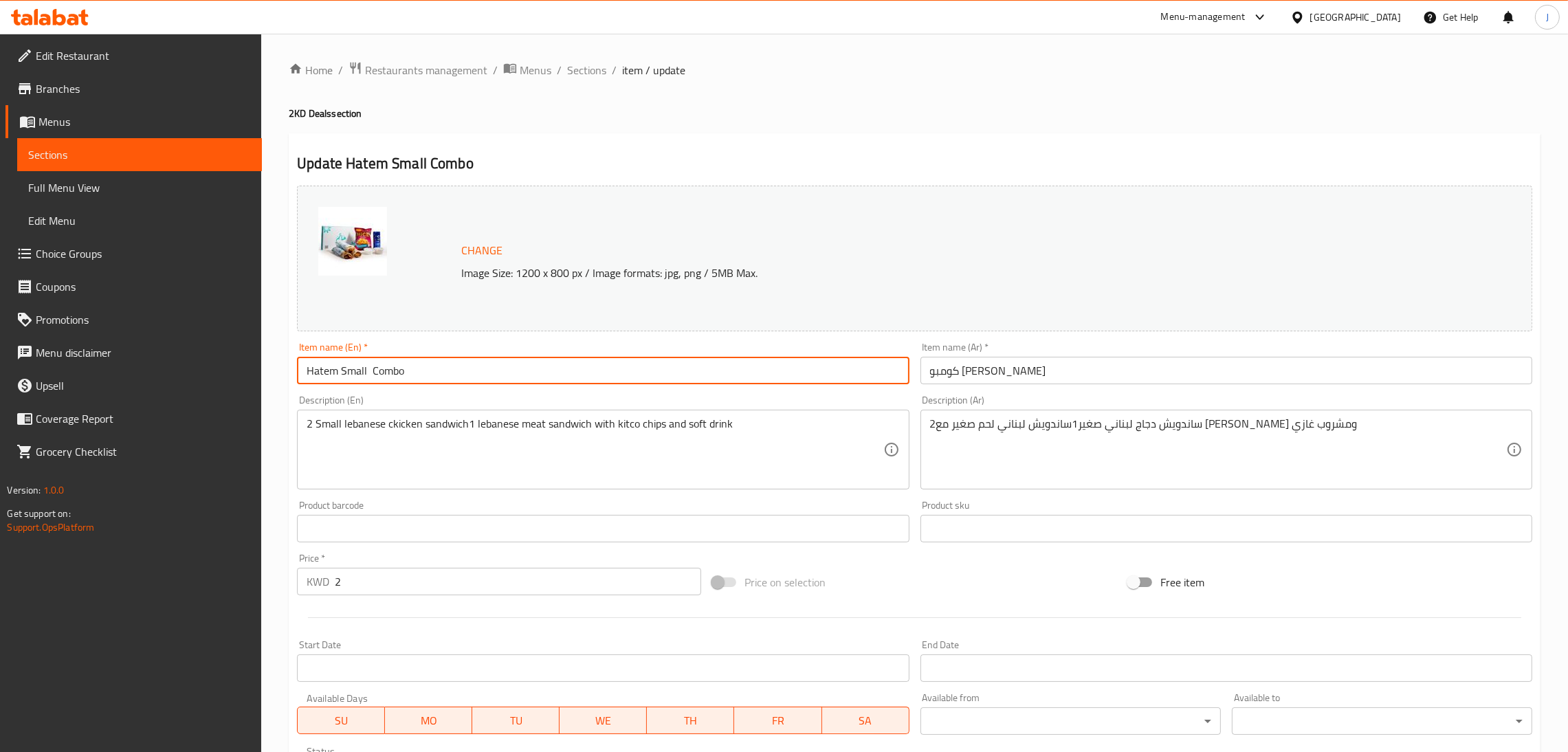
click at [414, 365] on input "Hatem Small Combo" at bounding box center [602, 371] width 612 height 28
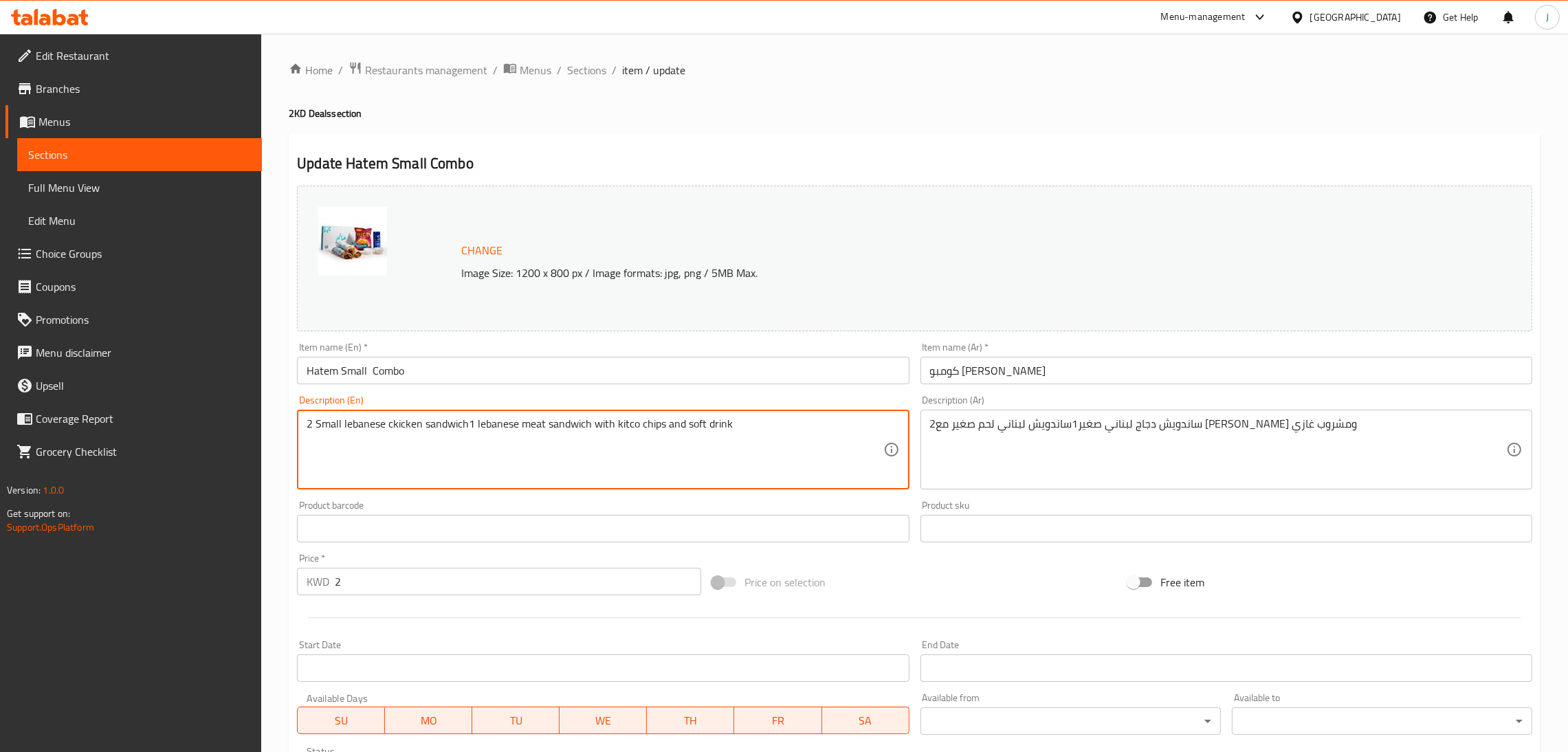
drag, startPoint x: 748, startPoint y: 423, endPoint x: 227, endPoint y: 436, distance: 521.2
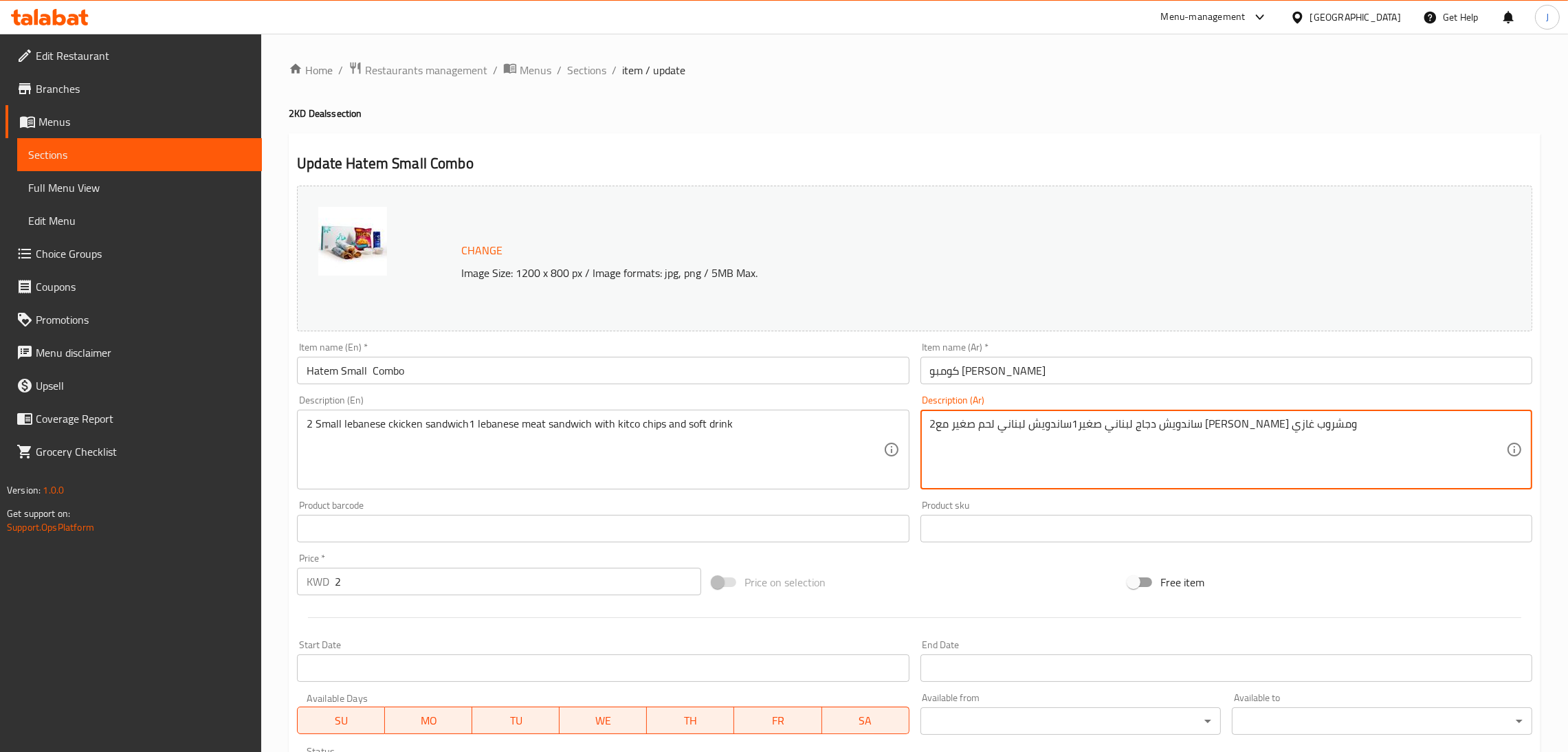
drag, startPoint x: 1369, startPoint y: 429, endPoint x: 920, endPoint y: 441, distance: 449.2
